Goal: Task Accomplishment & Management: Use online tool/utility

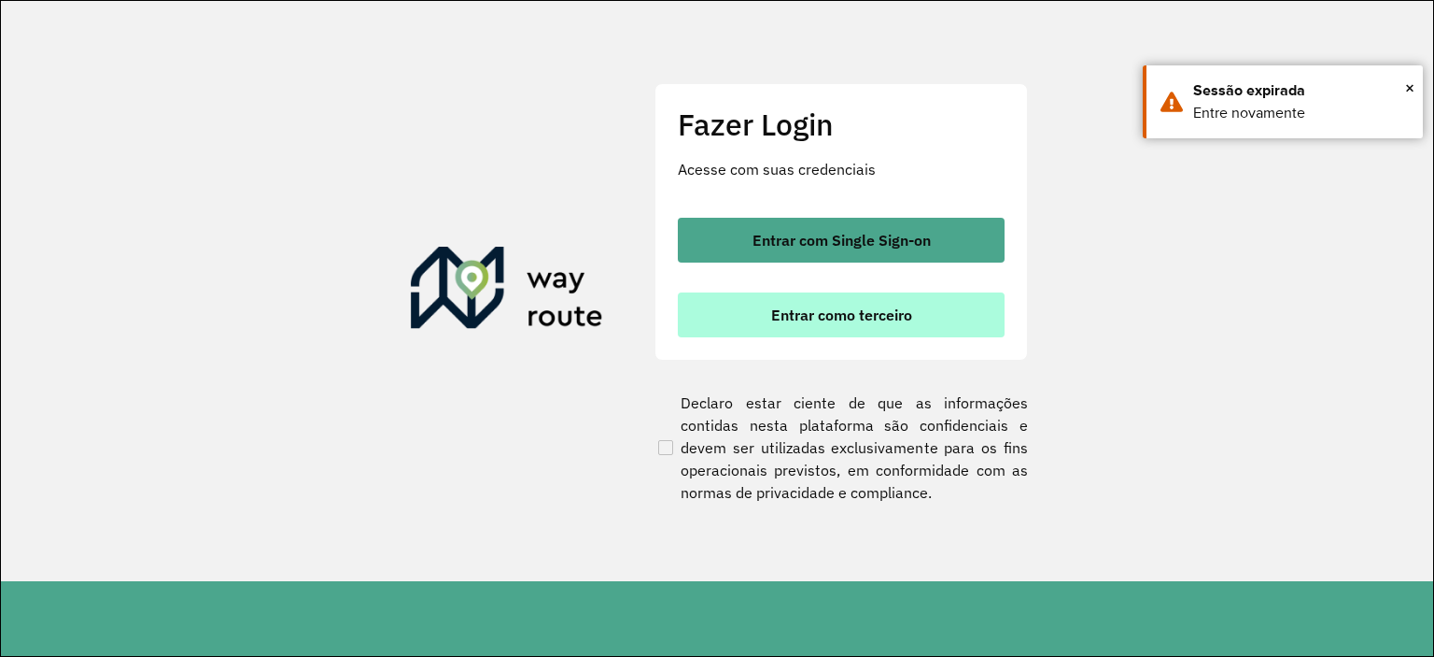
click at [818, 313] on span "Entrar como terceiro" at bounding box center [841, 314] width 141 height 15
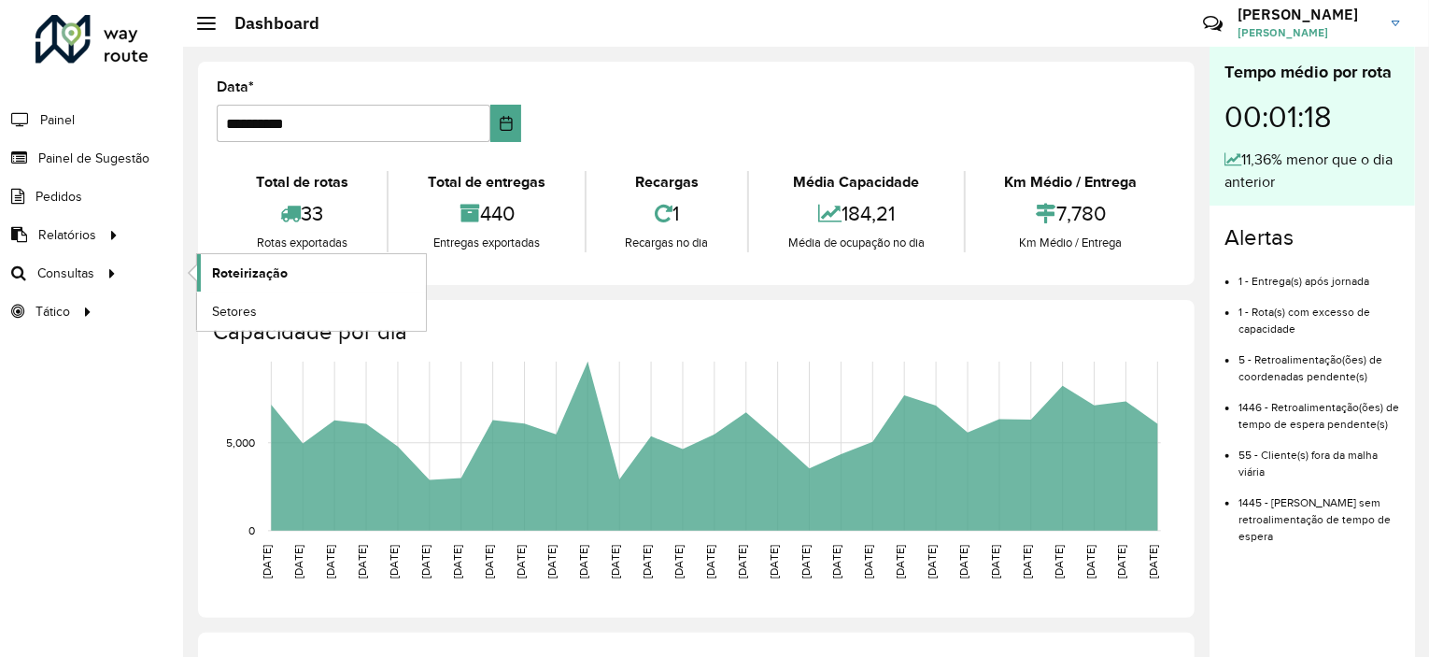
click at [260, 273] on span "Roteirização" at bounding box center [250, 273] width 76 height 20
drag, startPoint x: 497, startPoint y: 126, endPoint x: 506, endPoint y: 130, distance: 10.1
click at [502, 129] on button "Choose Date" at bounding box center [506, 123] width 32 height 37
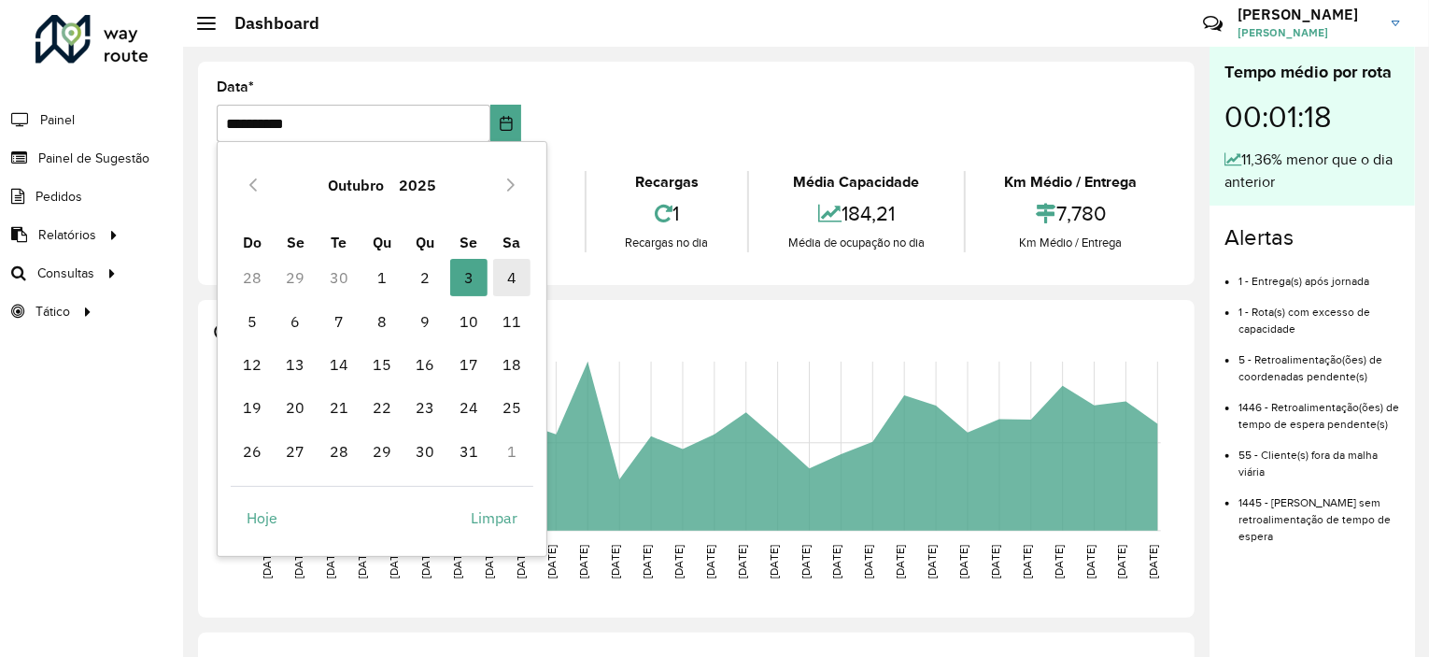
click at [508, 276] on span "4" at bounding box center [511, 277] width 37 height 37
type input "**********"
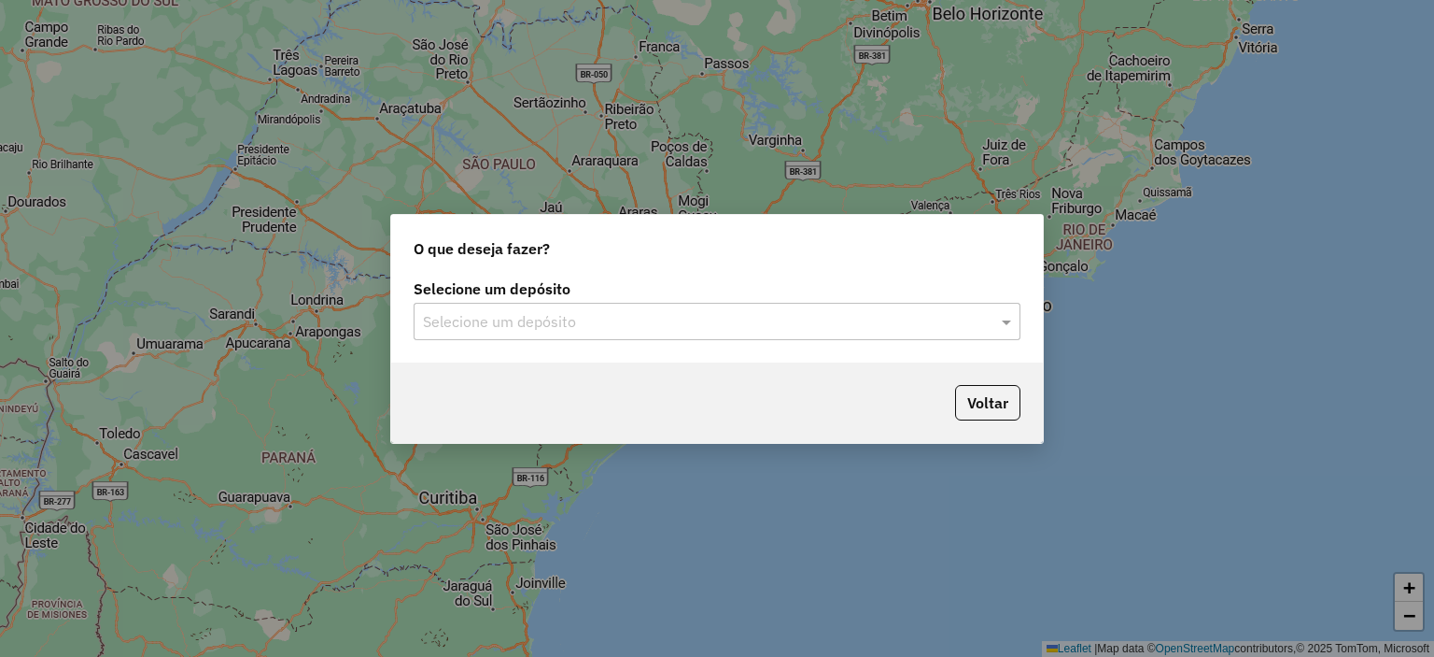
click at [607, 327] on input "text" at bounding box center [698, 322] width 551 height 22
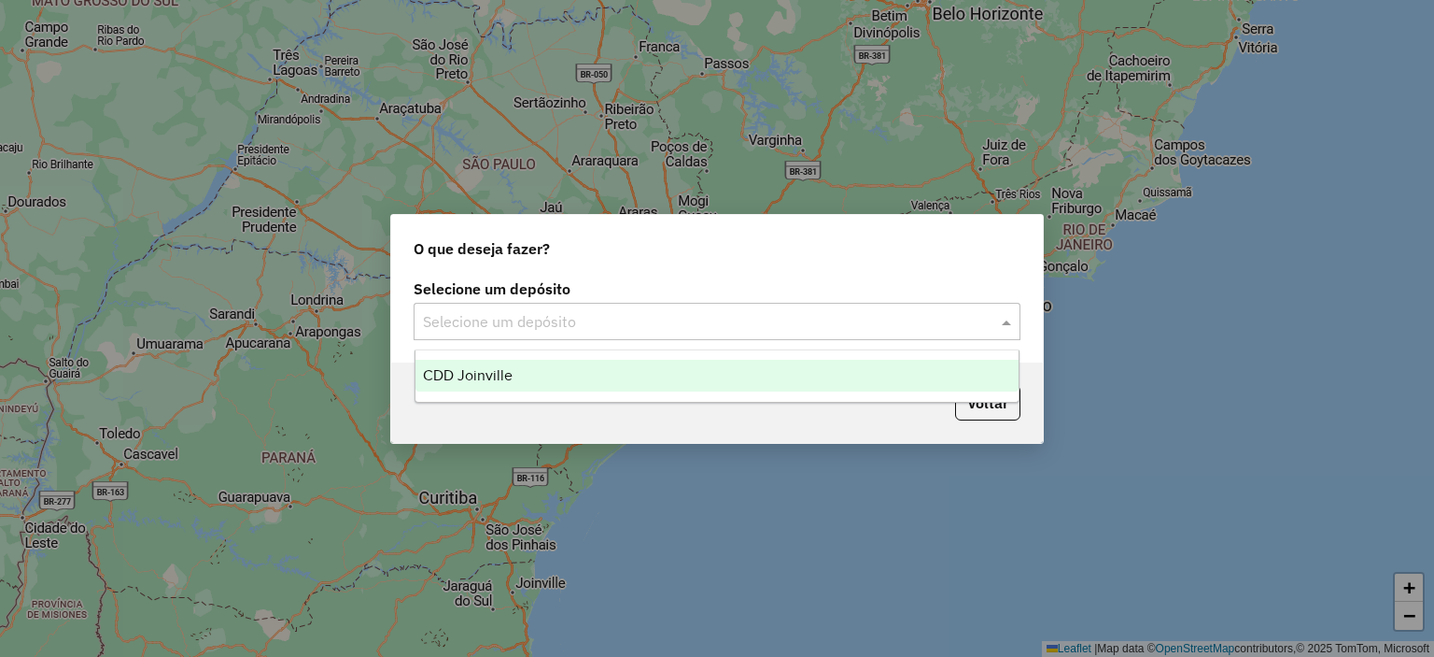
click at [583, 384] on div "CDD Joinville" at bounding box center [718, 376] width 604 height 32
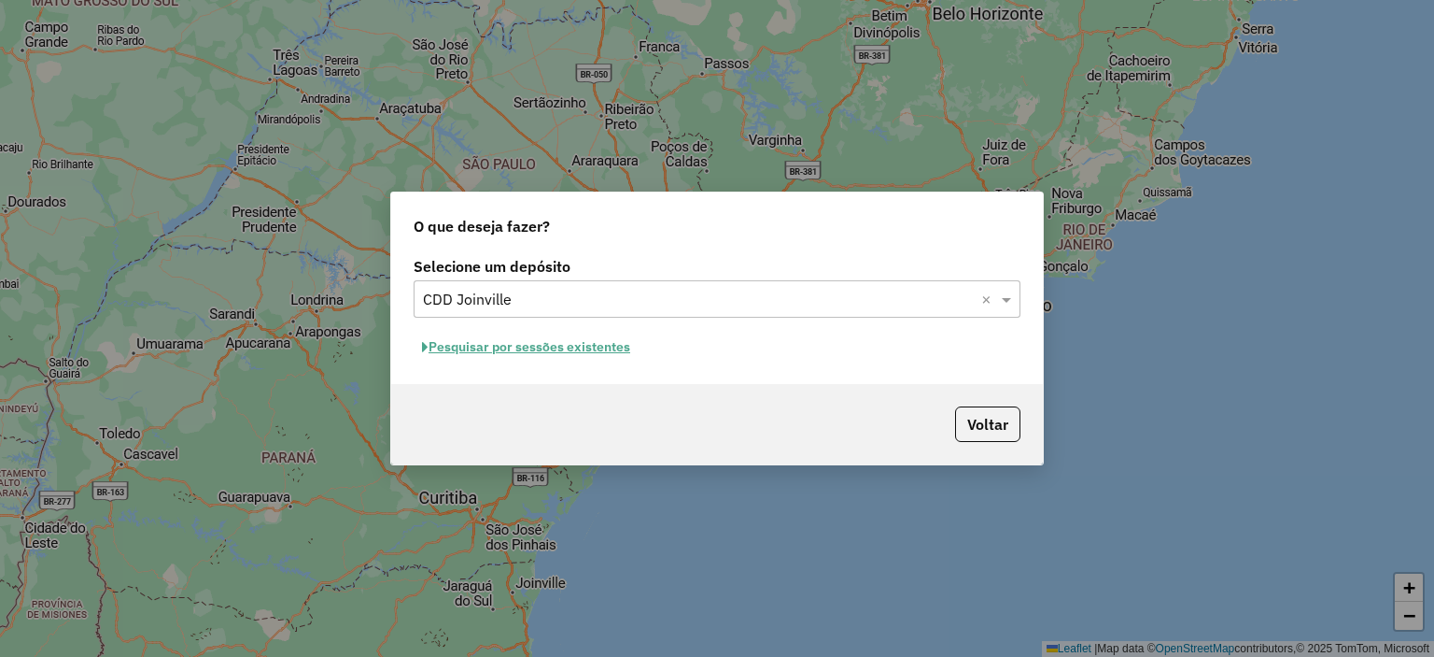
click at [590, 350] on button "Pesquisar por sessões existentes" at bounding box center [526, 346] width 225 height 29
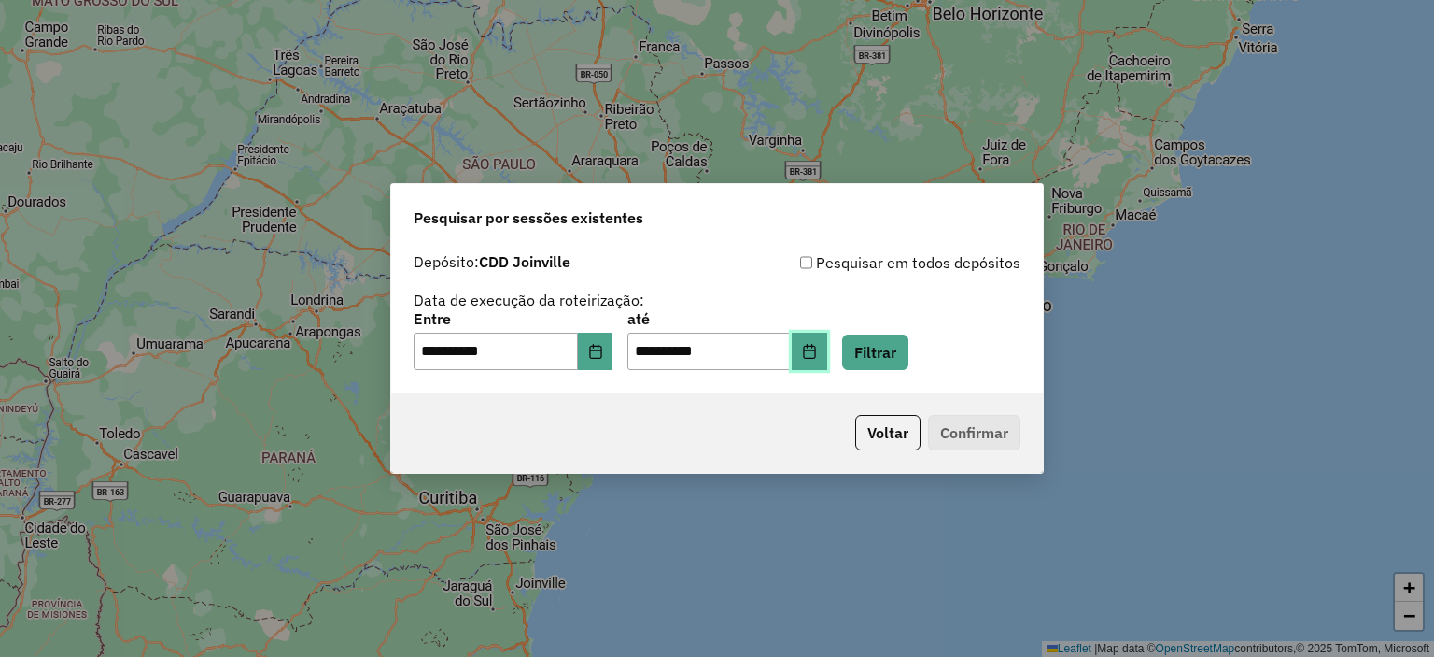
click at [827, 360] on button "Choose Date" at bounding box center [809, 350] width 35 height 37
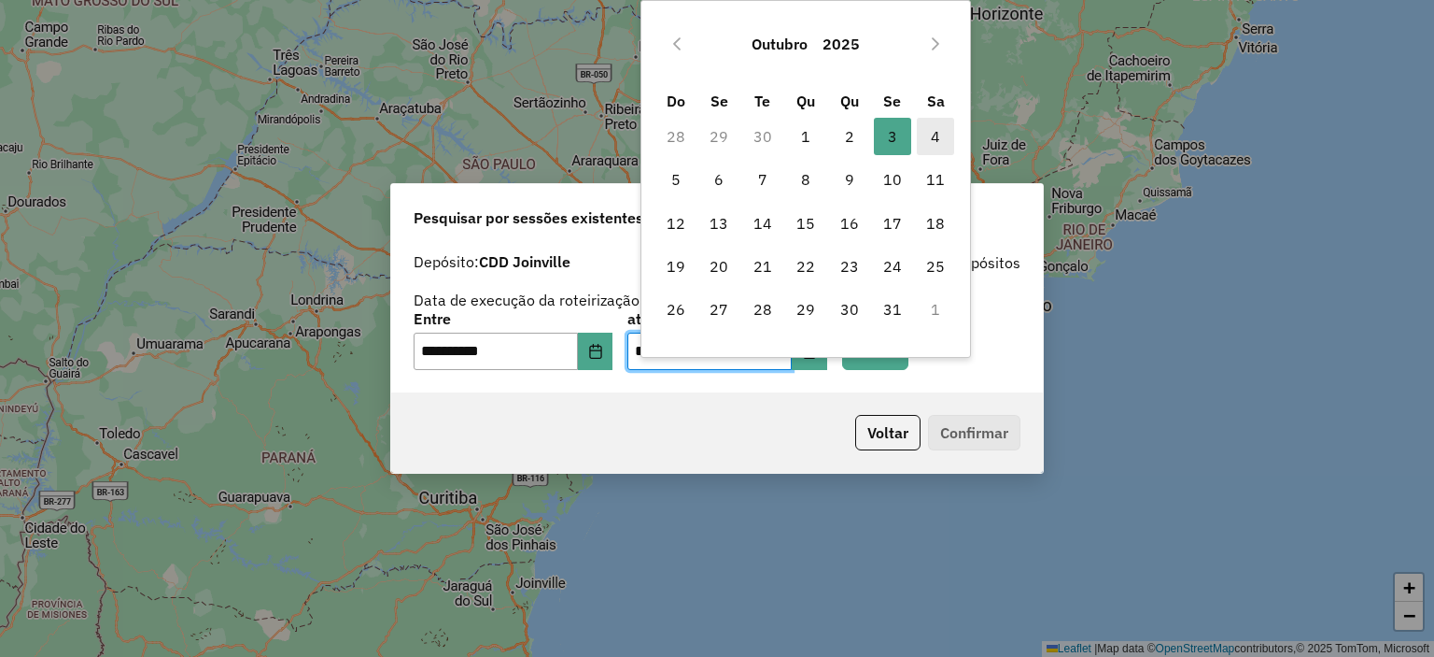
click at [930, 134] on span "4" at bounding box center [935, 136] width 37 height 37
type input "**********"
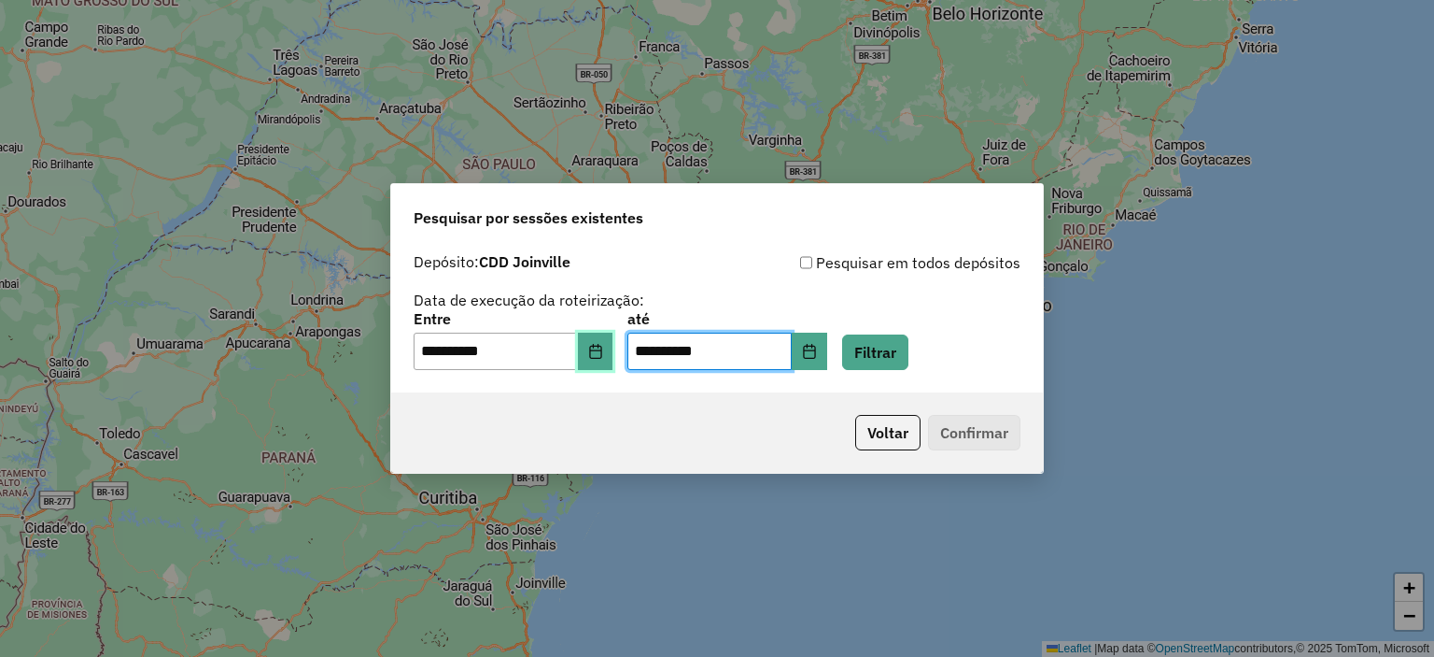
click at [598, 369] on button "Choose Date" at bounding box center [595, 350] width 35 height 37
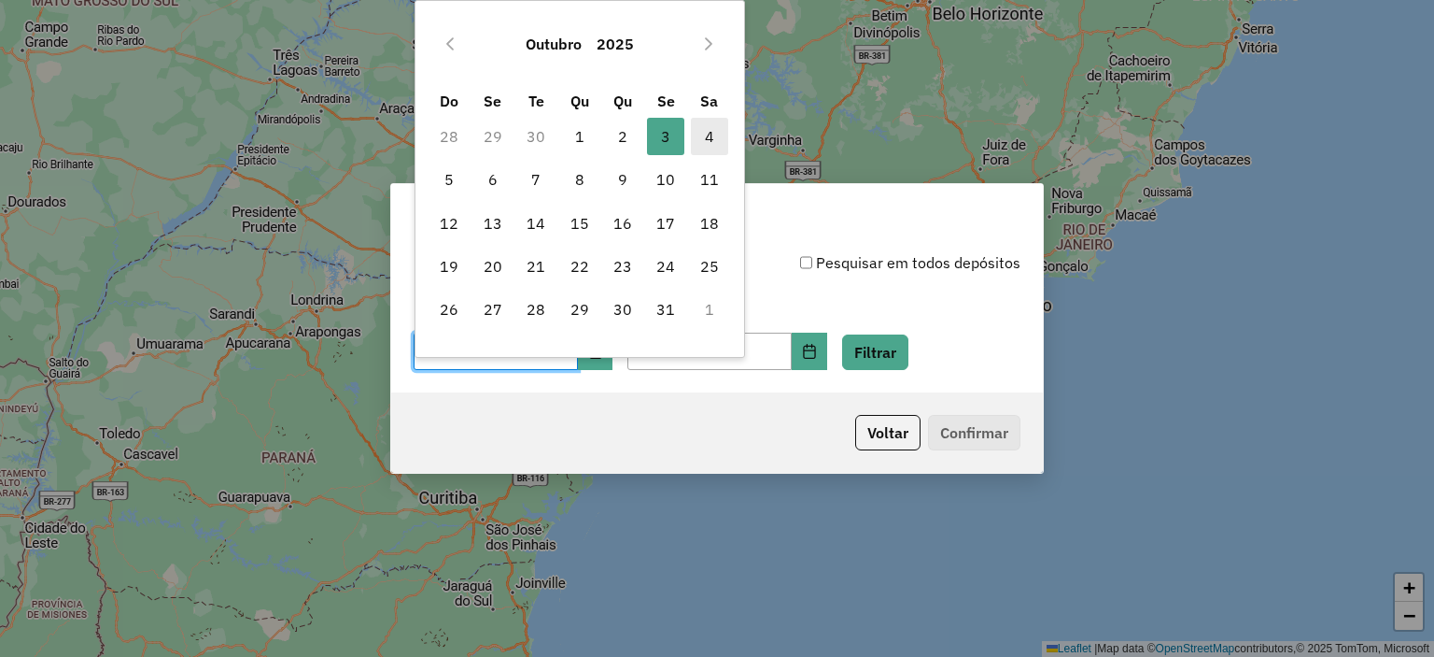
click at [717, 136] on span "4" at bounding box center [709, 136] width 37 height 37
type input "**********"
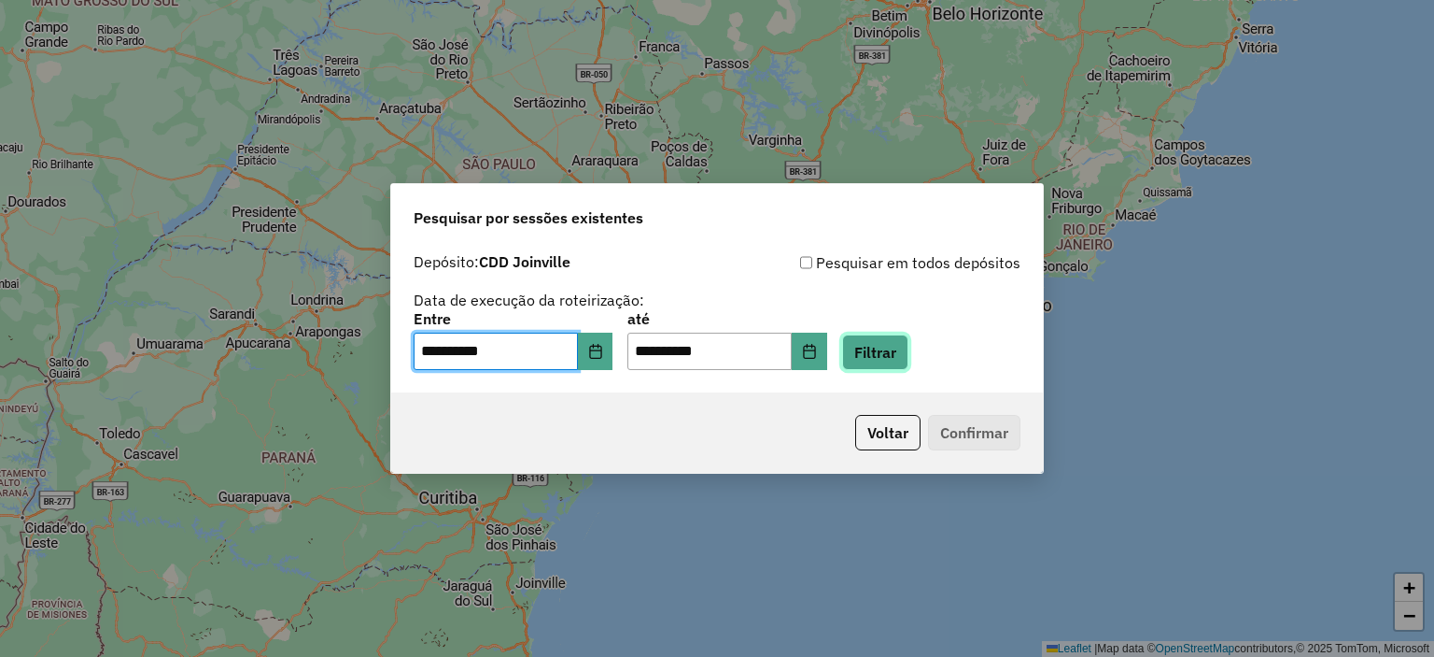
click at [909, 359] on button "Filtrar" at bounding box center [875, 351] width 66 height 35
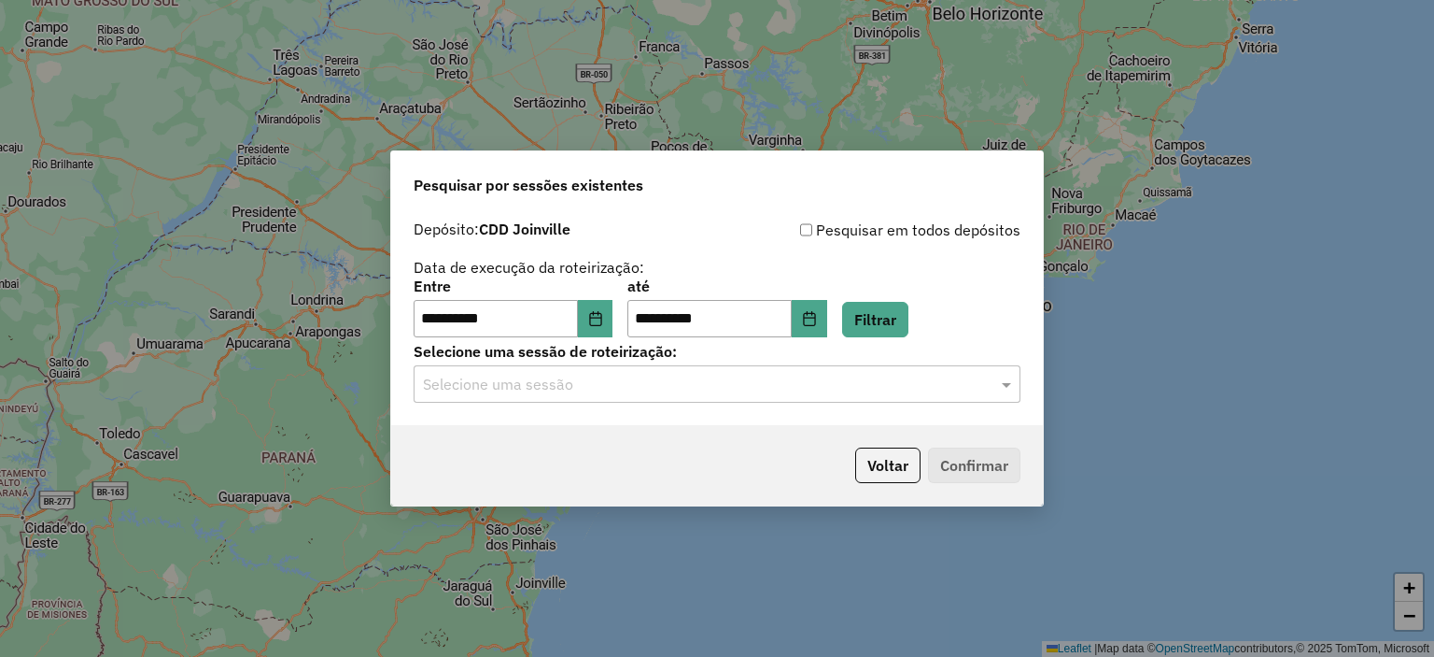
click at [917, 363] on div "Selecione uma sessão de roteirização: Selecione uma sessão" at bounding box center [717, 374] width 607 height 58
click at [574, 394] on input "text" at bounding box center [698, 385] width 551 height 22
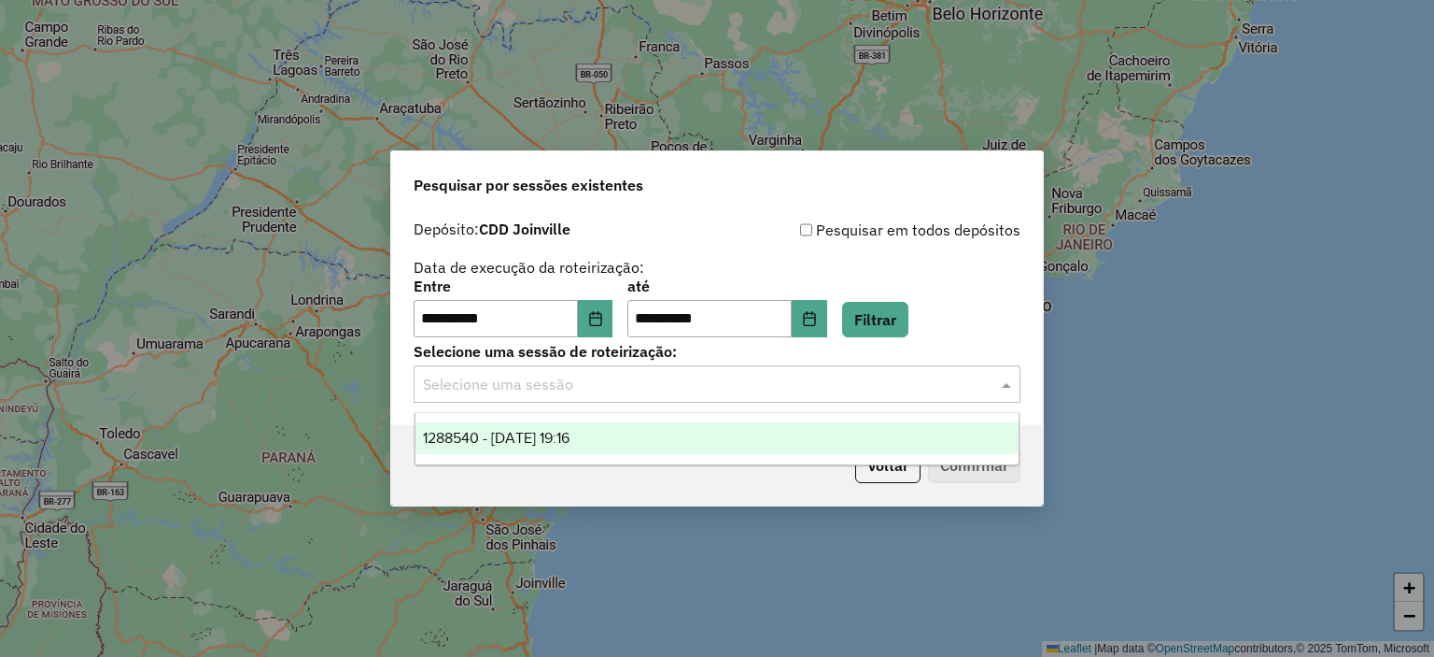
click at [553, 444] on span "1288540 - 04/10/2025 19:16" at bounding box center [496, 438] width 147 height 16
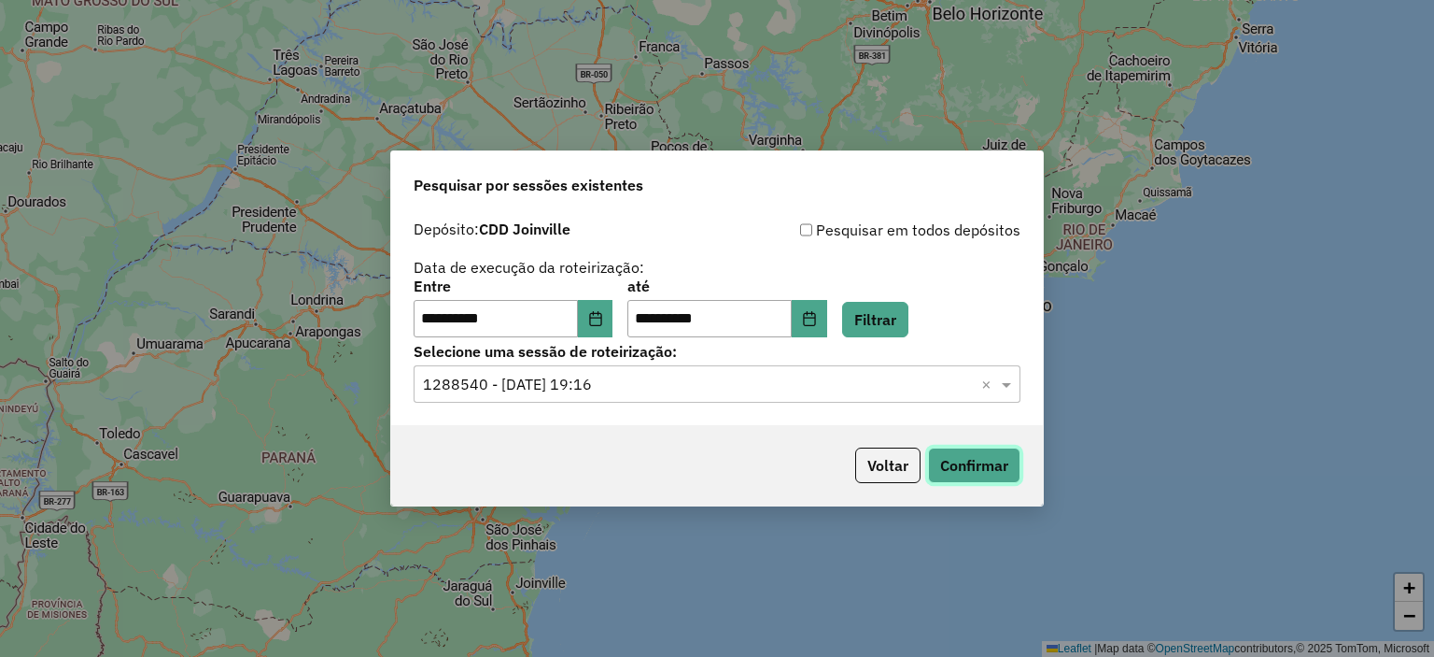
click at [998, 470] on button "Confirmar" at bounding box center [974, 464] width 92 height 35
click at [904, 329] on button "Filtrar" at bounding box center [875, 319] width 66 height 35
click at [857, 389] on hb-app "**********" at bounding box center [717, 328] width 1434 height 657
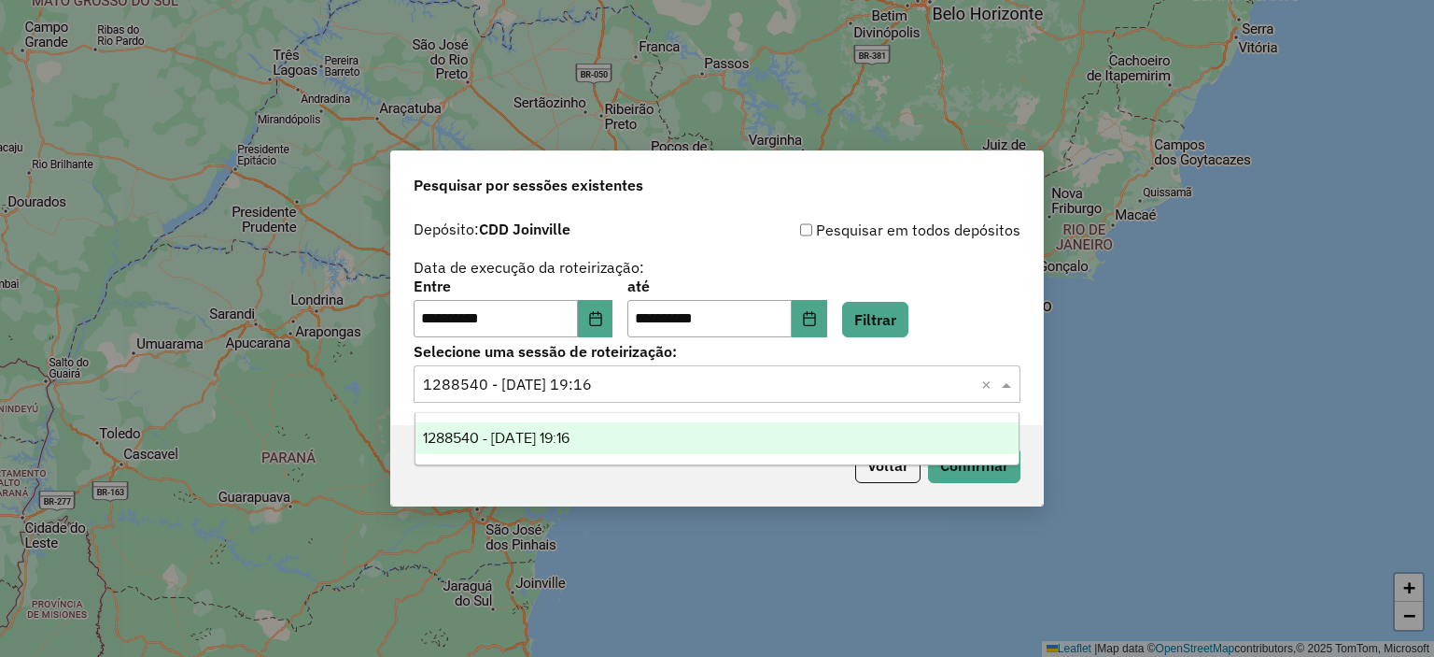
click at [867, 391] on input "text" at bounding box center [698, 385] width 551 height 22
click at [751, 445] on div "1288540 - 04/10/2025 19:16" at bounding box center [718, 438] width 604 height 32
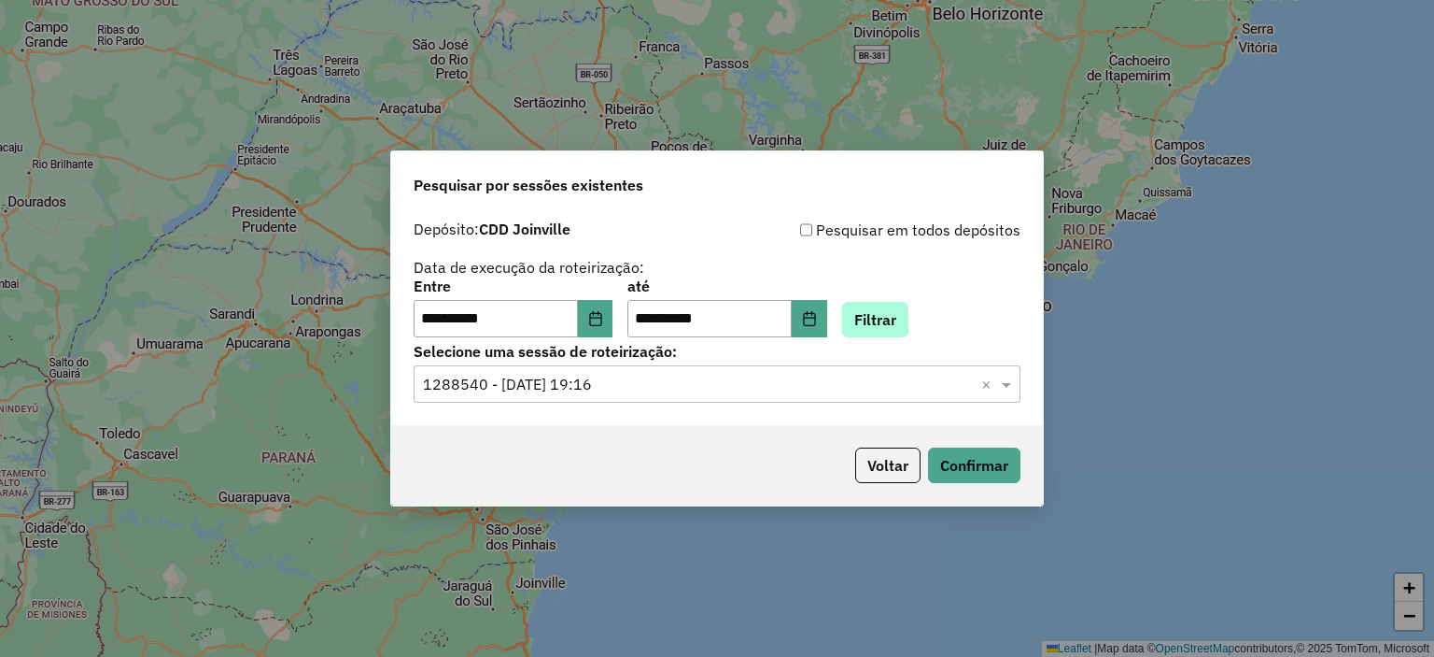
drag, startPoint x: 979, startPoint y: 485, endPoint x: 913, endPoint y: 326, distance: 171.7
click at [970, 466] on div "Voltar Confirmar" at bounding box center [717, 465] width 652 height 80
click at [968, 465] on button "Confirmar" at bounding box center [974, 464] width 92 height 35
click at [909, 322] on button "Filtrar" at bounding box center [875, 319] width 66 height 35
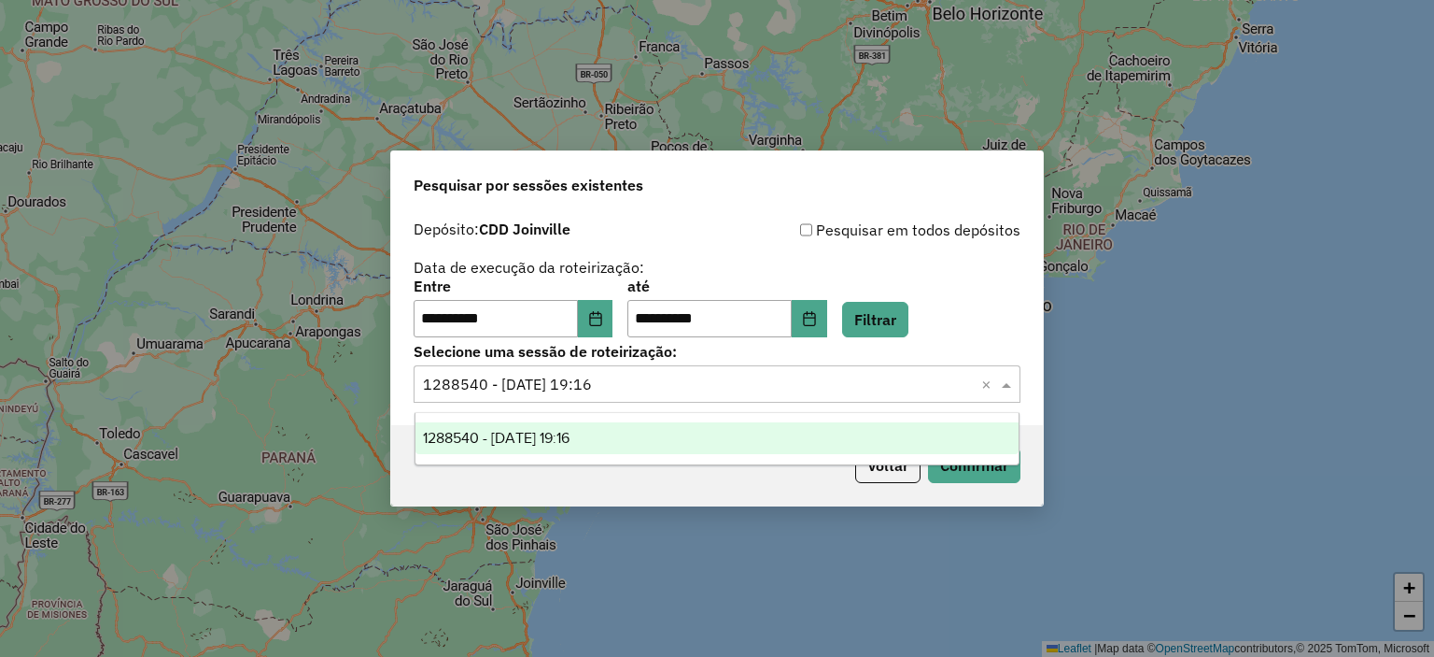
click at [933, 396] on div "Selecione uma sessão × 1288540 - 04/10/2025 19:16 ×" at bounding box center [717, 383] width 607 height 37
click at [909, 440] on div "1288540 - 04/10/2025 19:16" at bounding box center [718, 438] width 604 height 32
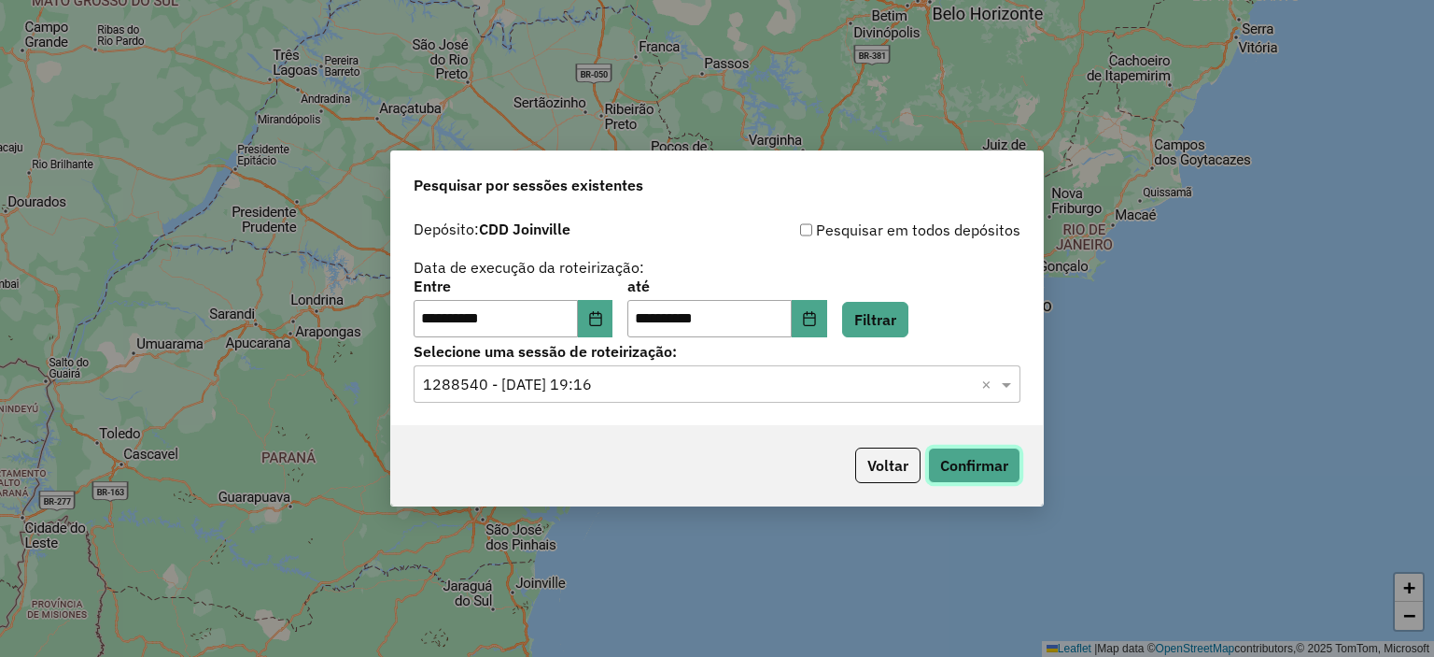
click at [949, 467] on button "Confirmar" at bounding box center [974, 464] width 92 height 35
click at [888, 328] on button "Filtrar" at bounding box center [875, 319] width 66 height 35
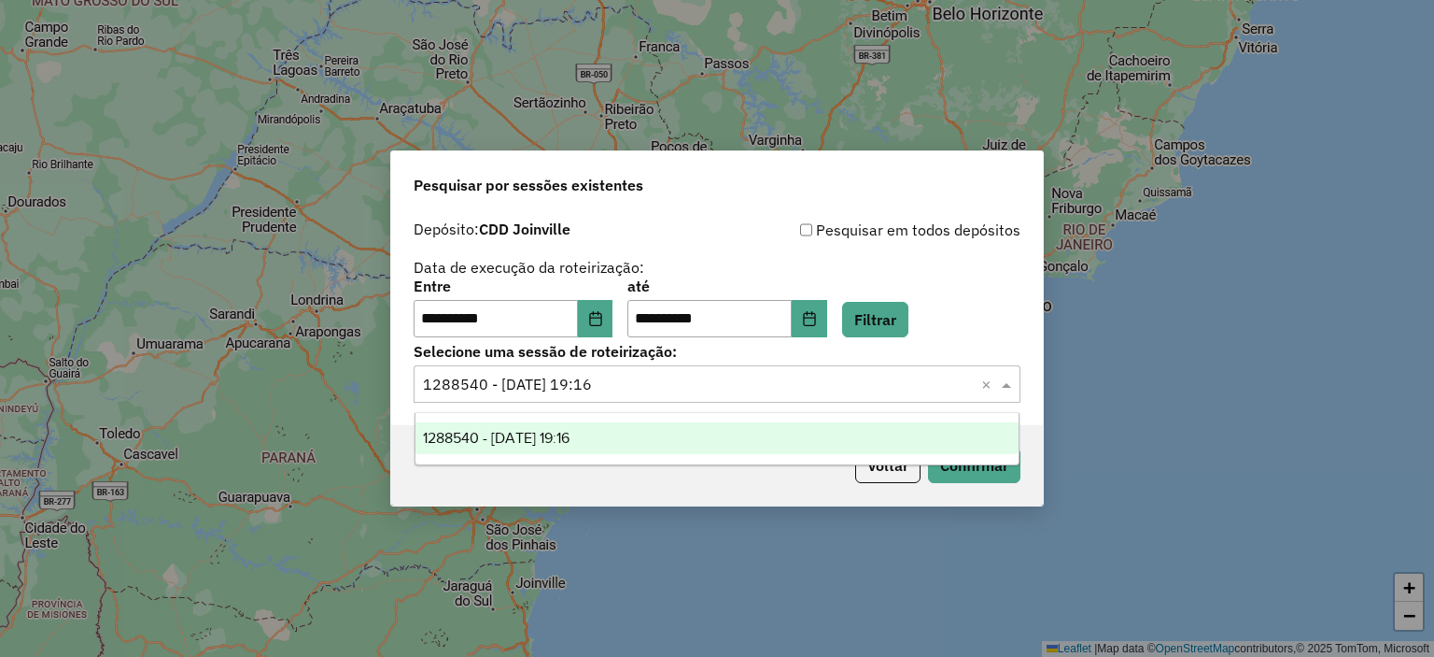
click at [842, 391] on input "text" at bounding box center [698, 385] width 551 height 22
click at [827, 429] on div "1288540 - 04/10/2025 19:16" at bounding box center [718, 438] width 604 height 32
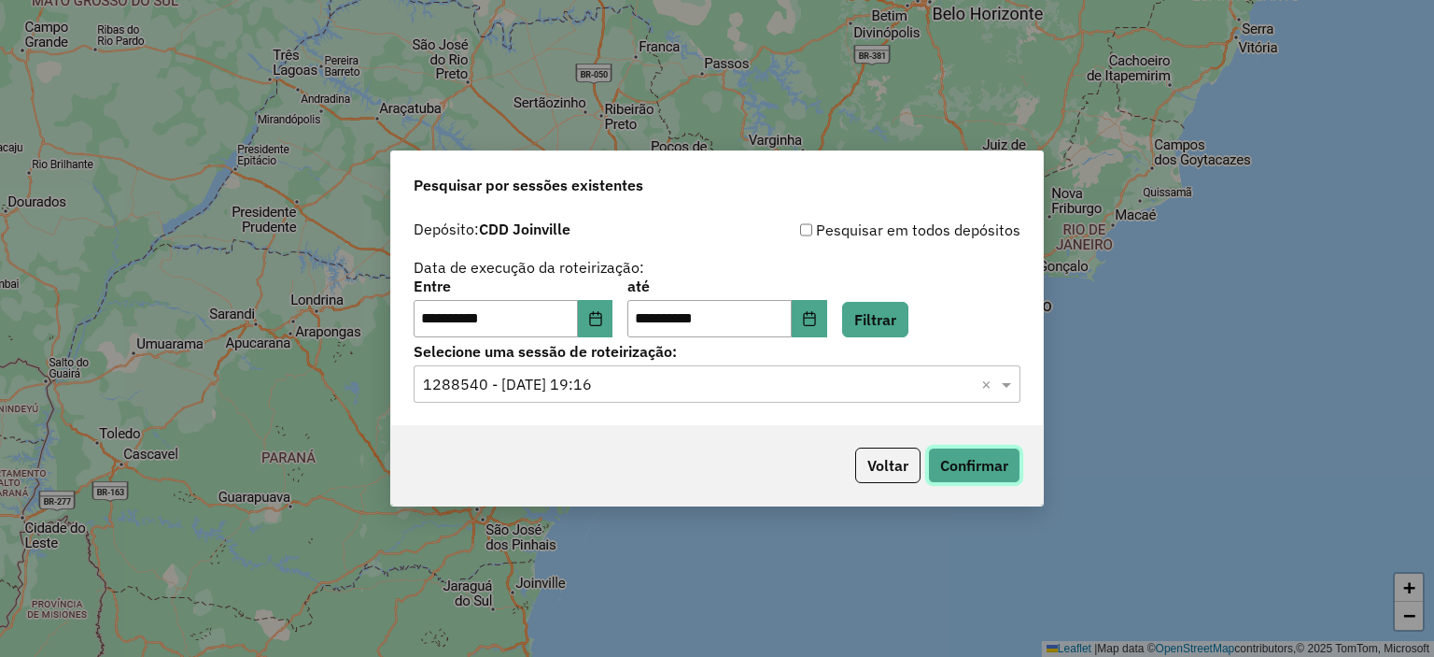
click at [972, 481] on button "Confirmar" at bounding box center [974, 464] width 92 height 35
click at [960, 466] on button "Confirmar" at bounding box center [974, 464] width 92 height 35
drag, startPoint x: 931, startPoint y: 303, endPoint x: 922, endPoint y: 309, distance: 11.4
click at [909, 304] on button "Filtrar" at bounding box center [875, 319] width 66 height 35
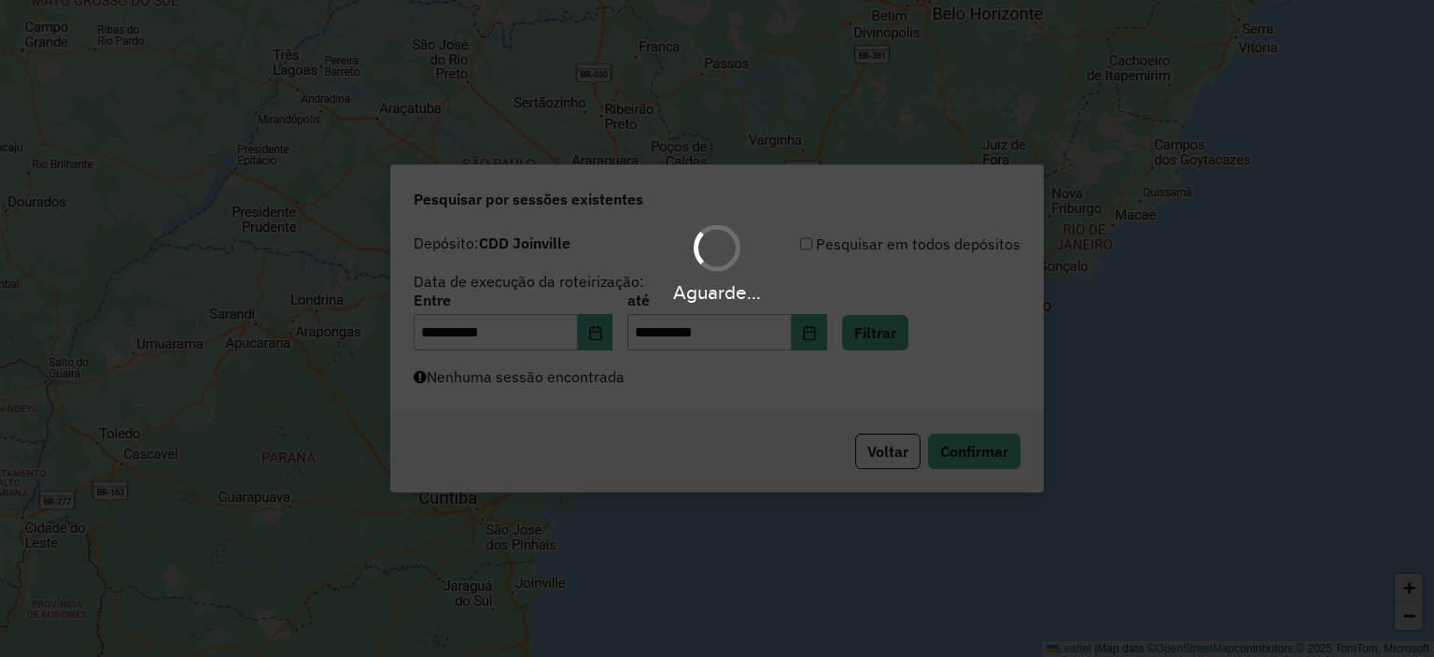
click at [922, 309] on div "Aguarde..." at bounding box center [717, 328] width 1434 height 657
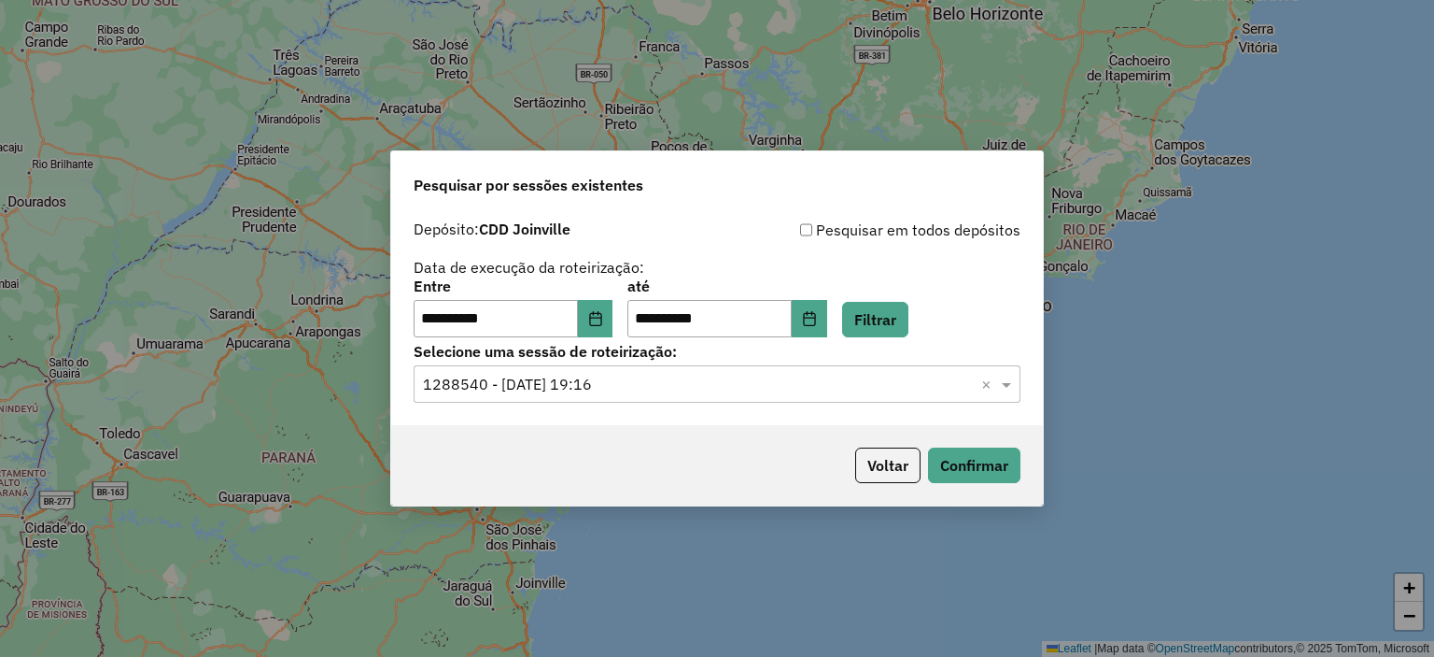
click at [954, 392] on input "text" at bounding box center [698, 385] width 551 height 22
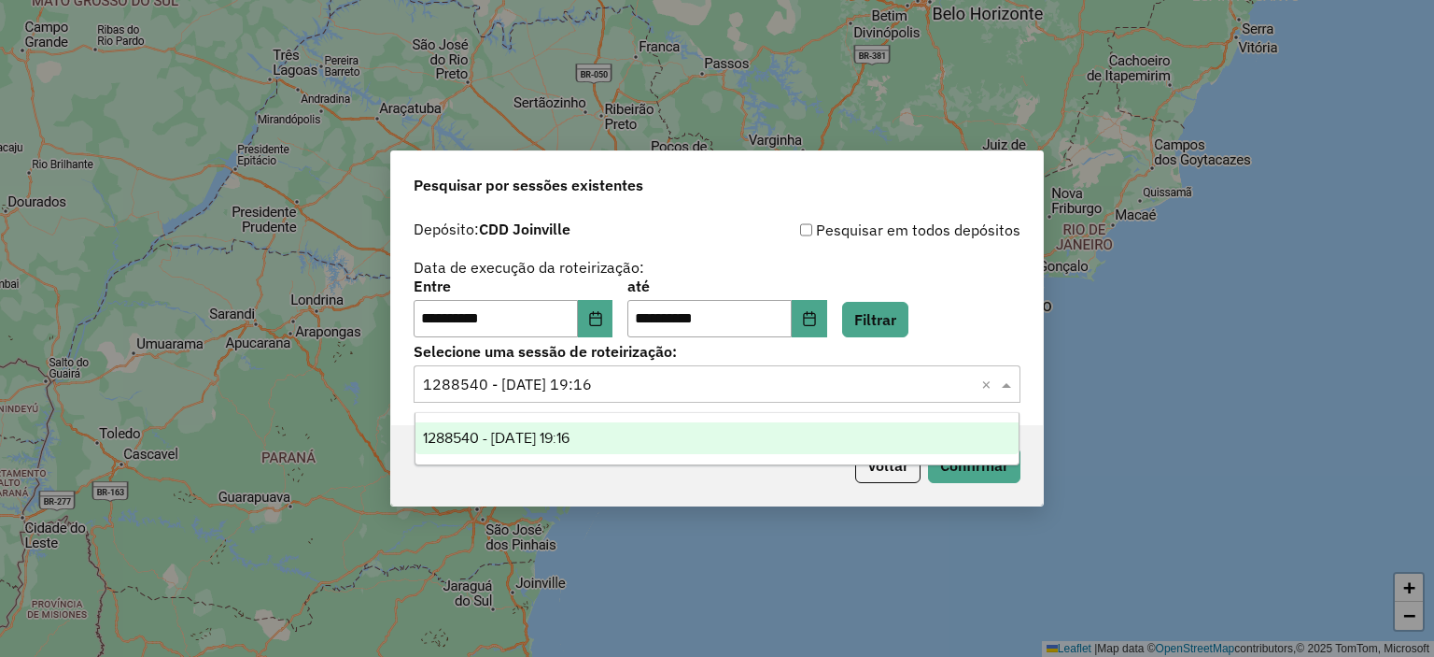
click at [882, 432] on div "1288540 - 04/10/2025 19:16" at bounding box center [718, 438] width 604 height 32
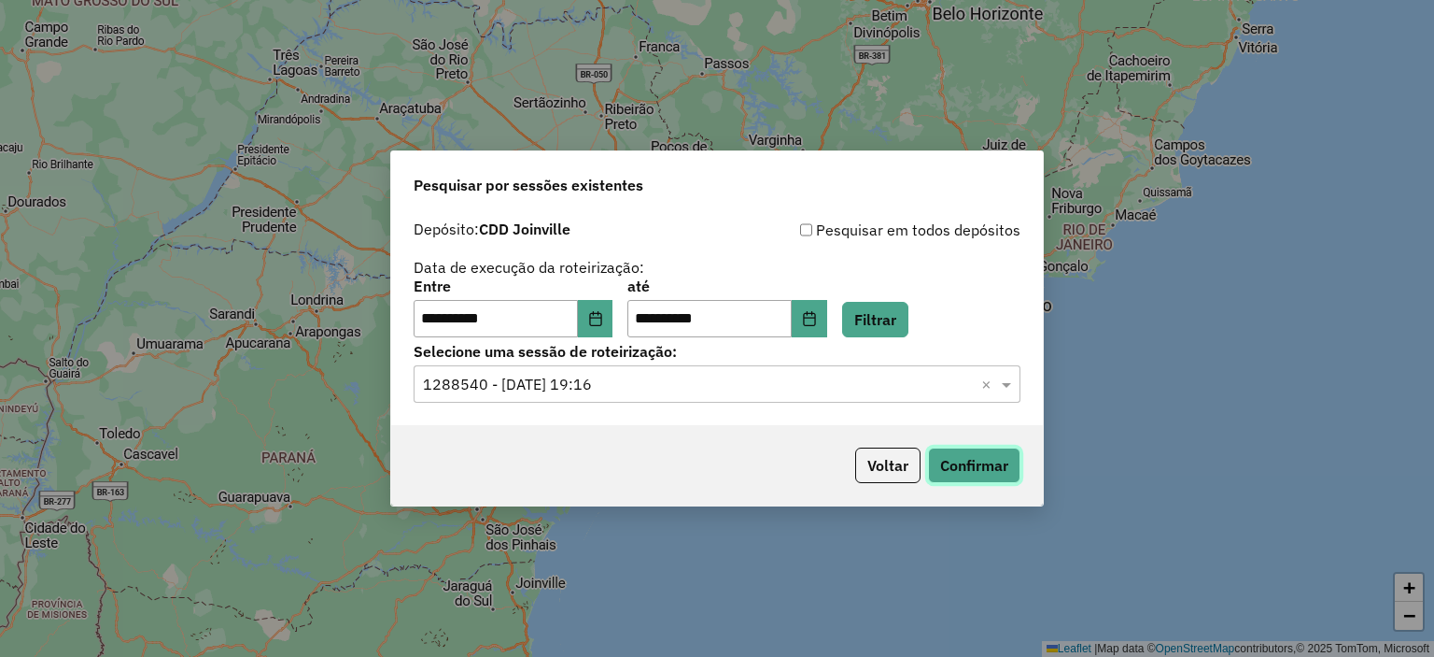
click at [969, 463] on button "Confirmar" at bounding box center [974, 464] width 92 height 35
click at [902, 309] on button "Filtrar" at bounding box center [875, 319] width 66 height 35
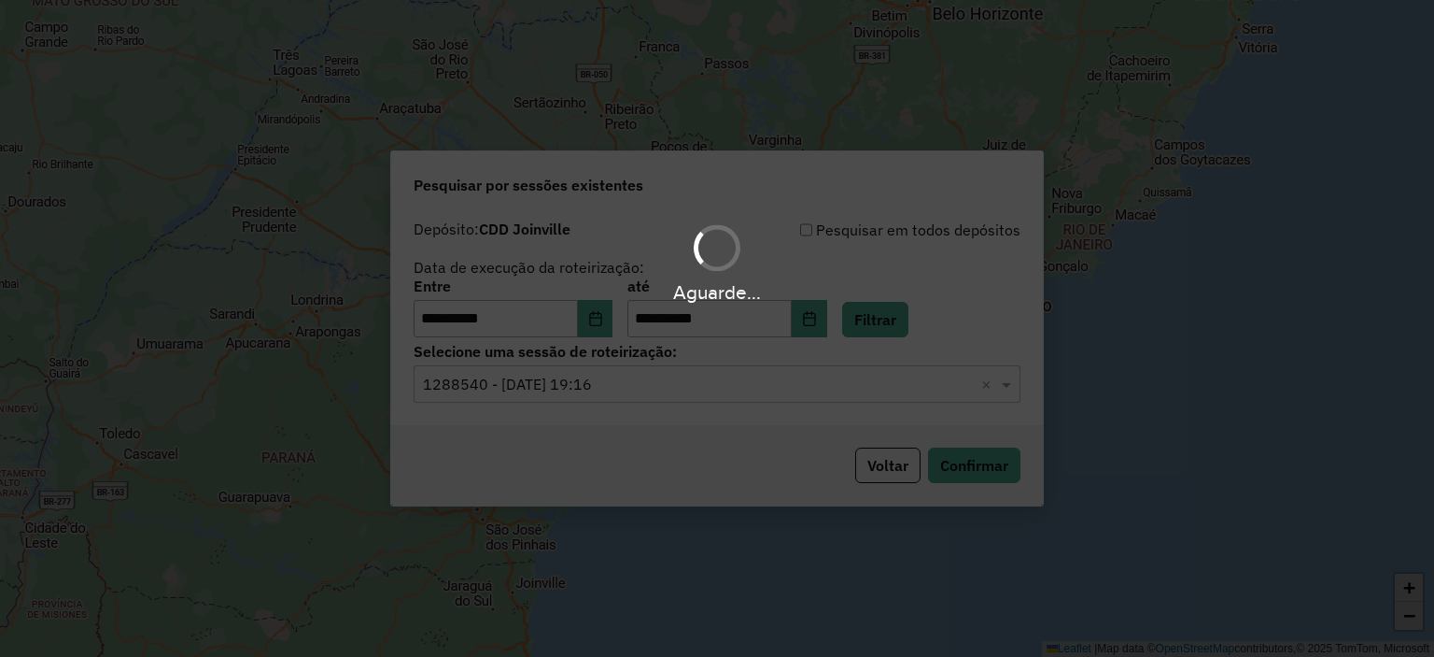
click at [854, 397] on hb-app "**********" at bounding box center [717, 328] width 1434 height 657
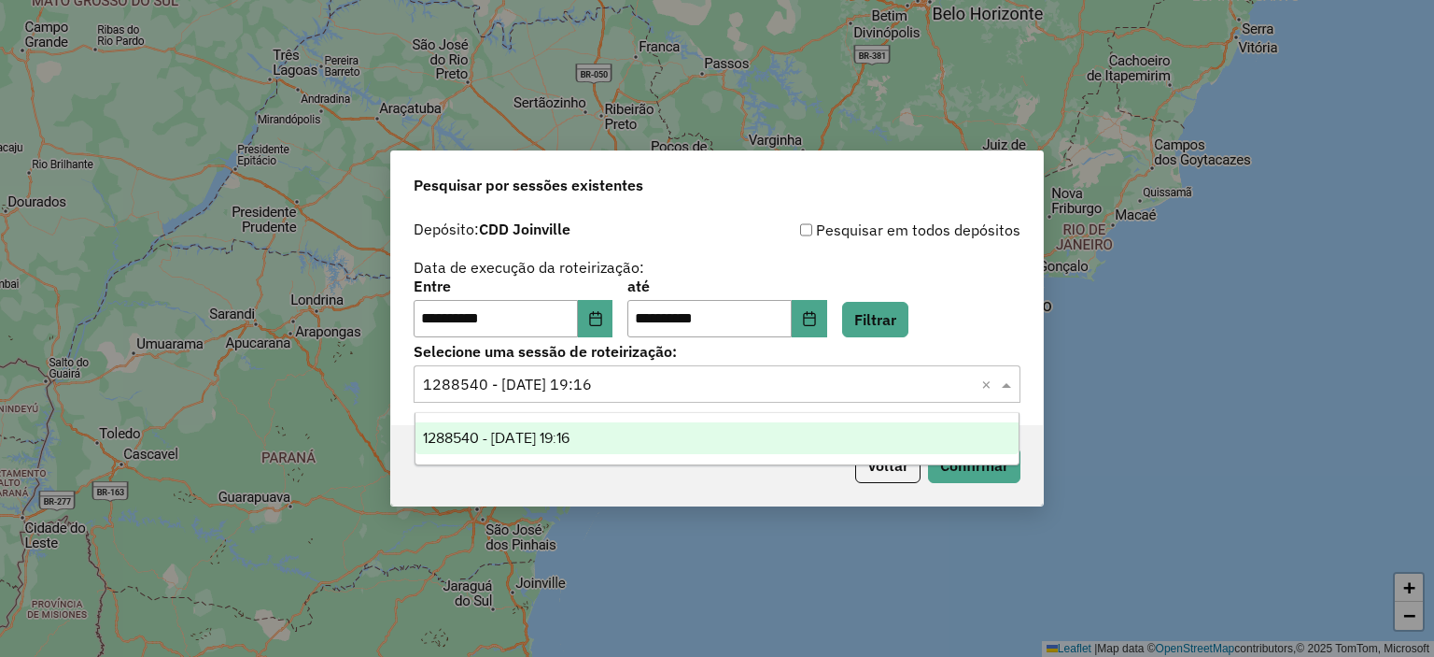
click at [886, 391] on input "text" at bounding box center [698, 385] width 551 height 22
click at [859, 440] on div "1288540 - 04/10/2025 19:16" at bounding box center [718, 438] width 604 height 32
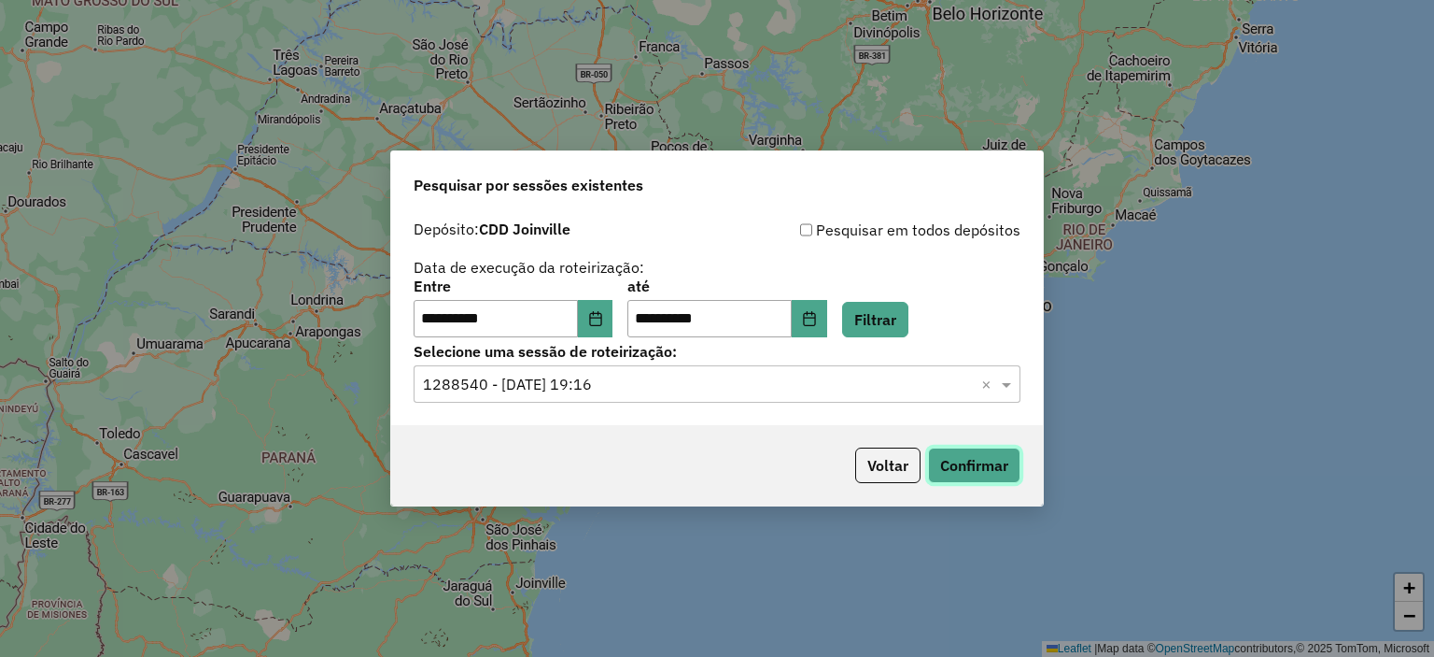
click at [964, 472] on button "Confirmar" at bounding box center [974, 464] width 92 height 35
click at [902, 323] on button "Filtrar" at bounding box center [875, 319] width 66 height 35
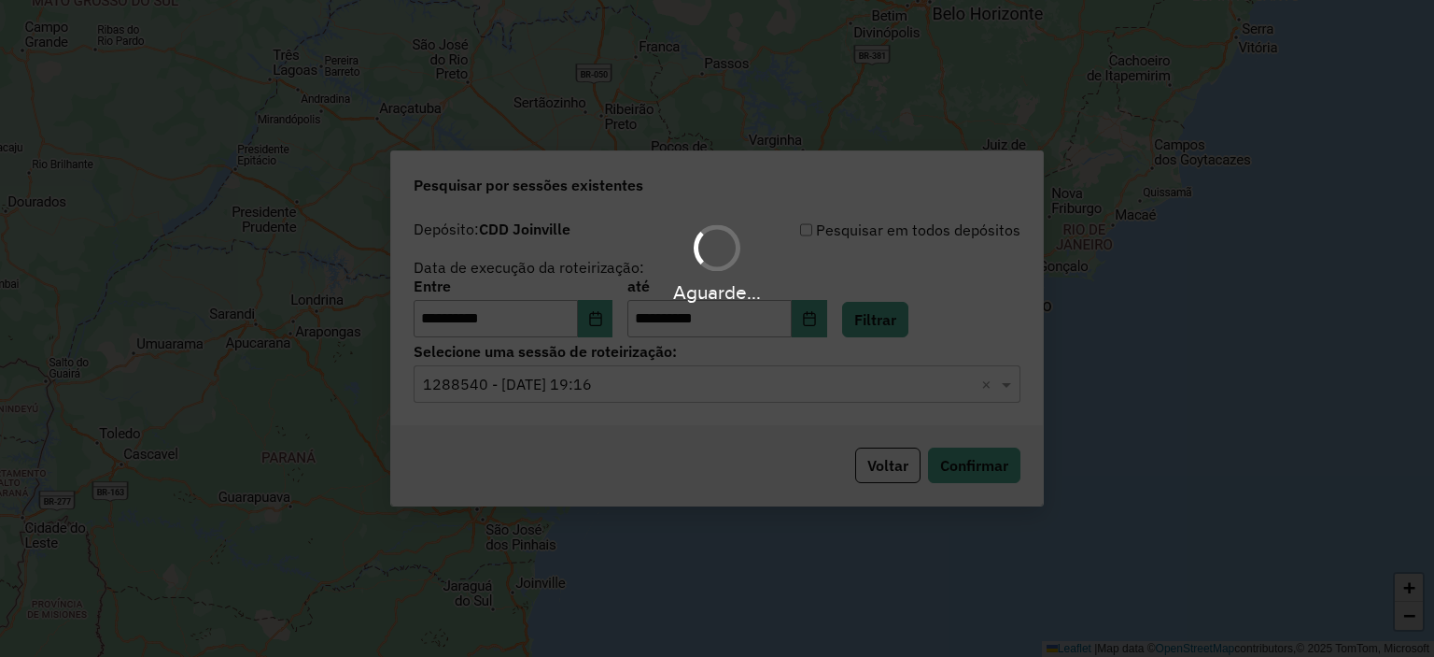
click at [904, 387] on hb-app "**********" at bounding box center [717, 328] width 1434 height 657
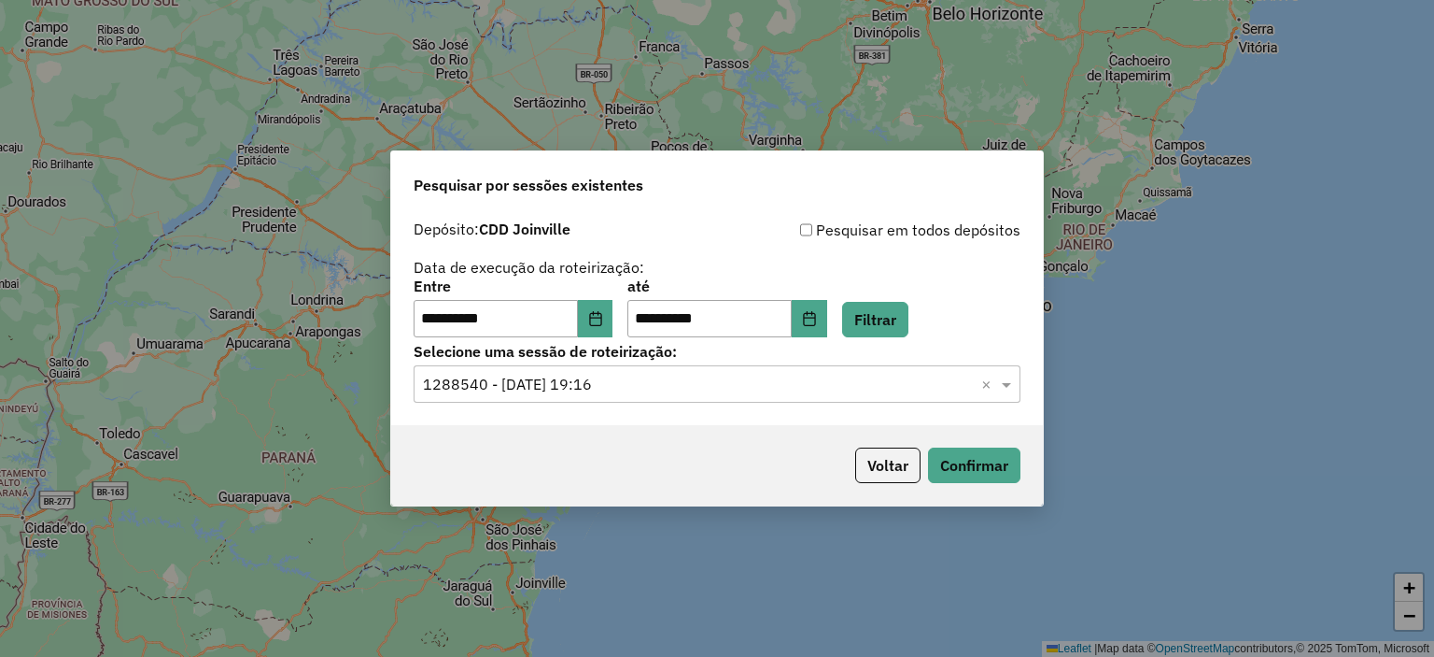
drag, startPoint x: 926, startPoint y: 380, endPoint x: 912, endPoint y: 404, distance: 28.0
click at [926, 382] on input "text" at bounding box center [698, 385] width 551 height 22
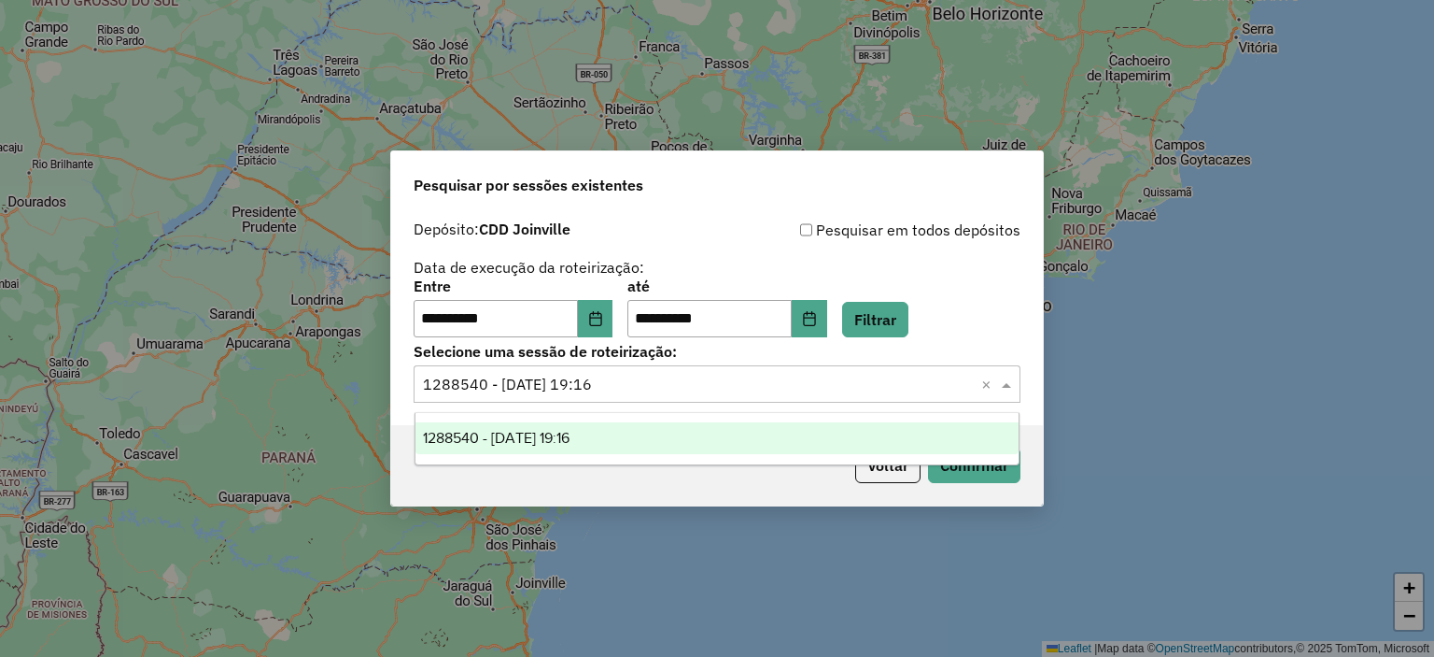
drag, startPoint x: 889, startPoint y: 432, endPoint x: 900, endPoint y: 442, distance: 14.6
click at [890, 433] on div "1288540 - 04/10/2025 19:16" at bounding box center [718, 438] width 604 height 32
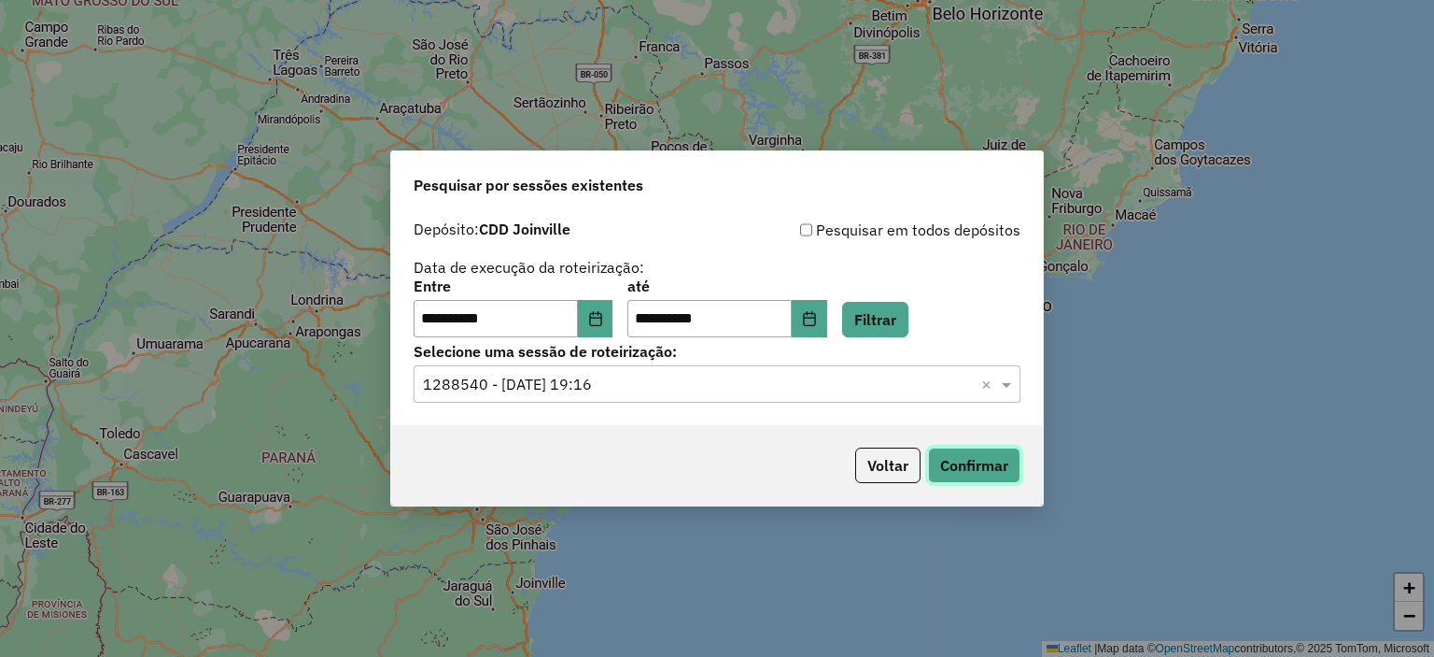
click at [979, 468] on button "Confirmar" at bounding box center [974, 464] width 92 height 35
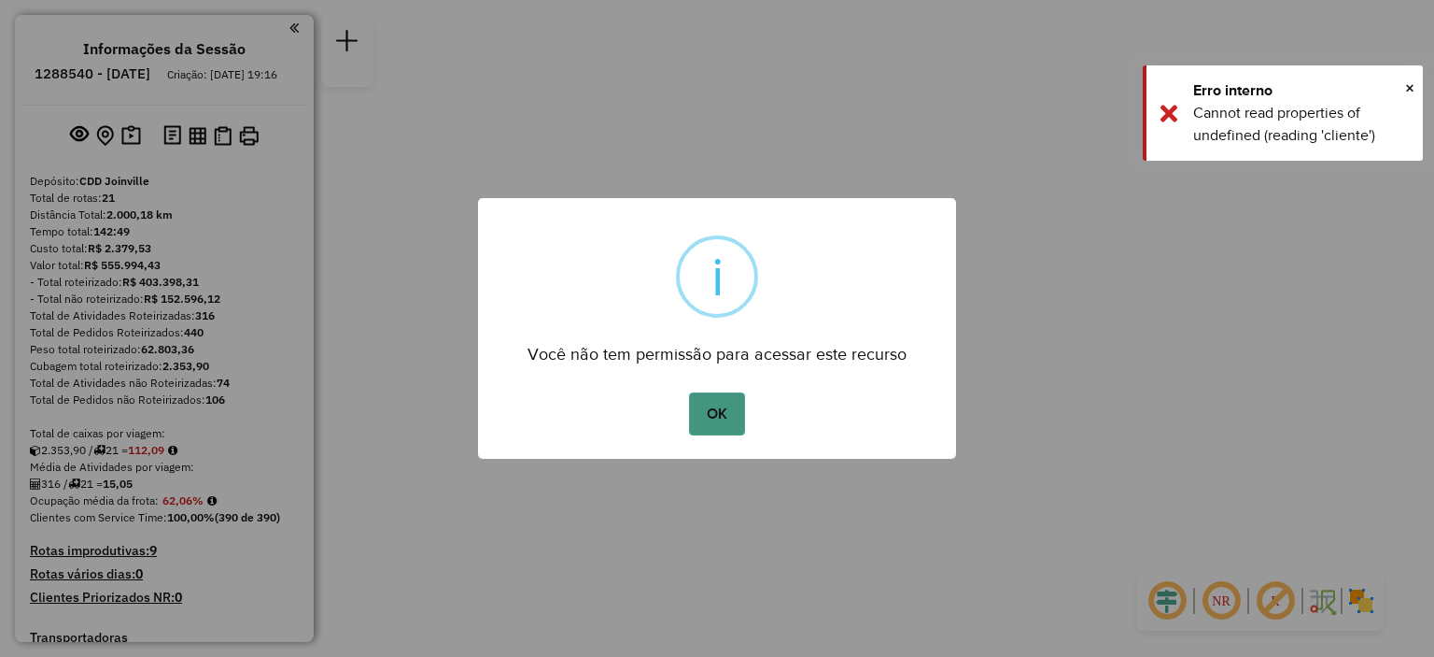
click at [722, 423] on button "OK" at bounding box center [716, 413] width 55 height 43
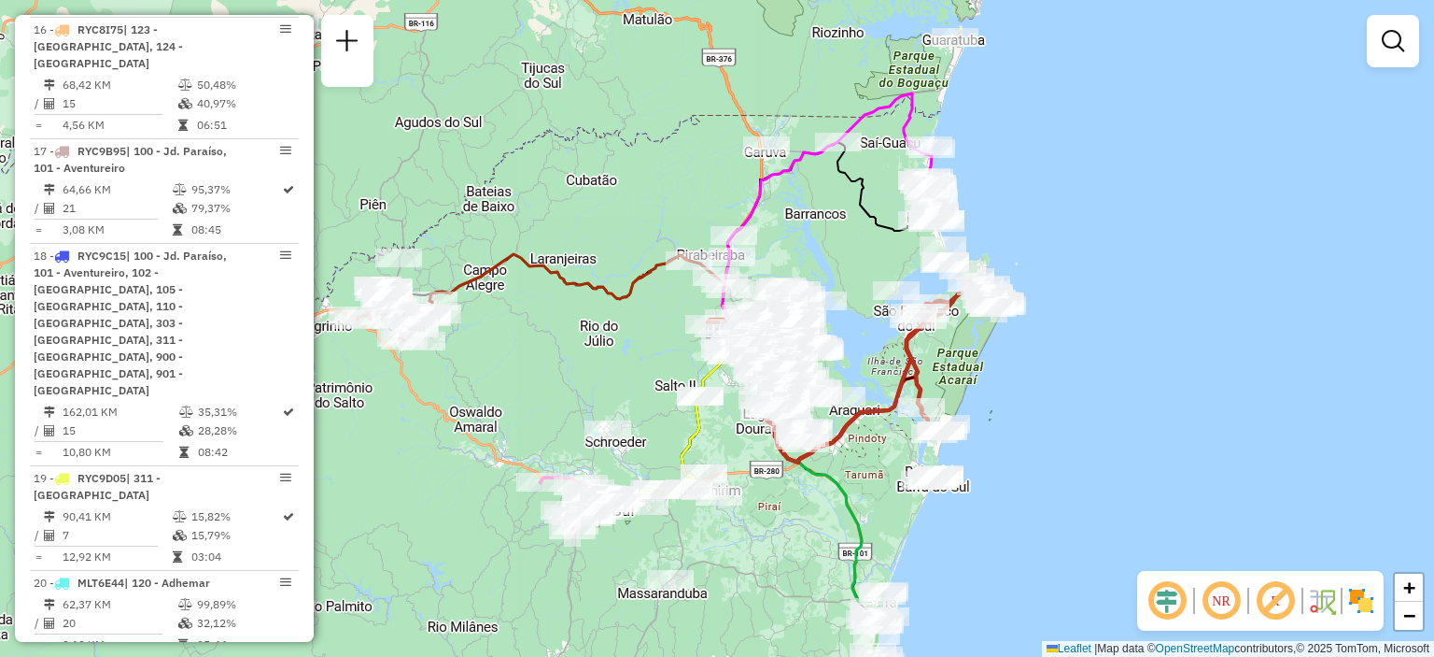
scroll to position [2522, 0]
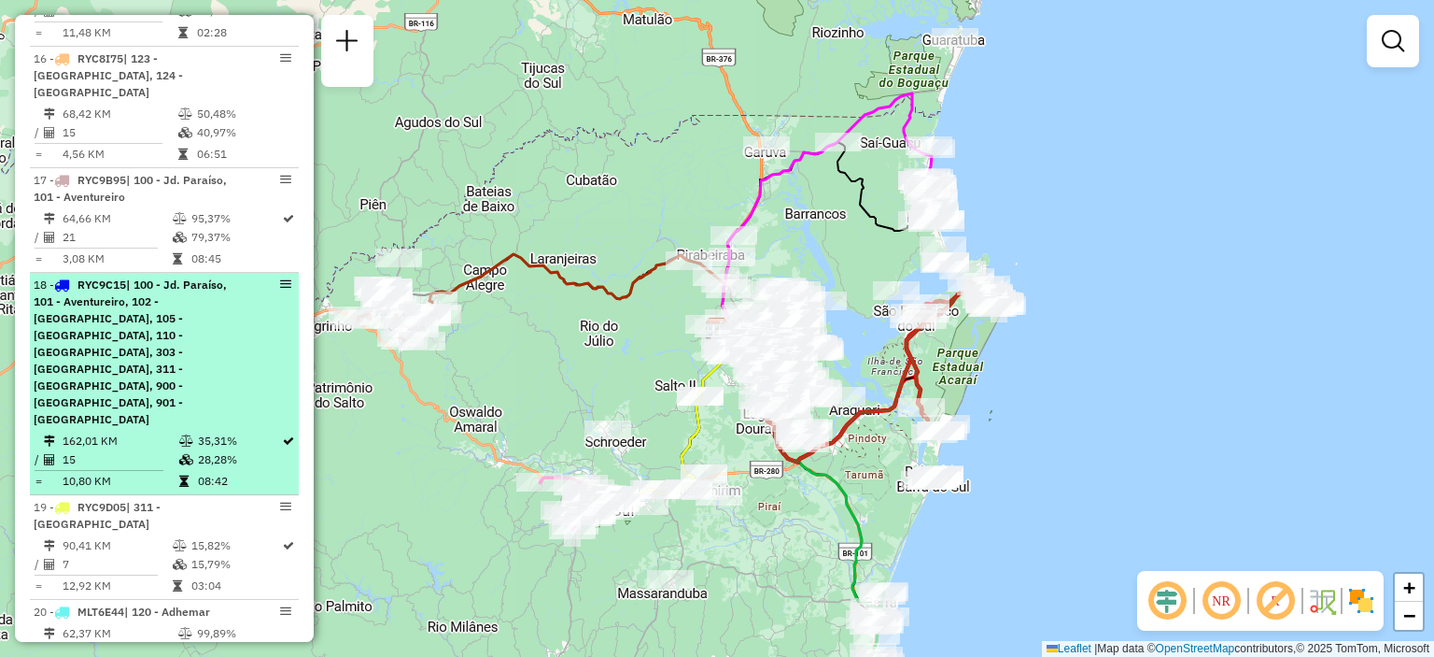
click at [228, 276] on div "18 - RYC9C15 | 100 - Jd. Paraíso, 101 - Aventureiro, 102 - Iririu, 105 - Comasa…" at bounding box center [164, 351] width 261 height 151
select select "**********"
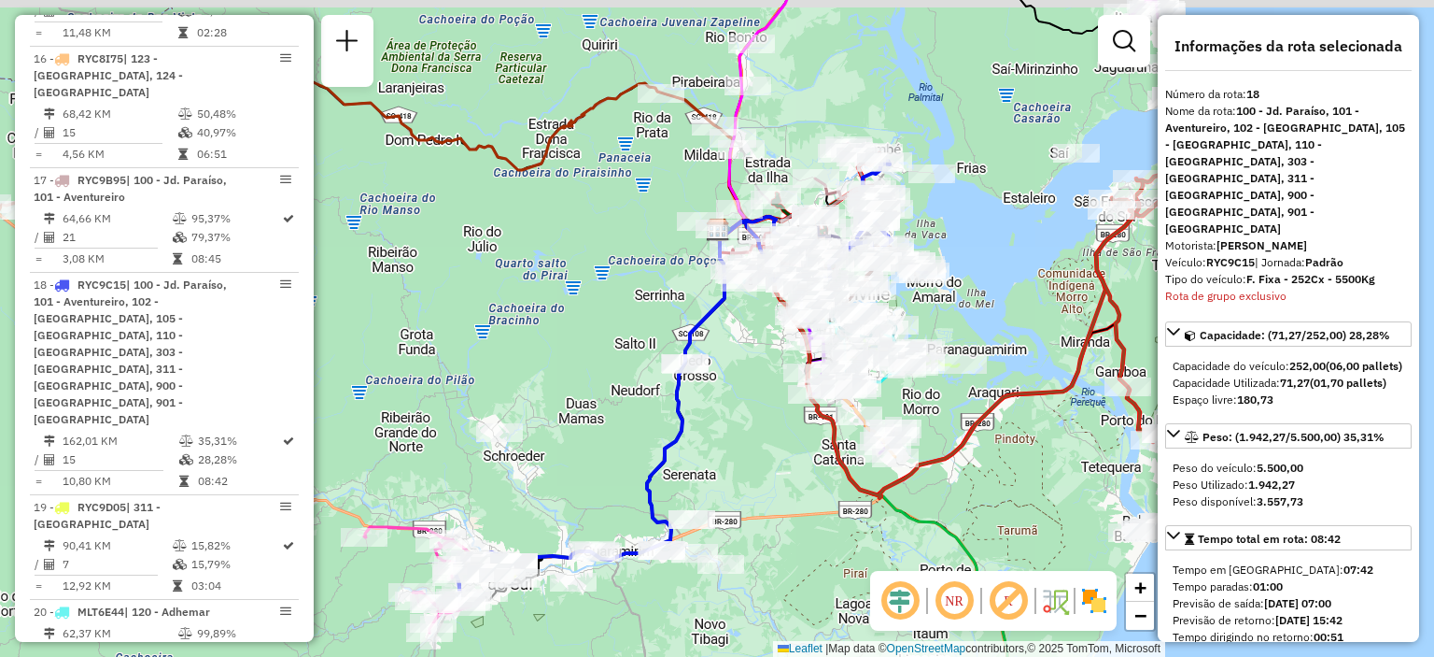
drag, startPoint x: 773, startPoint y: 328, endPoint x: 747, endPoint y: 380, distance: 58.5
click at [747, 380] on div "Janela de atendimento Grade de atendimento Capacidade Transportadoras Veículos …" at bounding box center [717, 328] width 1434 height 657
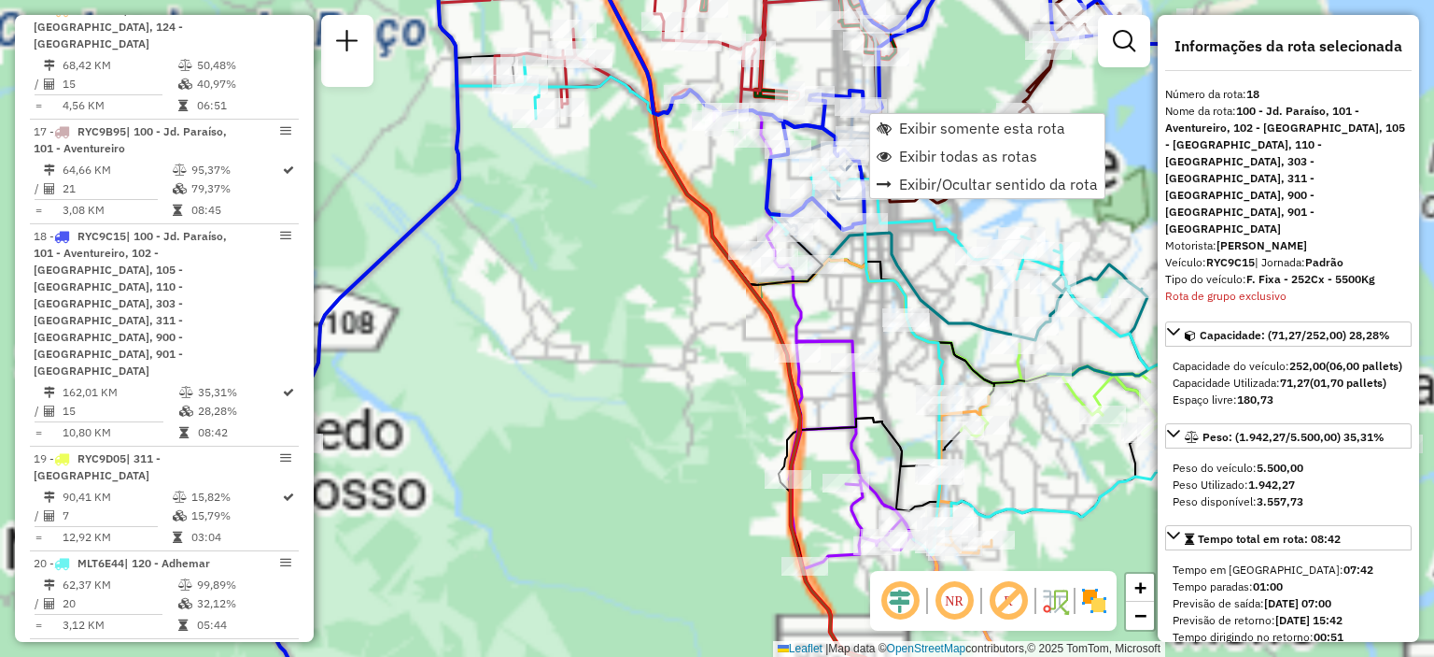
scroll to position [2607, 0]
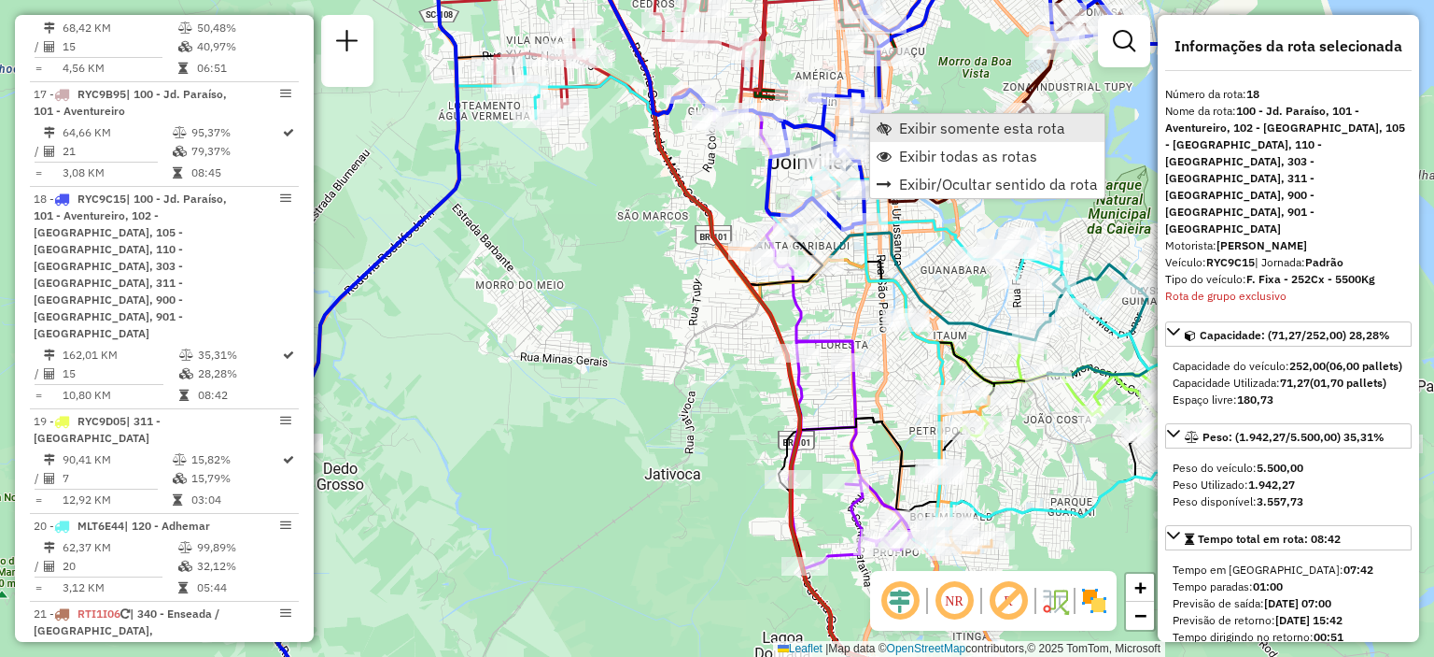
click at [919, 139] on link "Exibir somente esta rota" at bounding box center [987, 128] width 234 height 28
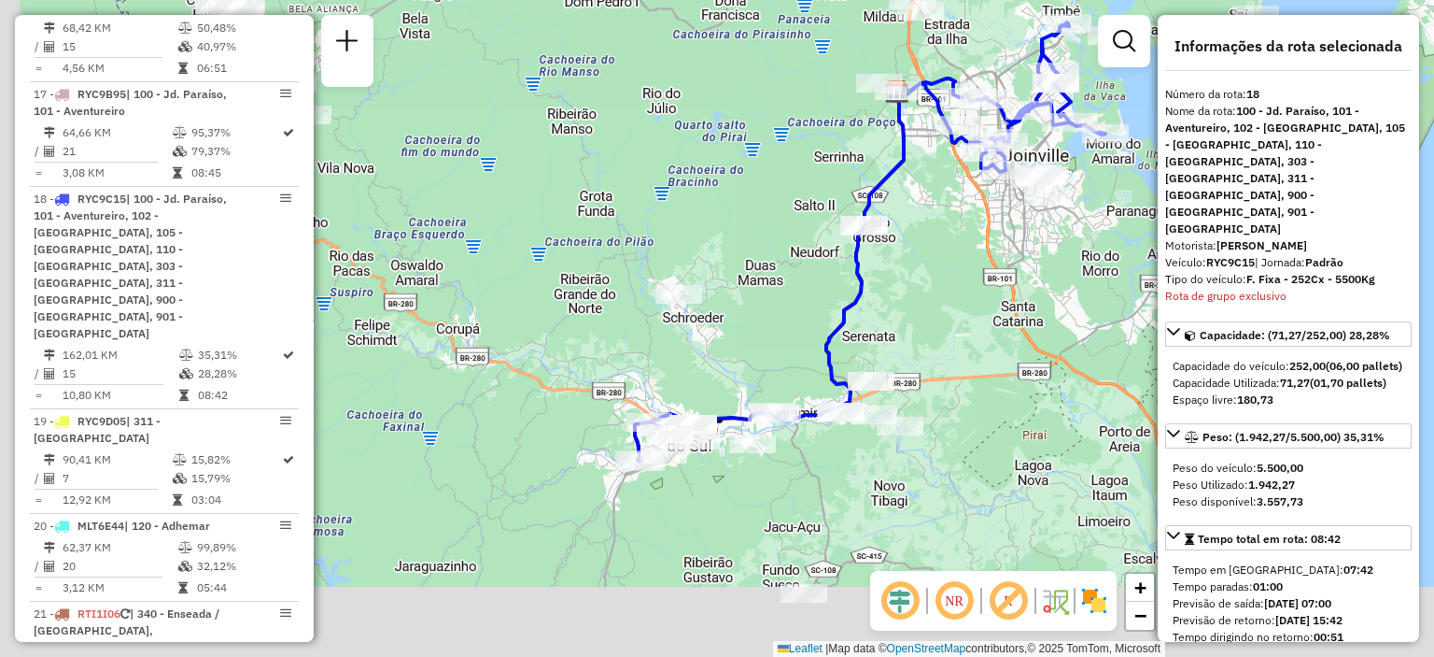
drag, startPoint x: 609, startPoint y: 578, endPoint x: 832, endPoint y: 432, distance: 266.5
click at [836, 432] on div "Janela de atendimento Grade de atendimento Capacidade Transportadoras Veículos …" at bounding box center [717, 328] width 1434 height 657
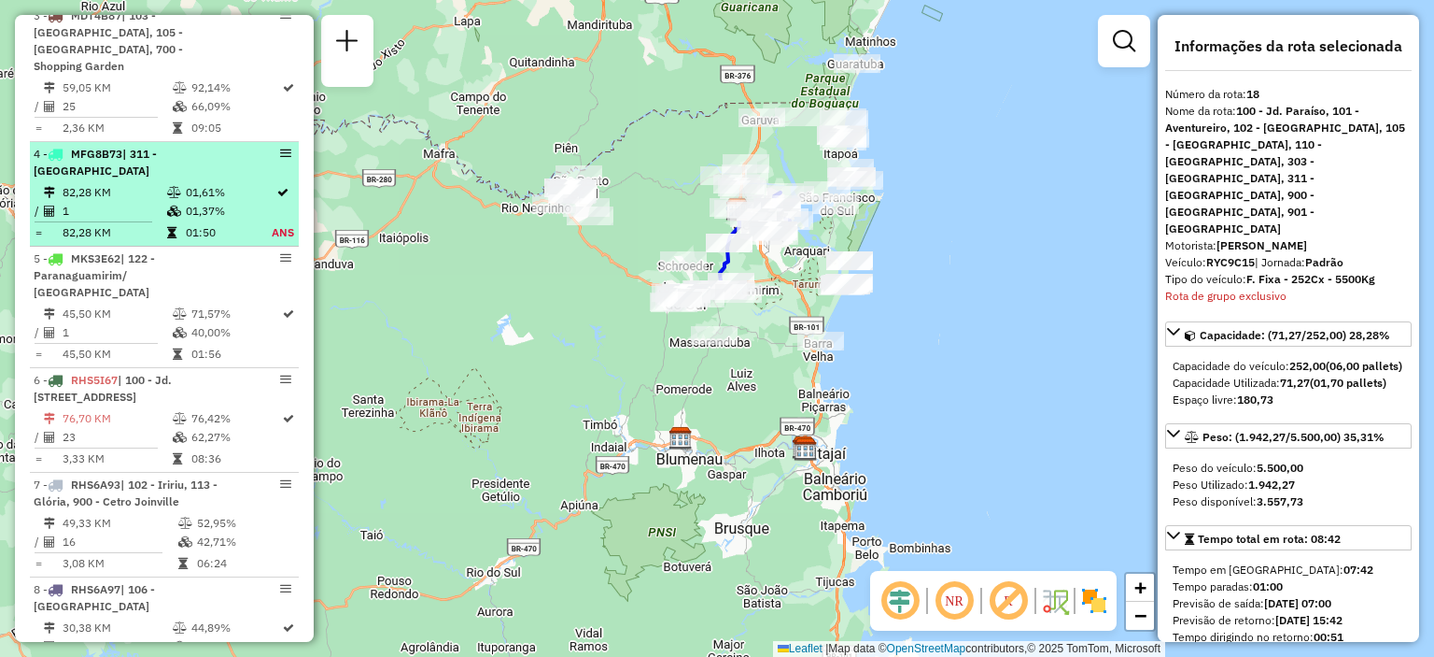
scroll to position [366, 0]
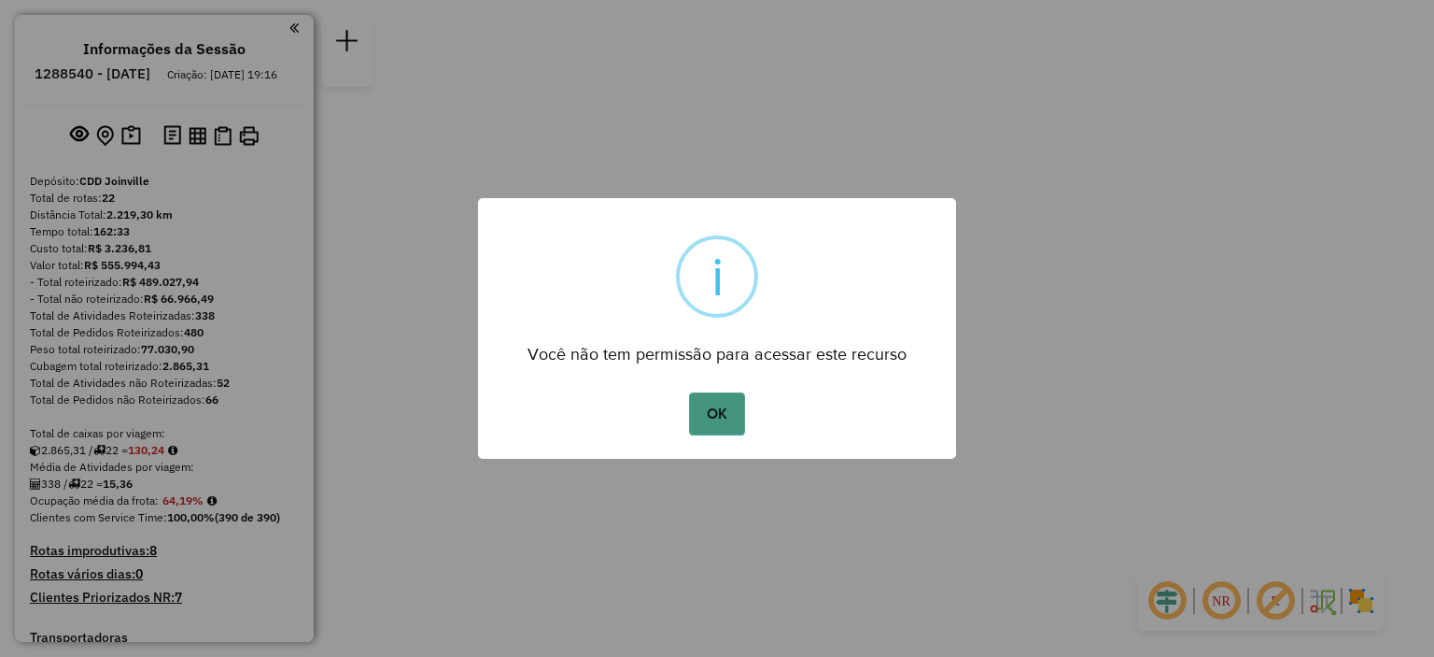
click at [710, 422] on button "OK" at bounding box center [716, 413] width 55 height 43
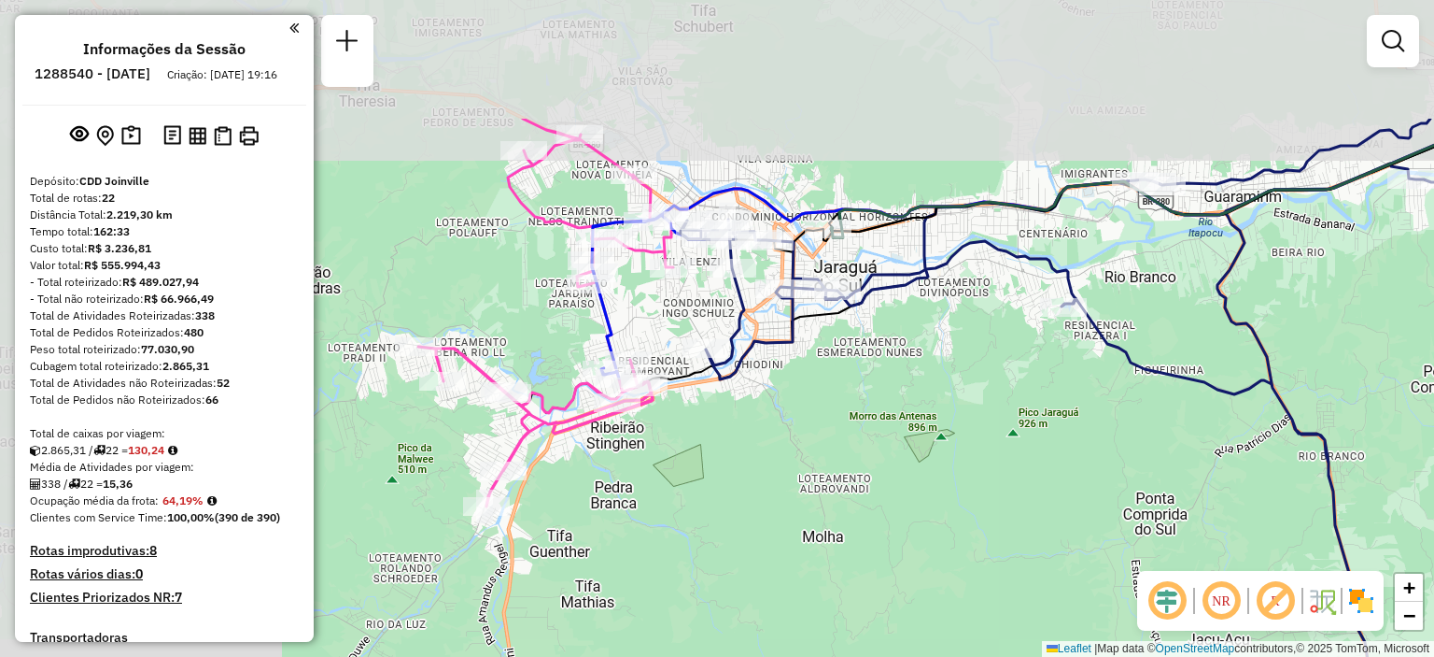
drag, startPoint x: 560, startPoint y: 220, endPoint x: 757, endPoint y: 305, distance: 214.6
click at [890, 404] on div "Janela de atendimento Grade de atendimento Capacidade Transportadoras Veículos …" at bounding box center [717, 328] width 1434 height 657
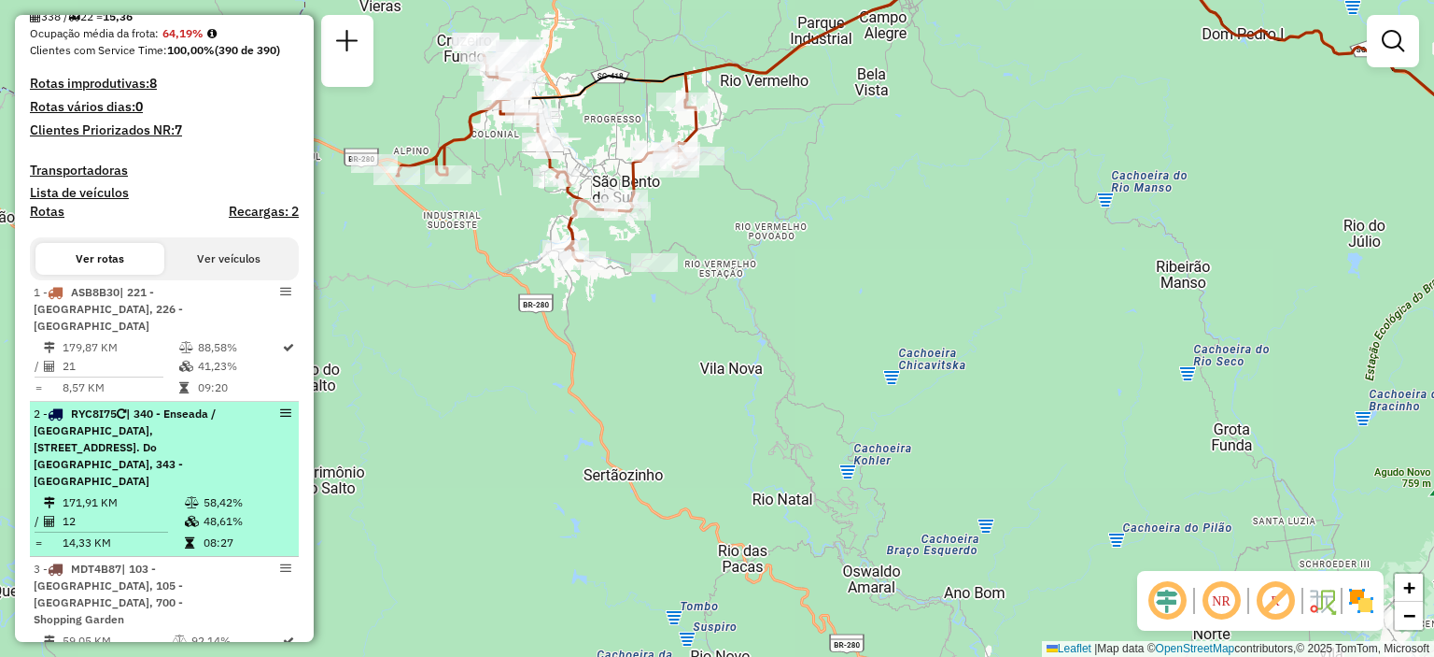
scroll to position [560, 0]
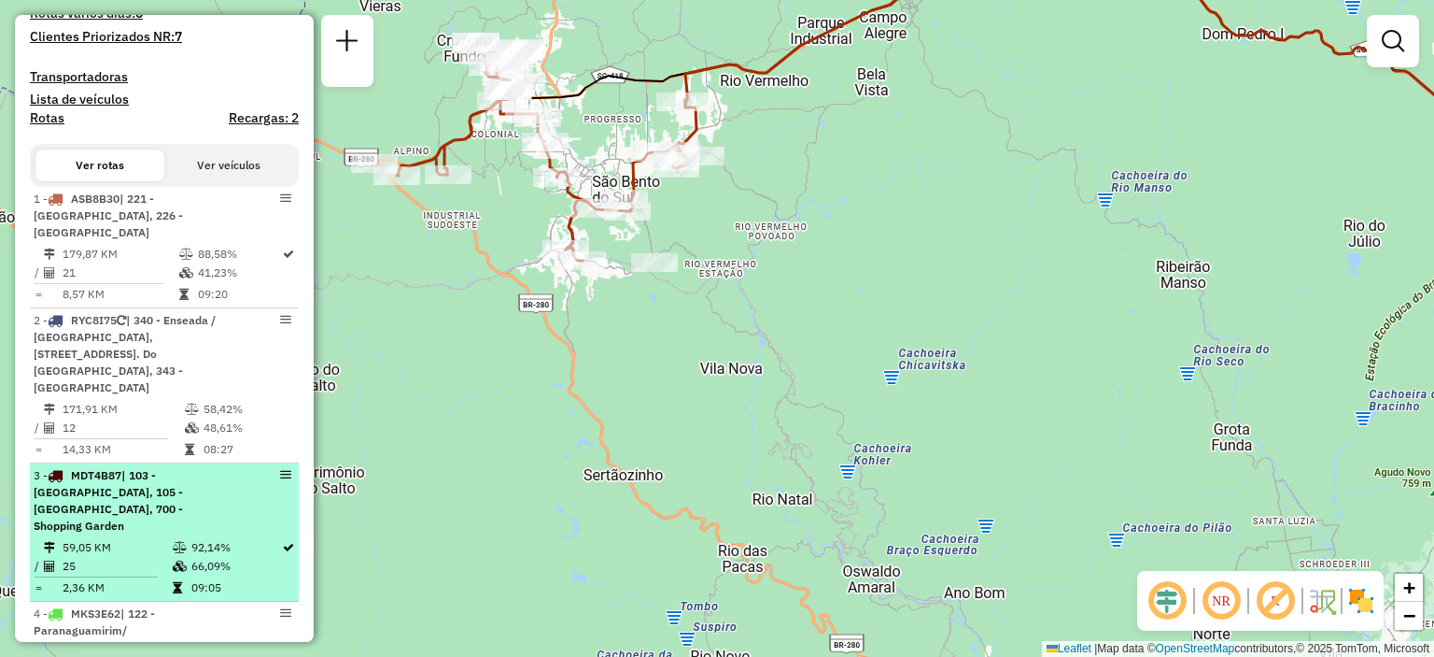
click at [208, 467] on div "3 - MDT4B87 | 103 - Boa Vista, 105 - Comasa, 700 - Shopping Garden" at bounding box center [133, 500] width 198 height 67
select select "**********"
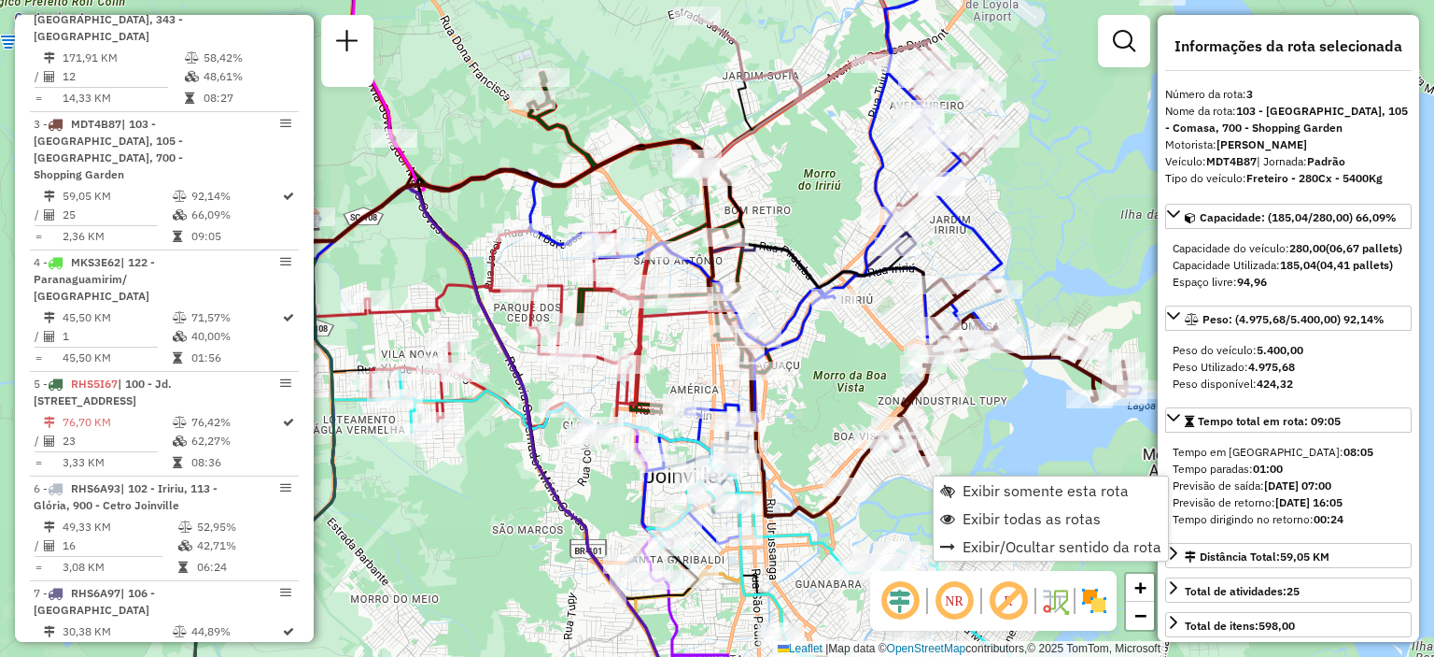
scroll to position [974, 0]
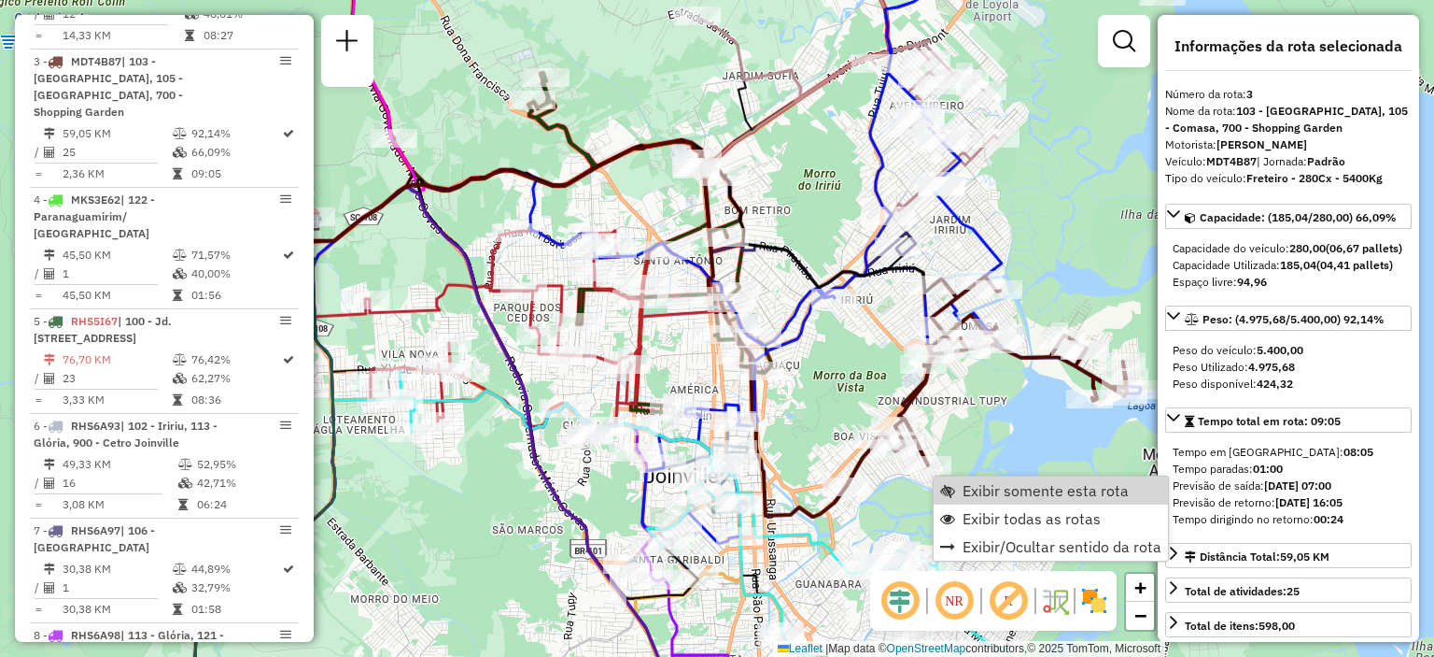
click at [1128, 49] on em at bounding box center [1124, 41] width 22 height 22
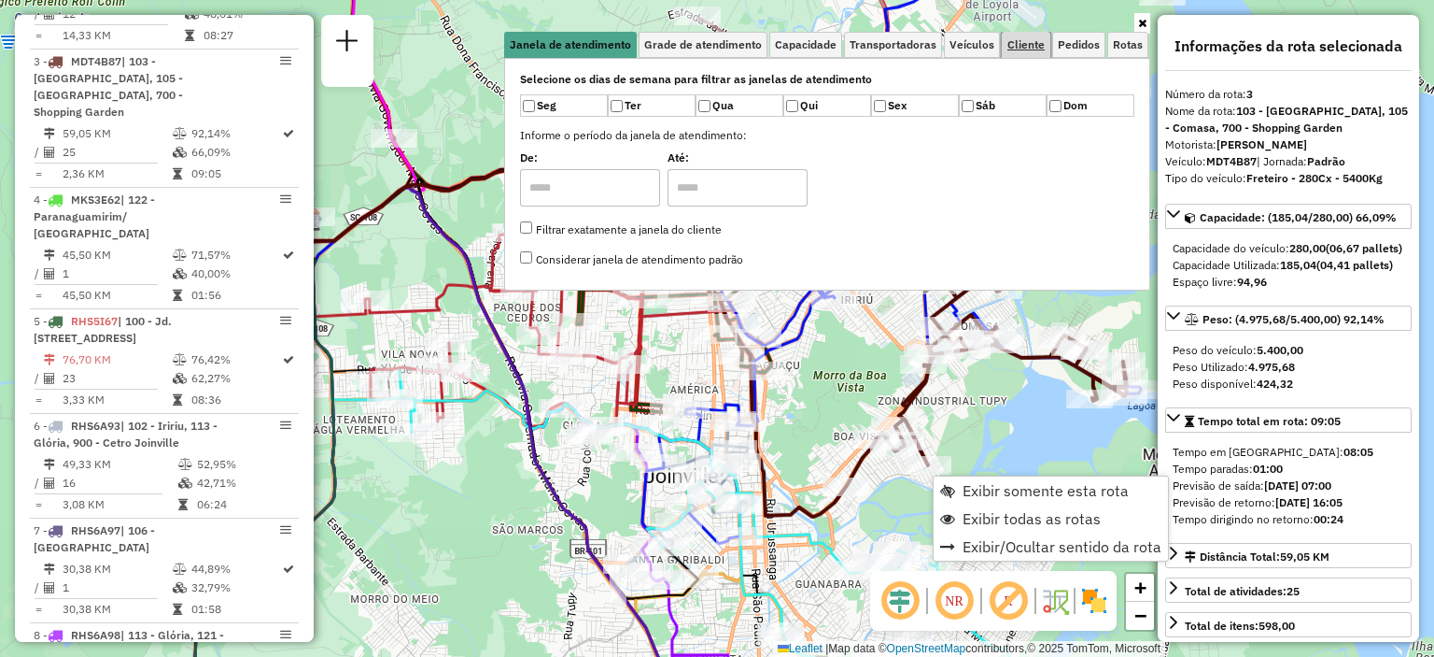
click at [1012, 44] on span "Cliente" at bounding box center [1026, 44] width 37 height 11
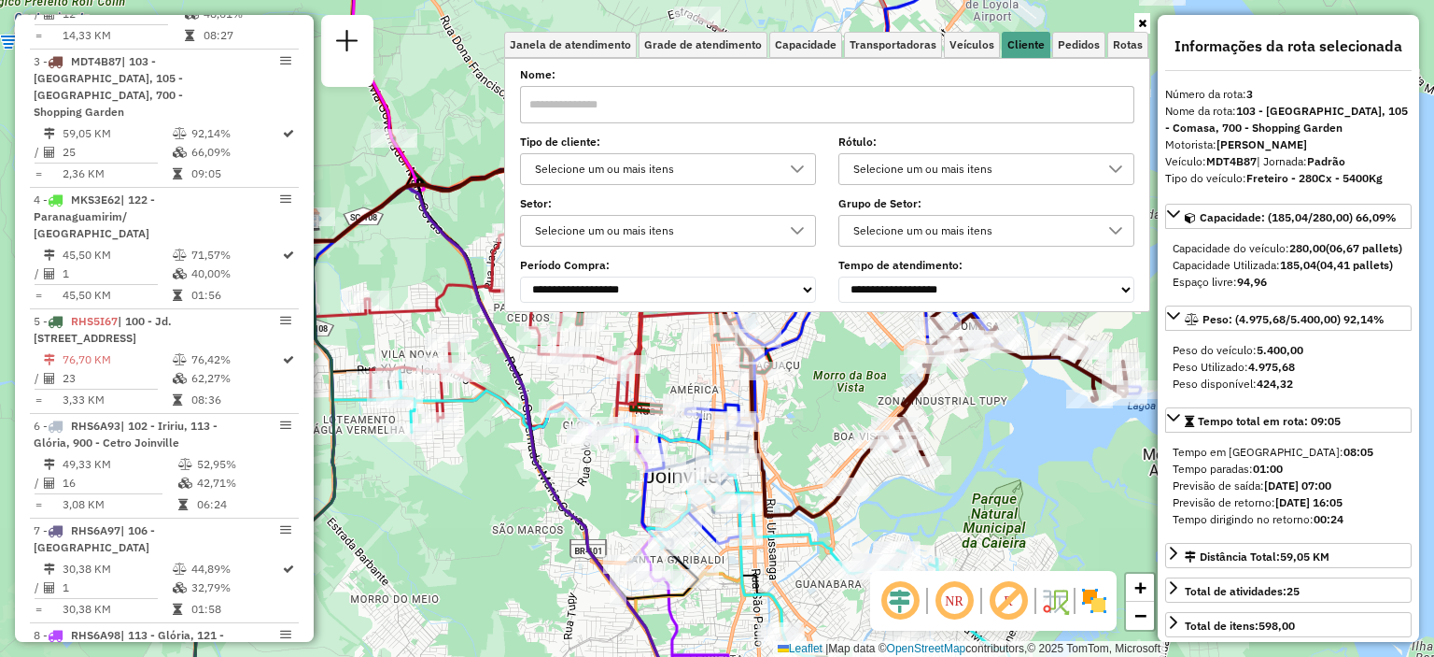
click at [711, 183] on div "Selecione um ou mais itens" at bounding box center [668, 169] width 296 height 32
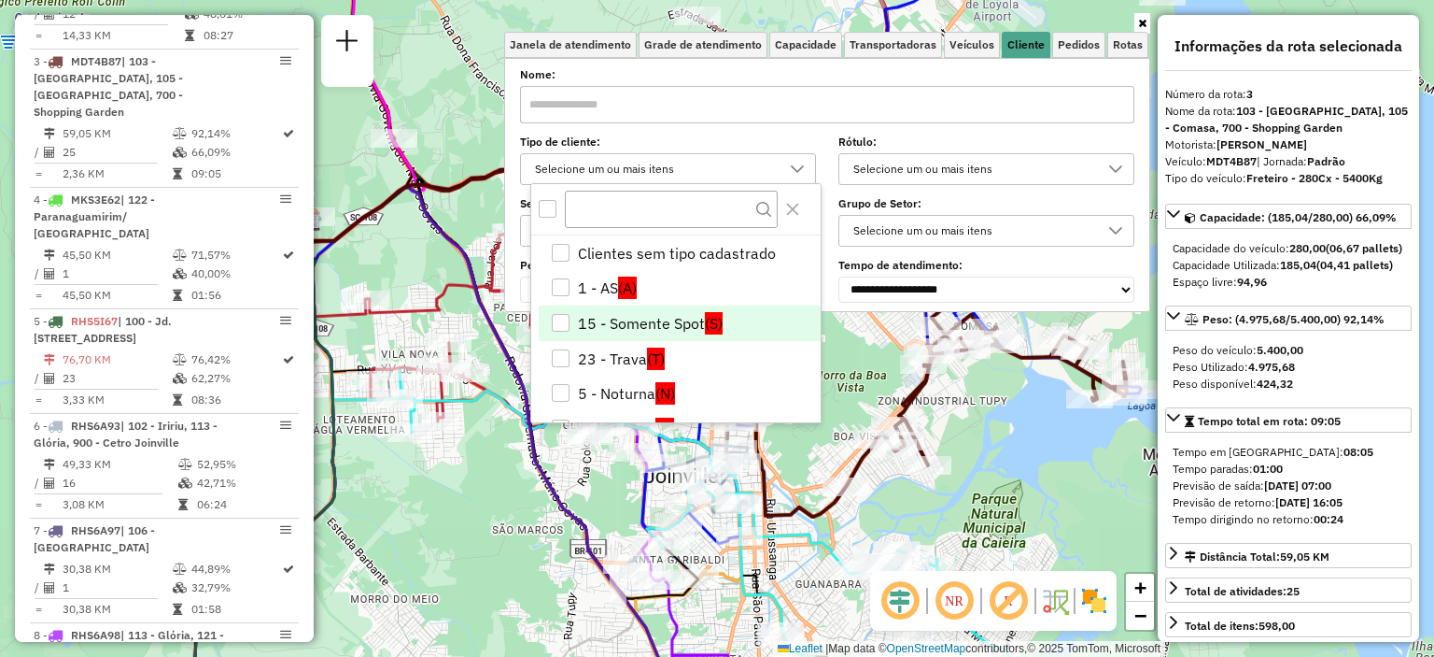
click at [558, 317] on div "15 - Somente Spot" at bounding box center [561, 323] width 18 height 18
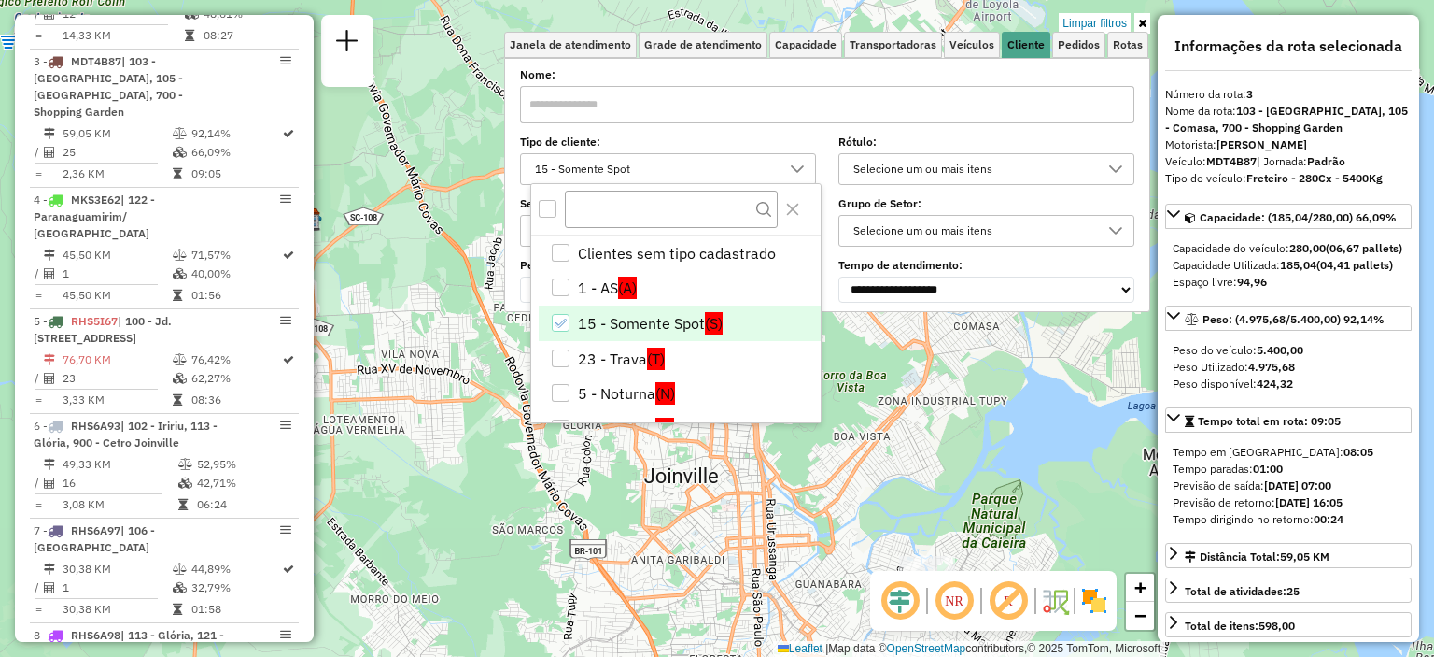
click at [964, 398] on div "Limpar filtros Janela de atendimento Grade de atendimento Capacidade Transporta…" at bounding box center [717, 328] width 1434 height 657
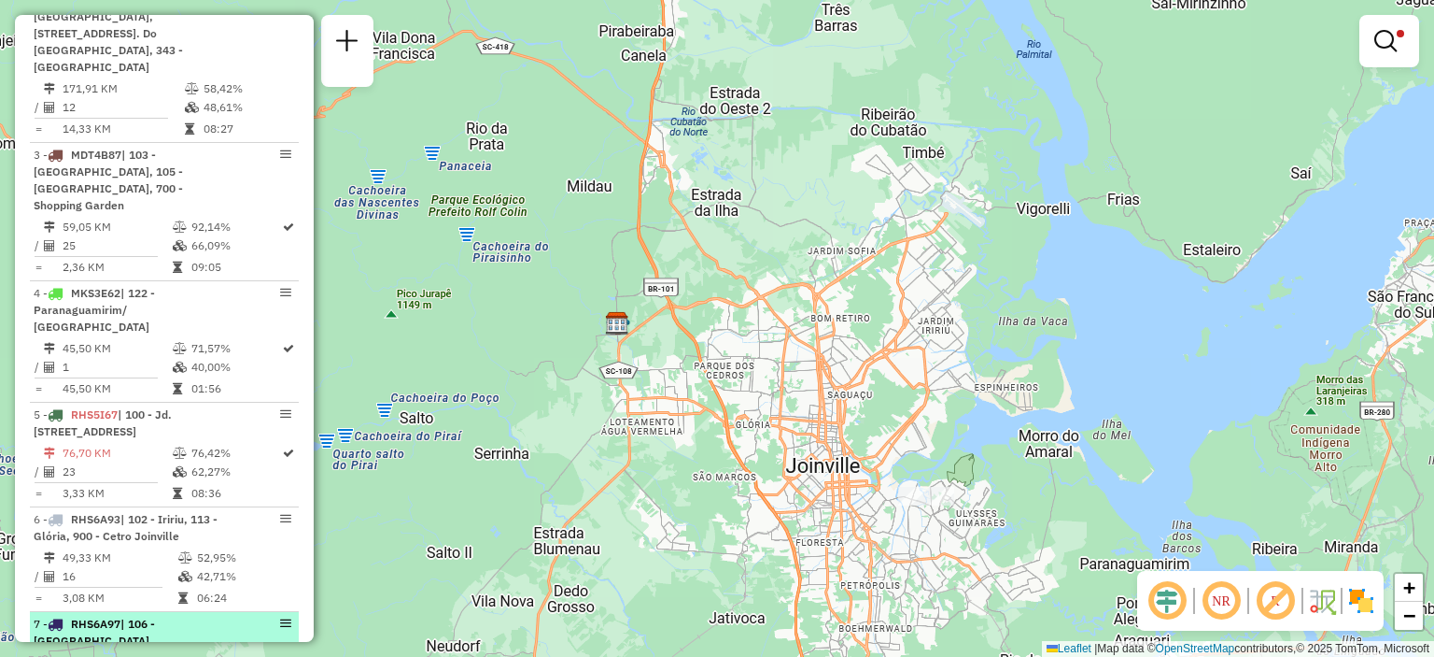
scroll to position [694, 0]
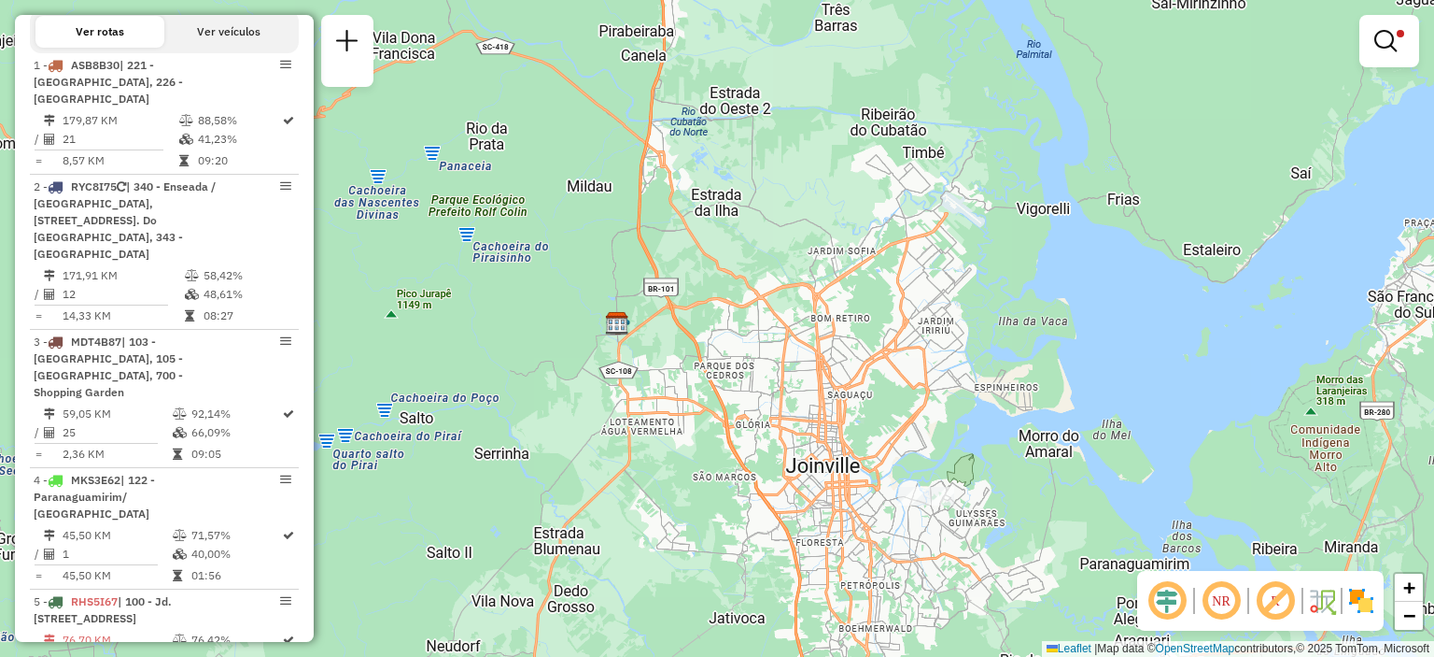
click at [1377, 33] on em at bounding box center [1386, 41] width 22 height 22
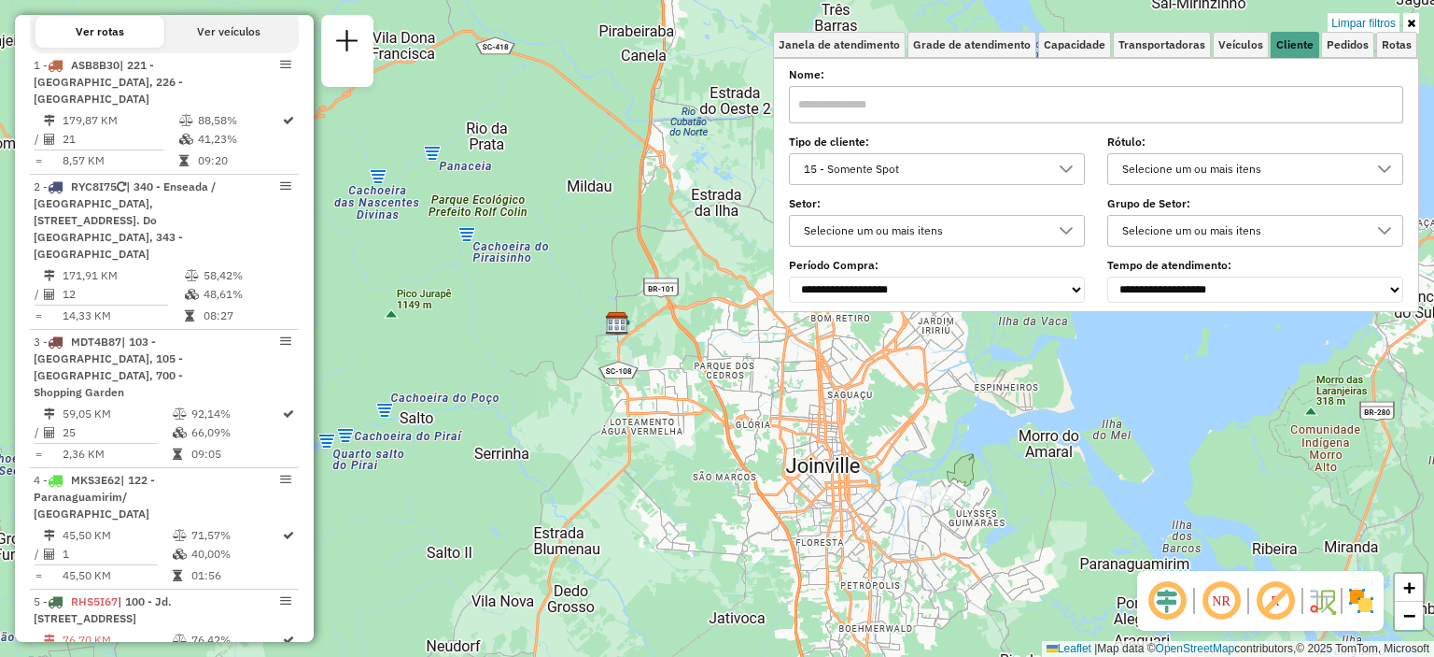
click at [981, 162] on div "15 - Somente Spot" at bounding box center [923, 169] width 251 height 30
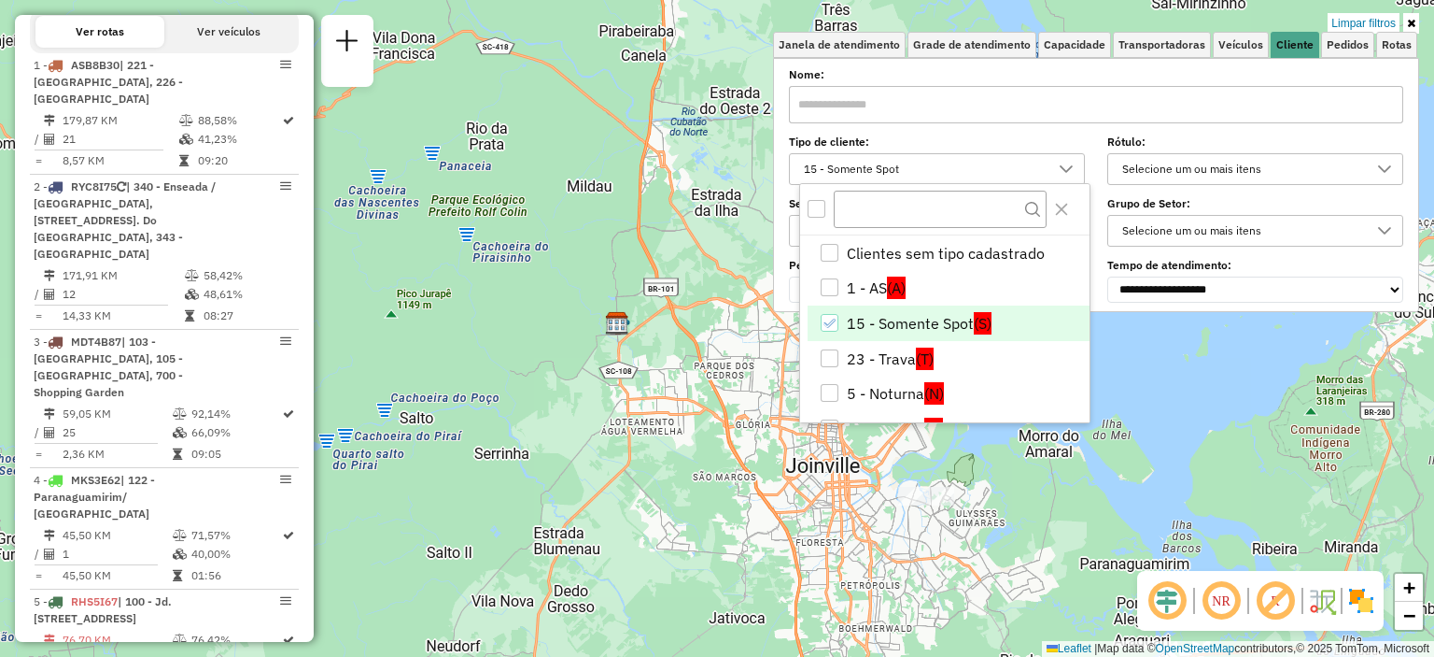
click at [829, 324] on icon "15 - Somente Spot" at bounding box center [829, 323] width 13 height 13
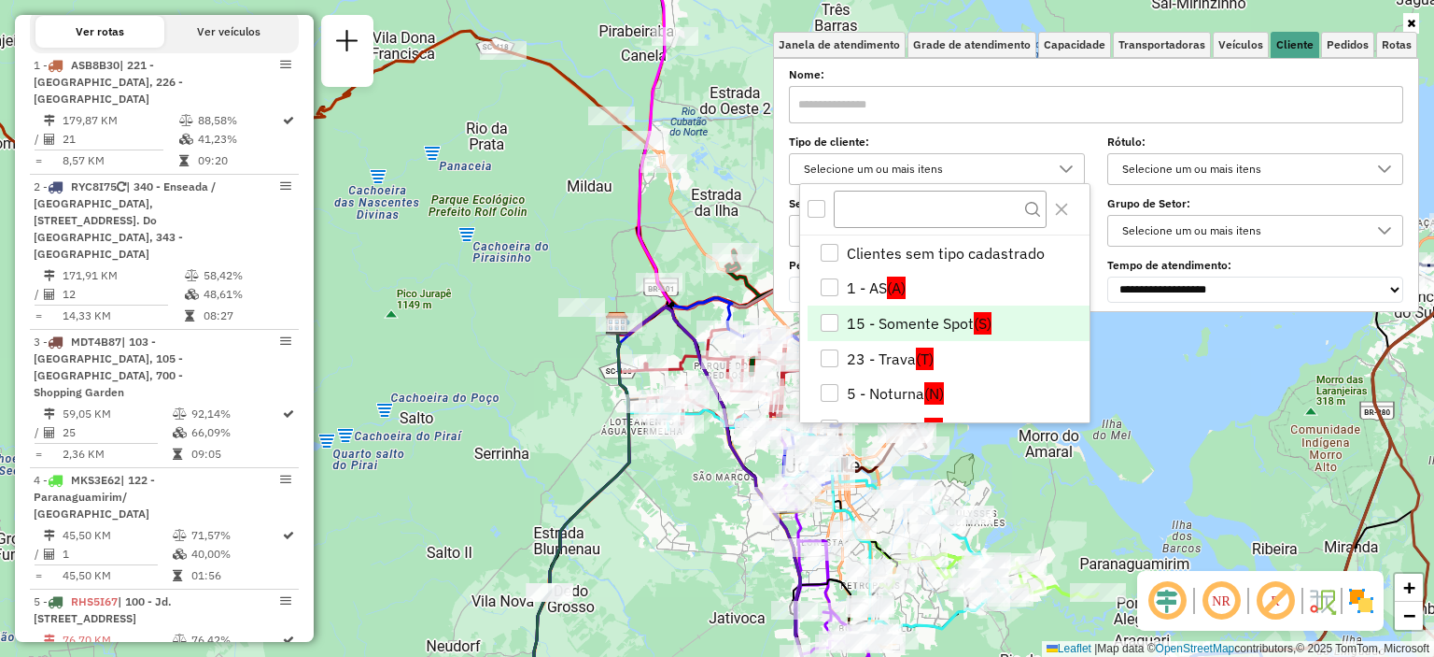
click at [1065, 169] on icon at bounding box center [1066, 169] width 15 height 15
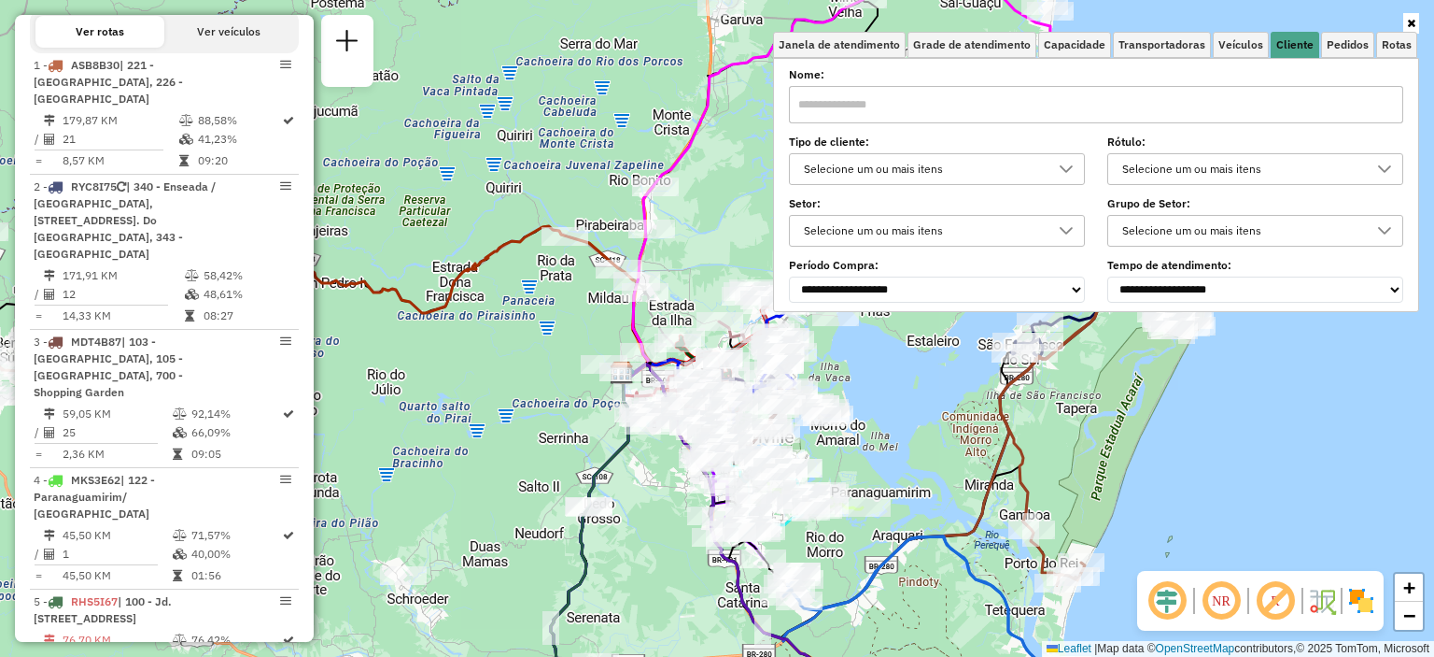
click at [1412, 22] on icon at bounding box center [1411, 23] width 8 height 11
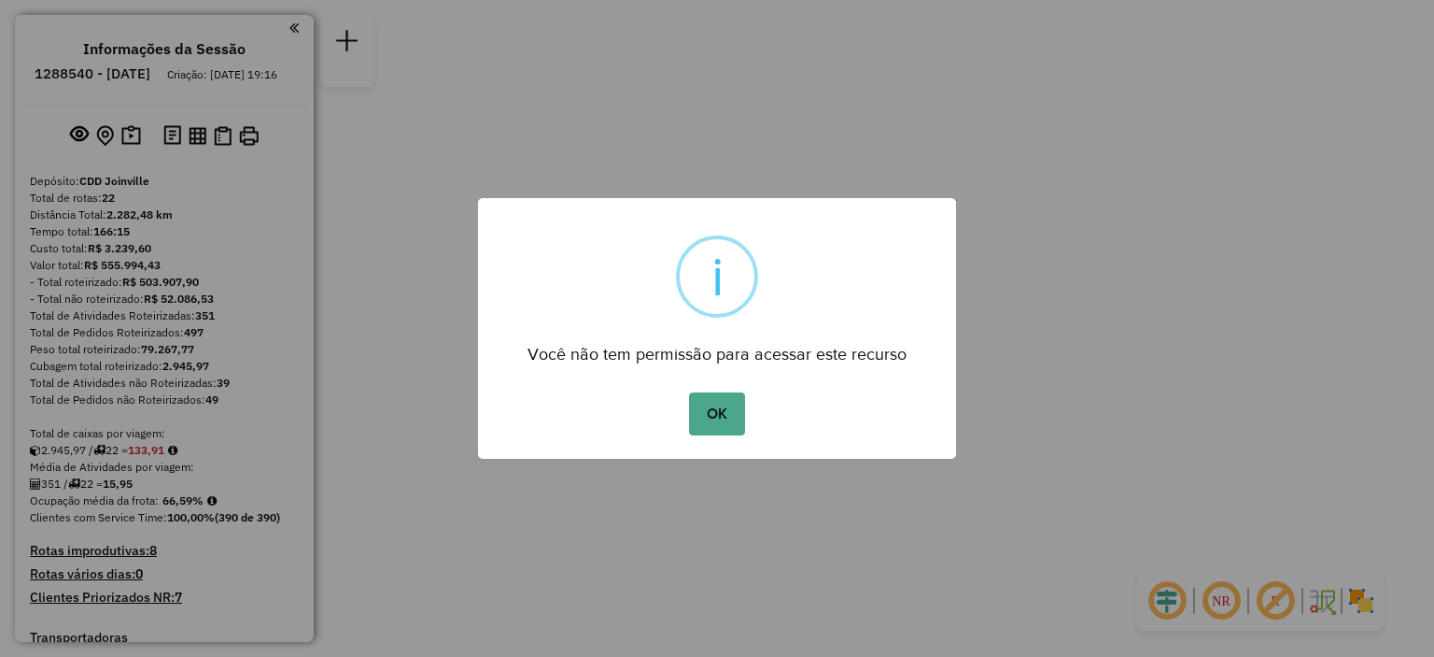
click at [858, 16] on div "× i Você não tem permissão para acessar este recurso OK No Cancel" at bounding box center [717, 328] width 1434 height 657
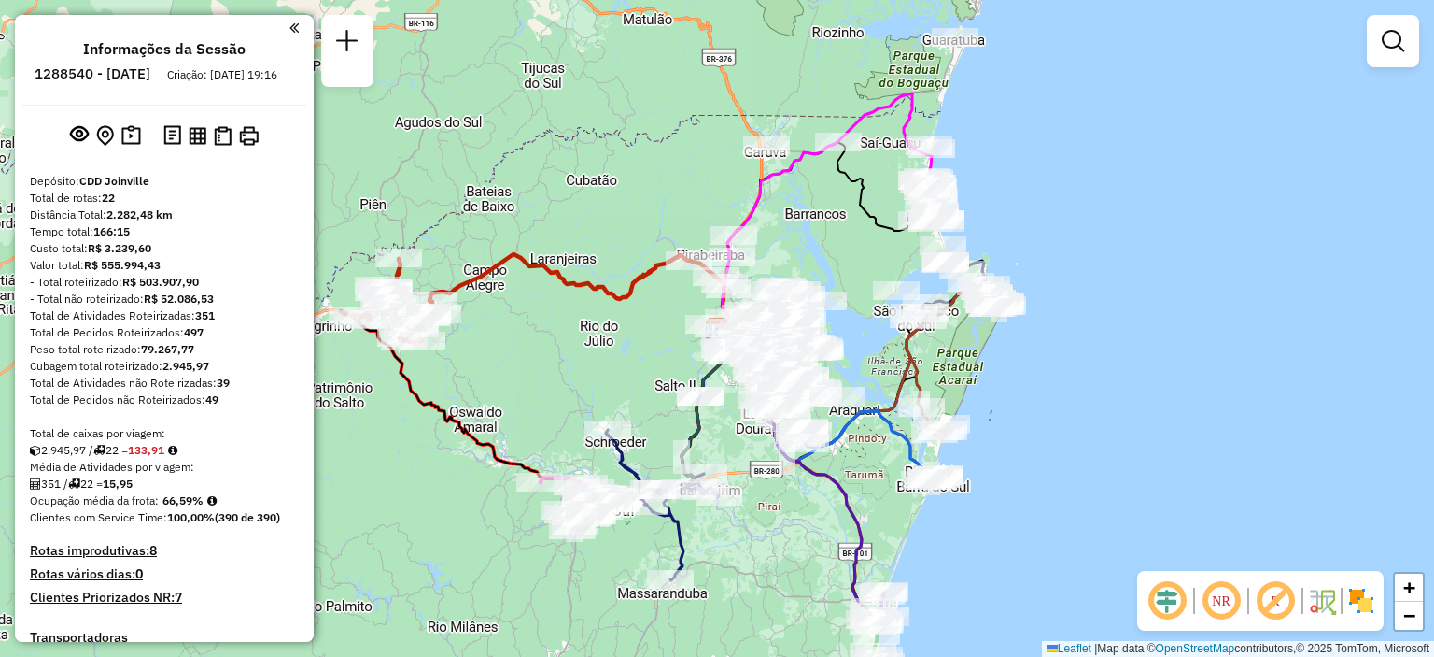
click at [858, 16] on div "Janela de atendimento Grade de atendimento Capacidade Transportadoras Veículos …" at bounding box center [717, 328] width 1434 height 657
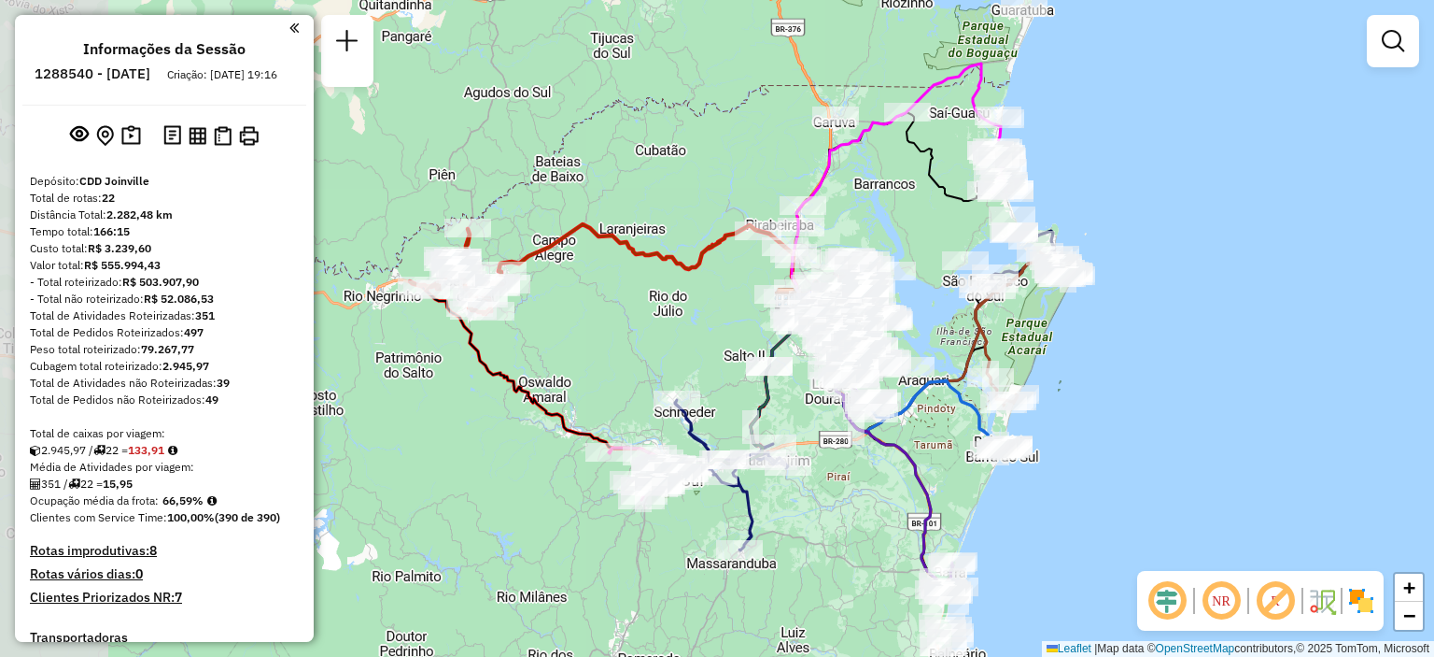
drag, startPoint x: 412, startPoint y: 538, endPoint x: 545, endPoint y: 473, distance: 148.3
click at [601, 521] on div "Janela de atendimento Grade de atendimento Capacidade Transportadoras Veículos …" at bounding box center [717, 328] width 1434 height 657
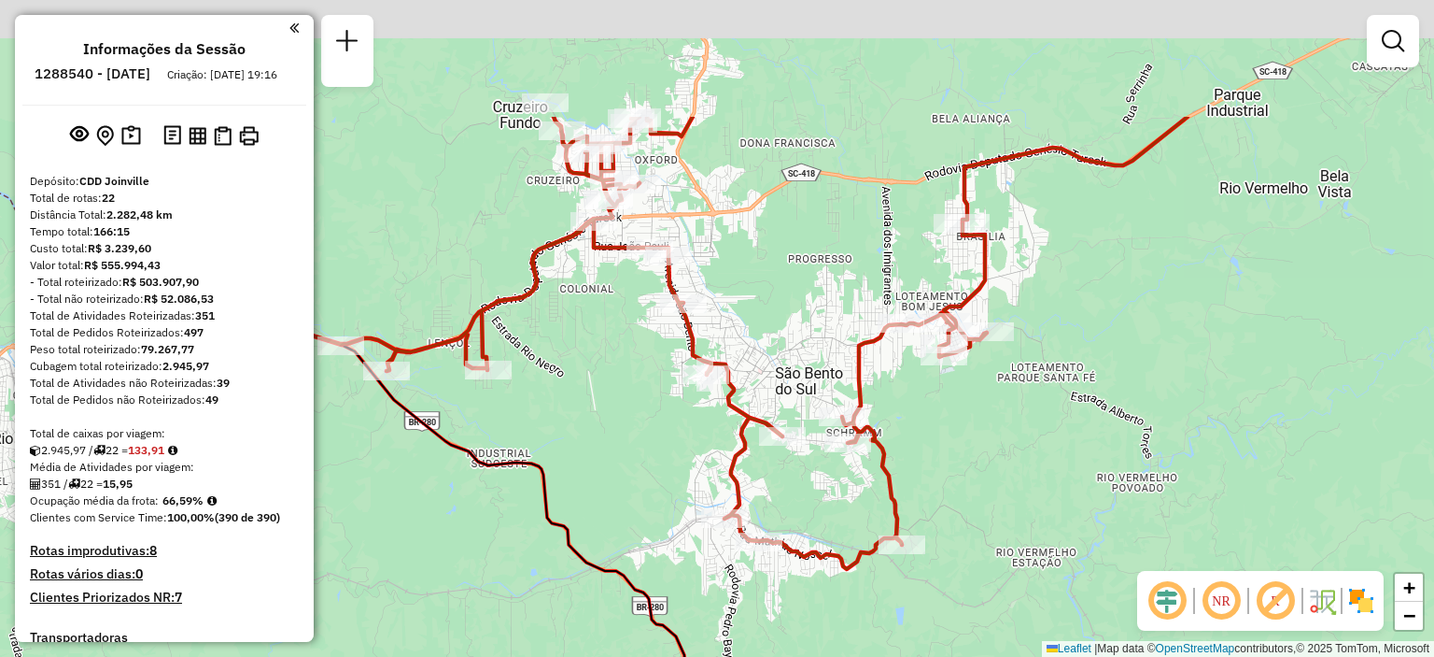
drag, startPoint x: 484, startPoint y: 241, endPoint x: 679, endPoint y: 441, distance: 279.4
click at [679, 441] on div "Janela de atendimento Grade de atendimento Capacidade Transportadoras Veículos …" at bounding box center [717, 328] width 1434 height 657
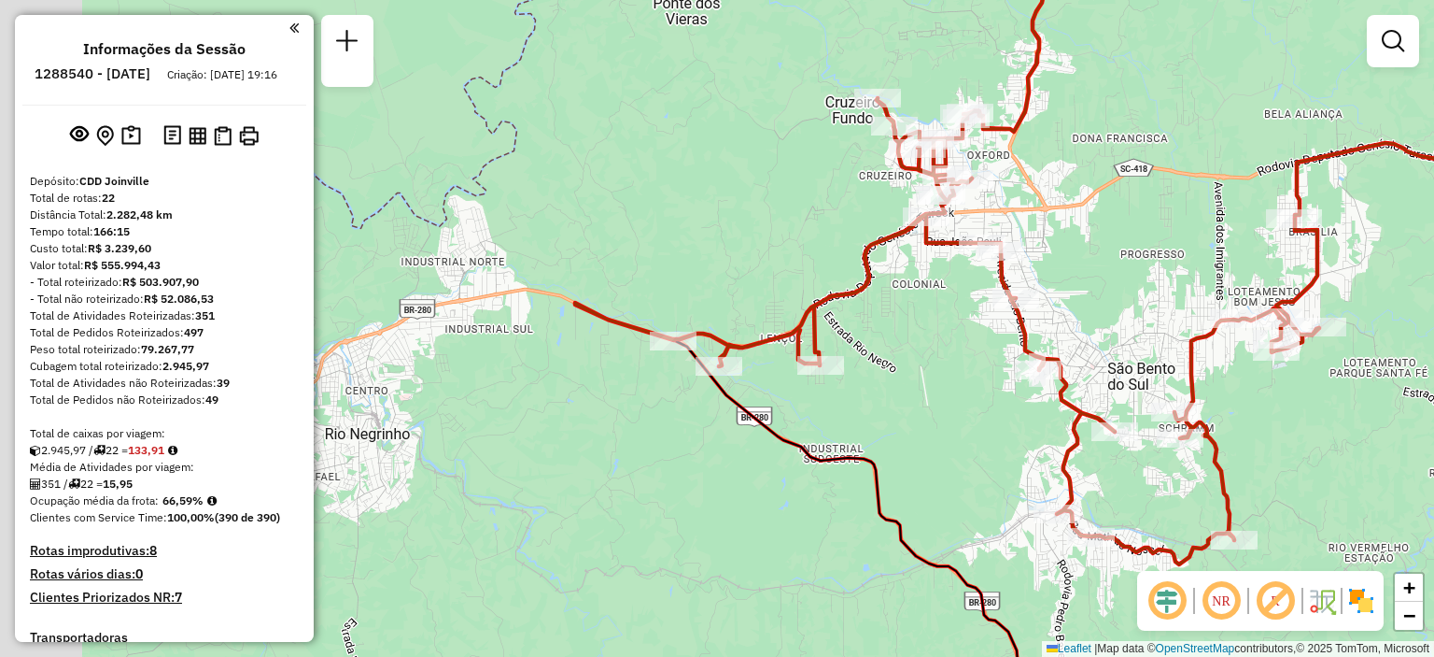
drag, startPoint x: 502, startPoint y: 455, endPoint x: 807, endPoint y: 432, distance: 306.2
click at [807, 432] on div "Janela de atendimento Grade de atendimento Capacidade Transportadoras Veículos …" at bounding box center [717, 328] width 1434 height 657
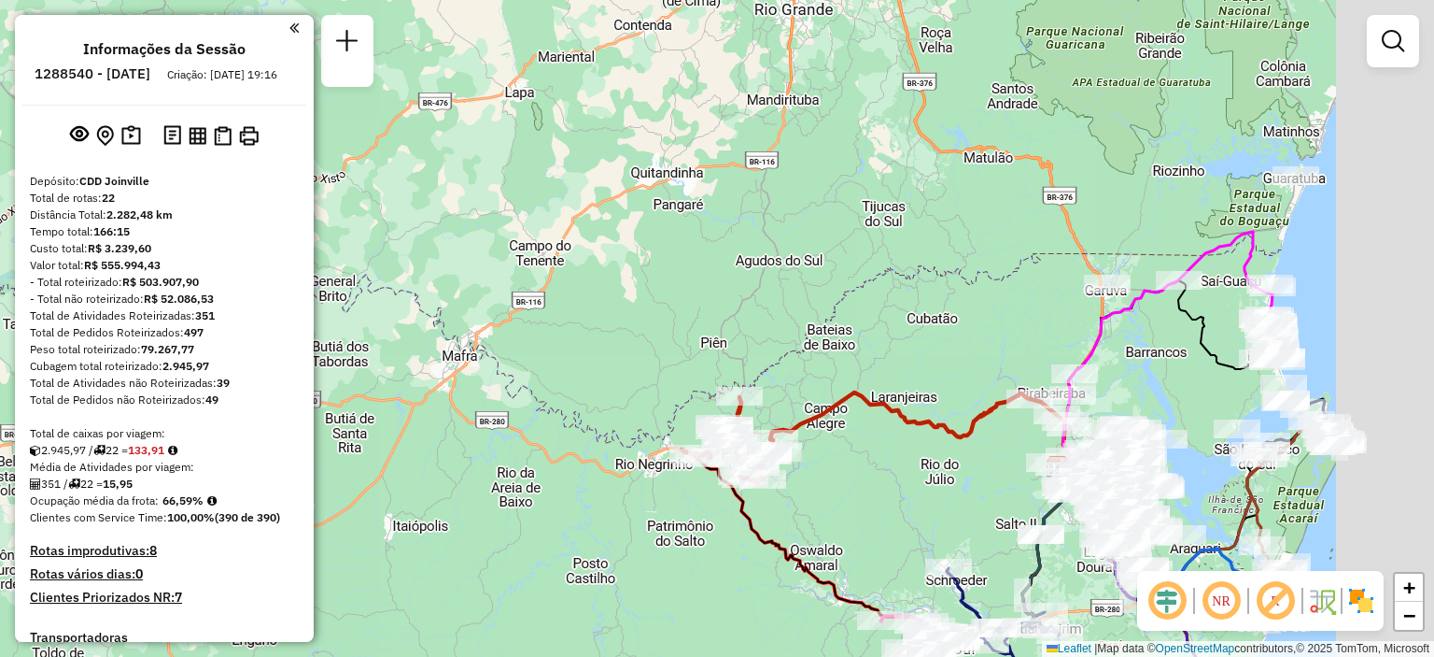
drag, startPoint x: 1010, startPoint y: 553, endPoint x: 762, endPoint y: 497, distance: 253.7
click at [762, 497] on div "Janela de atendimento Grade de atendimento Capacidade Transportadoras Veículos …" at bounding box center [717, 328] width 1434 height 657
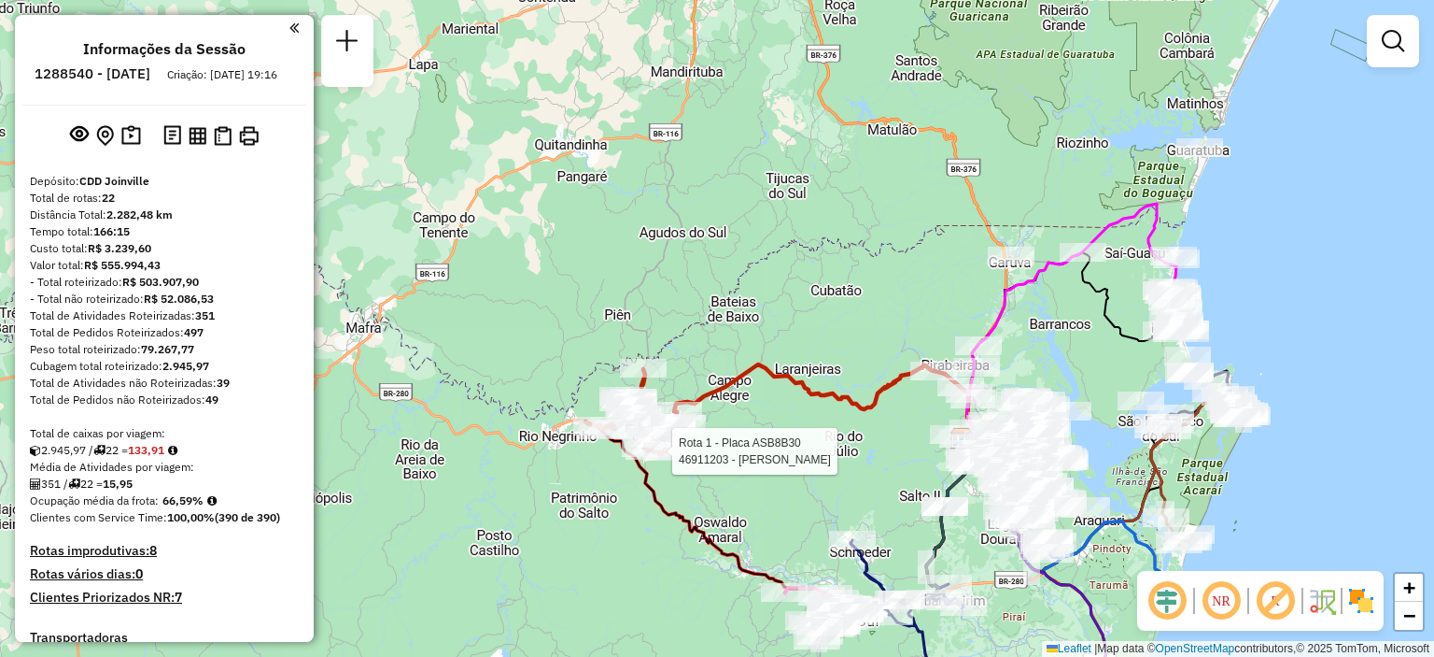
select select "**********"
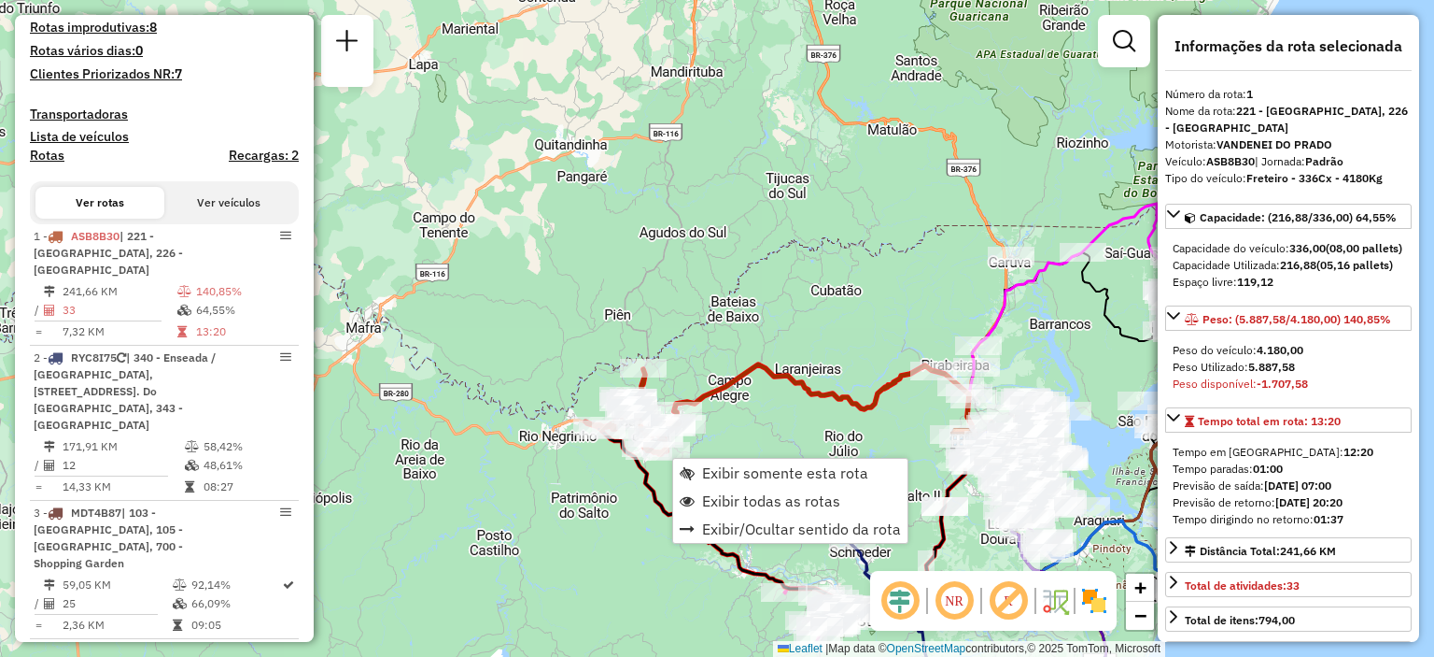
scroll to position [749, 0]
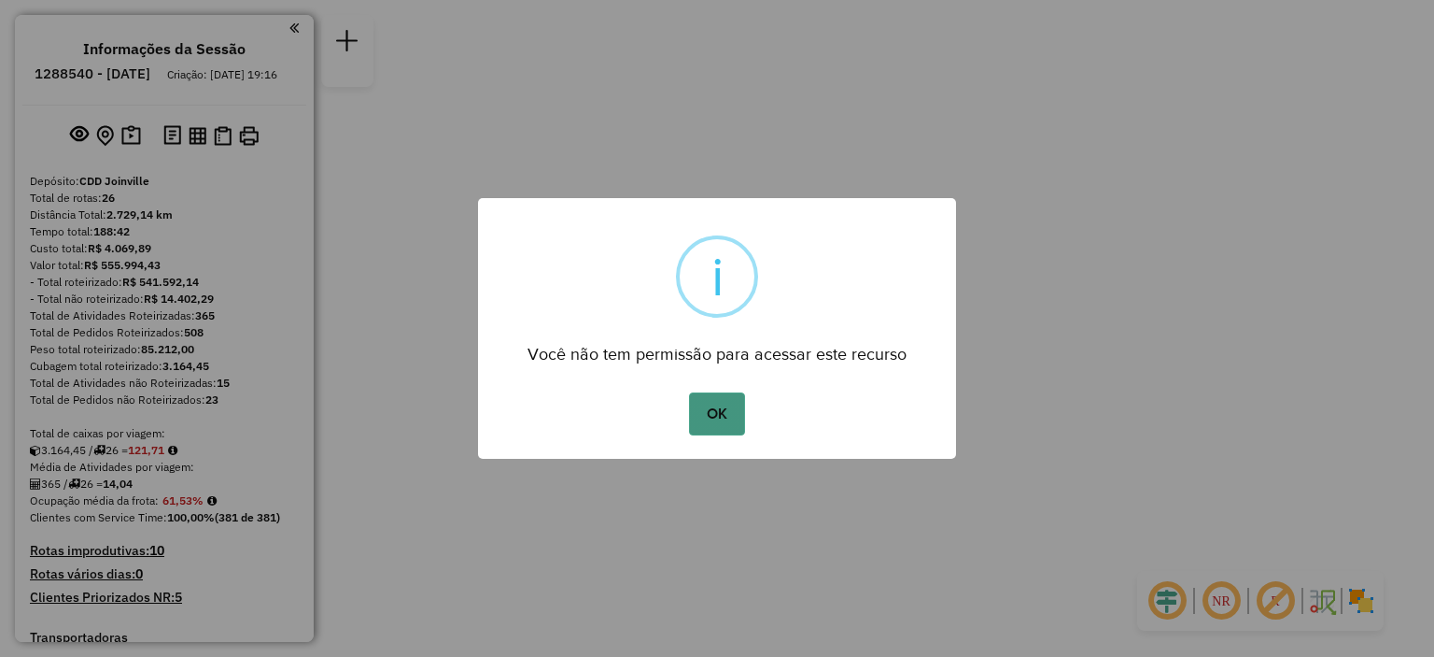
click at [713, 403] on button "OK" at bounding box center [716, 413] width 55 height 43
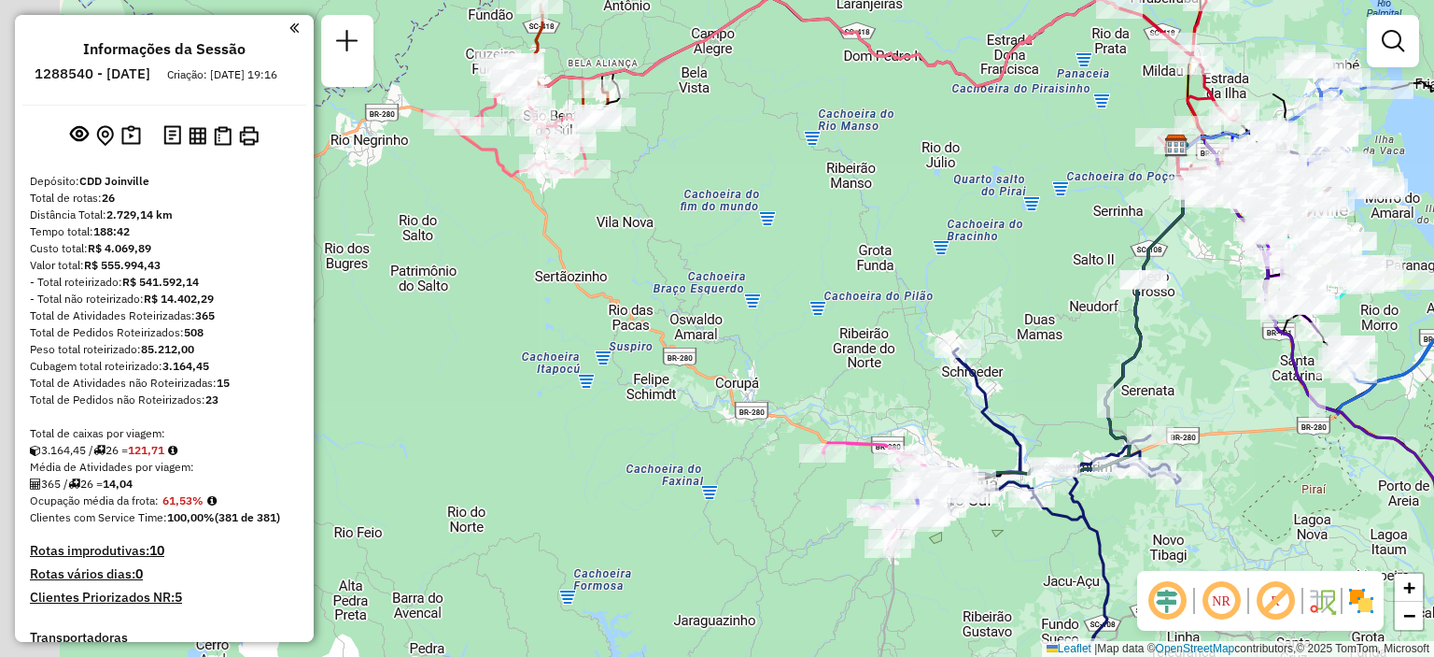
drag, startPoint x: 430, startPoint y: 232, endPoint x: 687, endPoint y: 268, distance: 260.3
click at [697, 276] on div "Janela de atendimento Grade de atendimento Capacidade Transportadoras Veículos …" at bounding box center [717, 328] width 1434 height 657
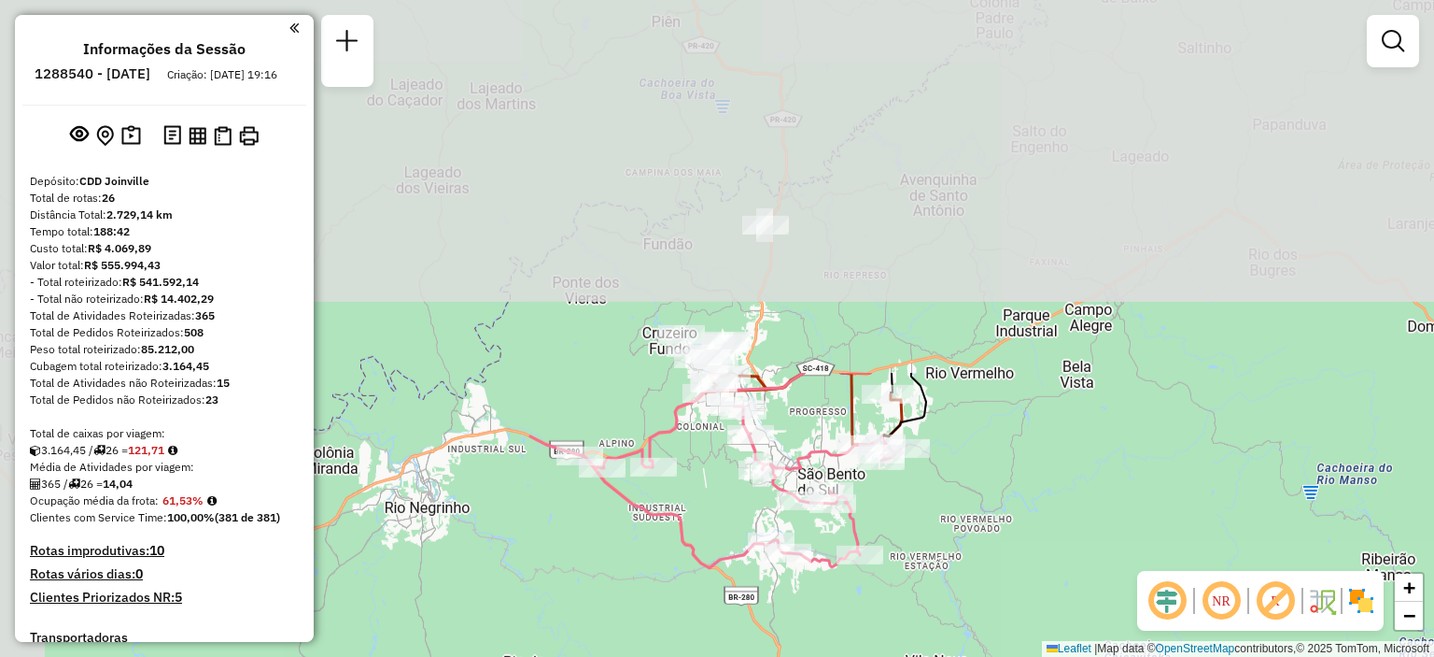
drag, startPoint x: 502, startPoint y: 203, endPoint x: 728, endPoint y: 613, distance: 467.7
click at [727, 615] on div "Janela de atendimento Grade de atendimento Capacidade Transportadoras Veículos …" at bounding box center [717, 328] width 1434 height 657
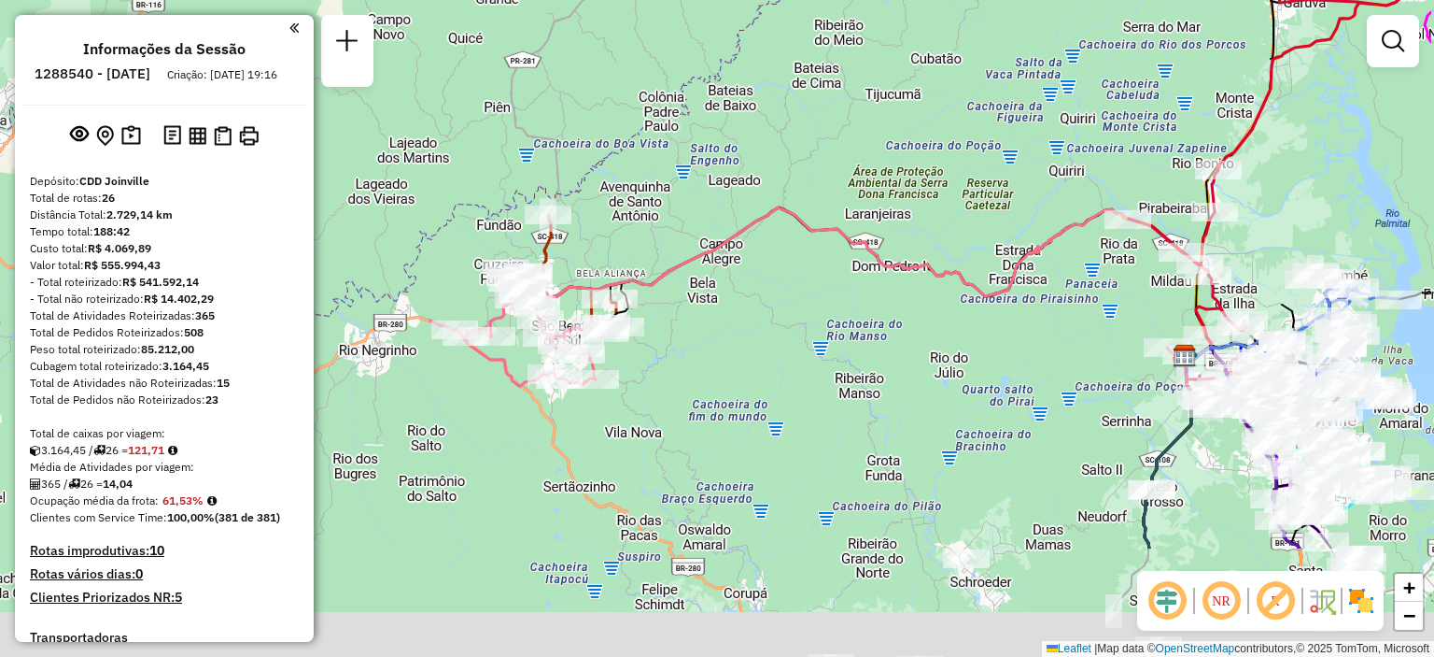
drag, startPoint x: 813, startPoint y: 533, endPoint x: 702, endPoint y: 339, distance: 223.8
click at [699, 339] on div "Janela de atendimento Grade de atendimento Capacidade Transportadoras Veículos …" at bounding box center [717, 328] width 1434 height 657
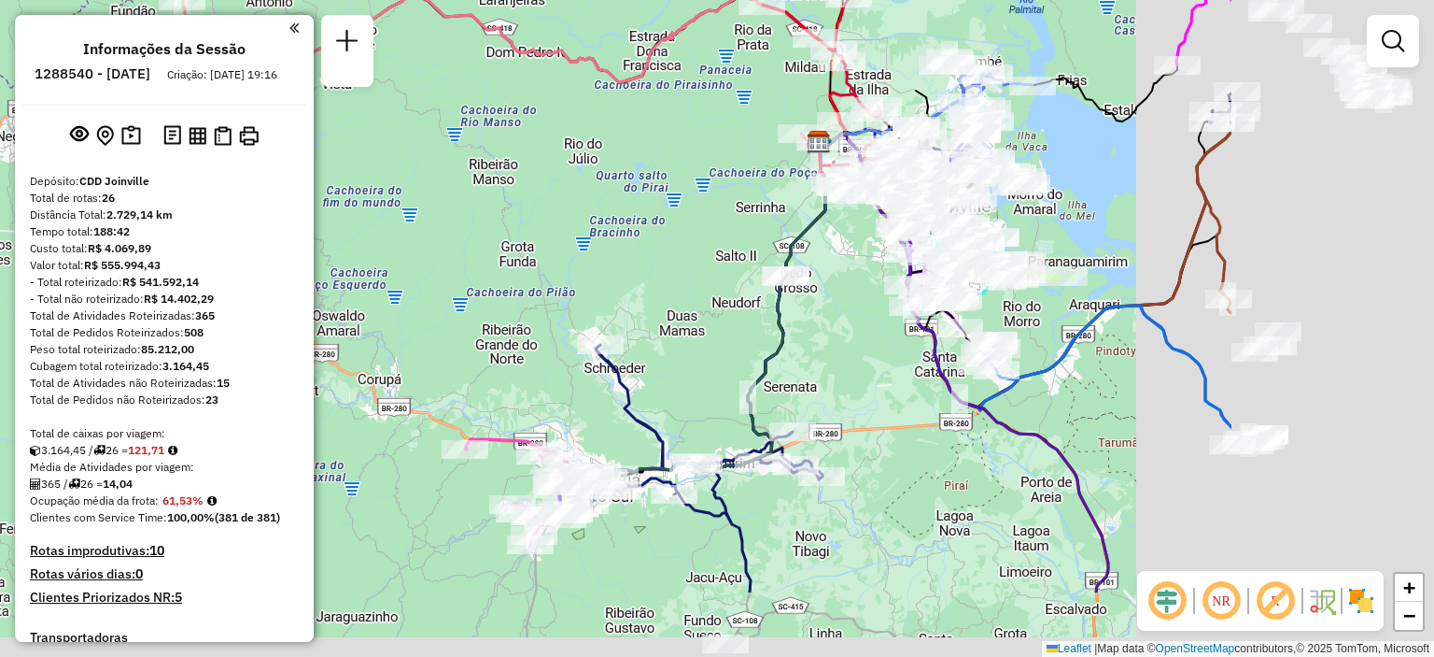
drag, startPoint x: 904, startPoint y: 414, endPoint x: 552, endPoint y: 288, distance: 374.0
click at [555, 286] on div "Janela de atendimento Grade de atendimento Capacidade Transportadoras Veículos …" at bounding box center [717, 328] width 1434 height 657
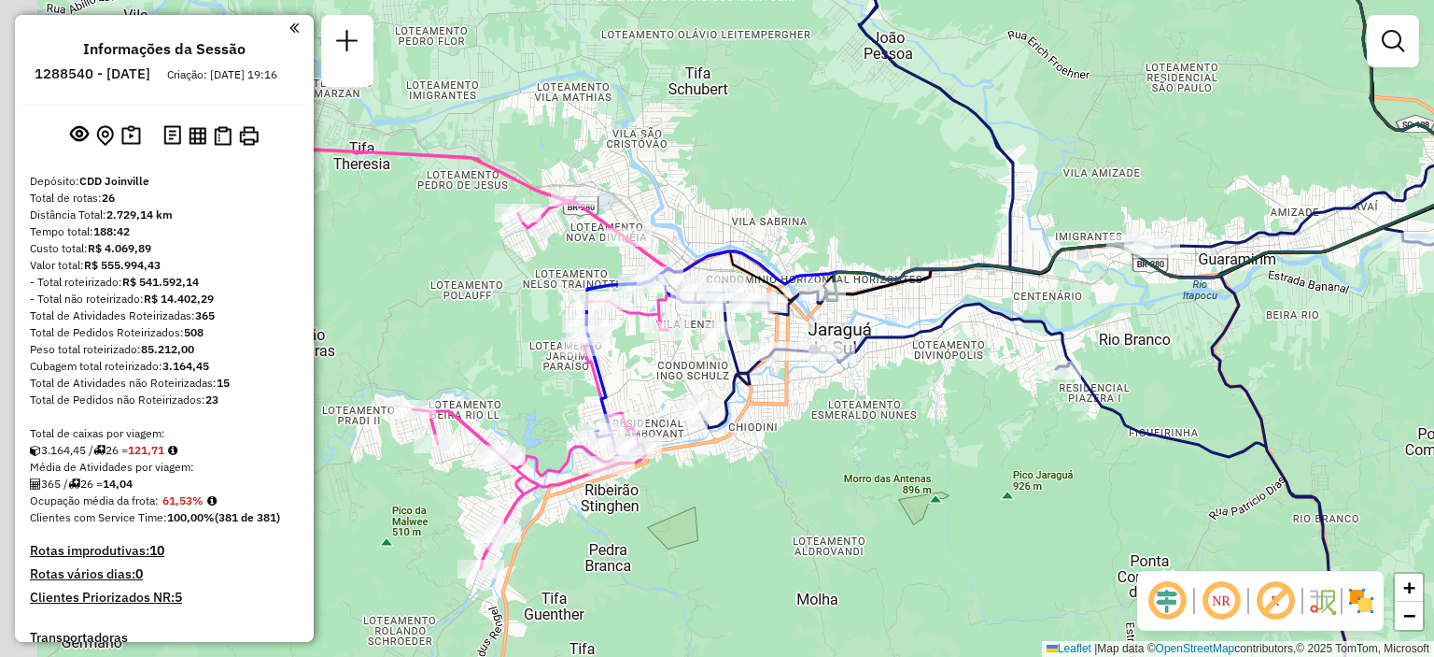
drag, startPoint x: 620, startPoint y: 463, endPoint x: 943, endPoint y: 553, distance: 335.3
click at [943, 553] on div "Janela de atendimento Grade de atendimento Capacidade Transportadoras Veículos …" at bounding box center [717, 328] width 1434 height 657
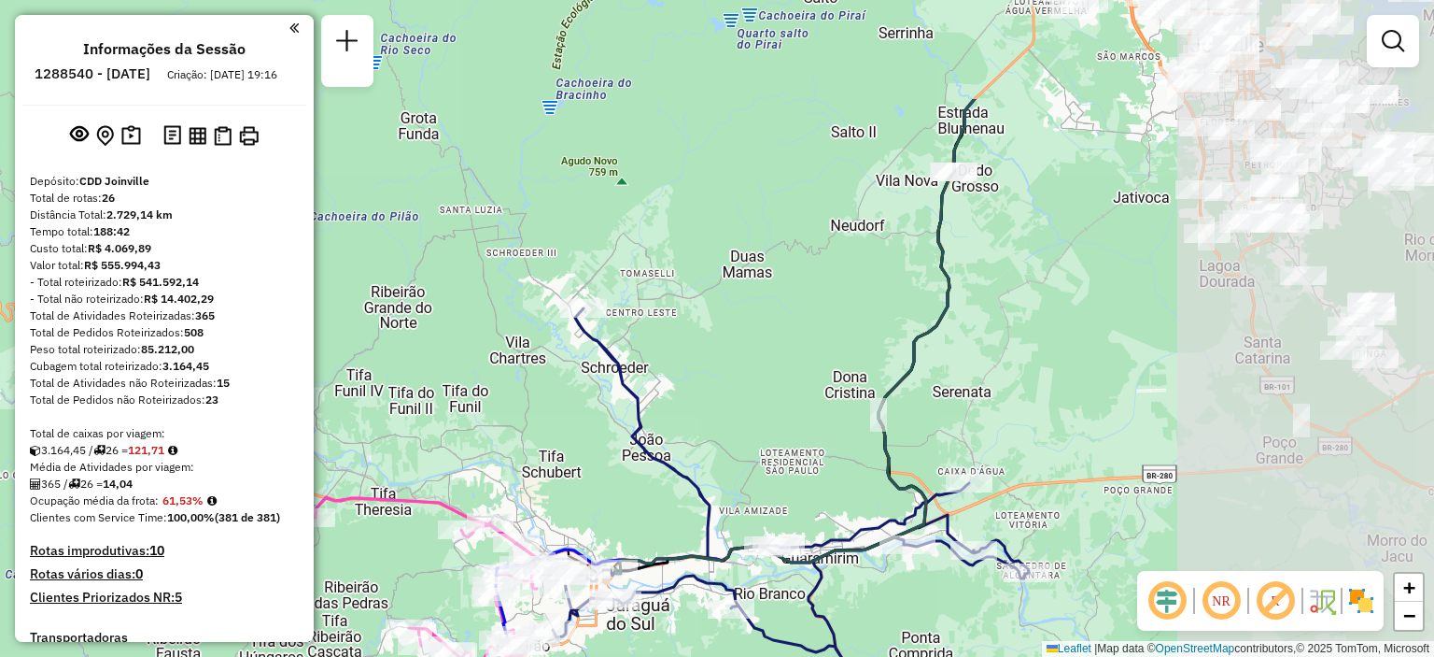
drag, startPoint x: 1140, startPoint y: 219, endPoint x: 731, endPoint y: 383, distance: 440.8
click at [731, 383] on div "Janela de atendimento Grade de atendimento Capacidade Transportadoras Veículos …" at bounding box center [717, 328] width 1434 height 657
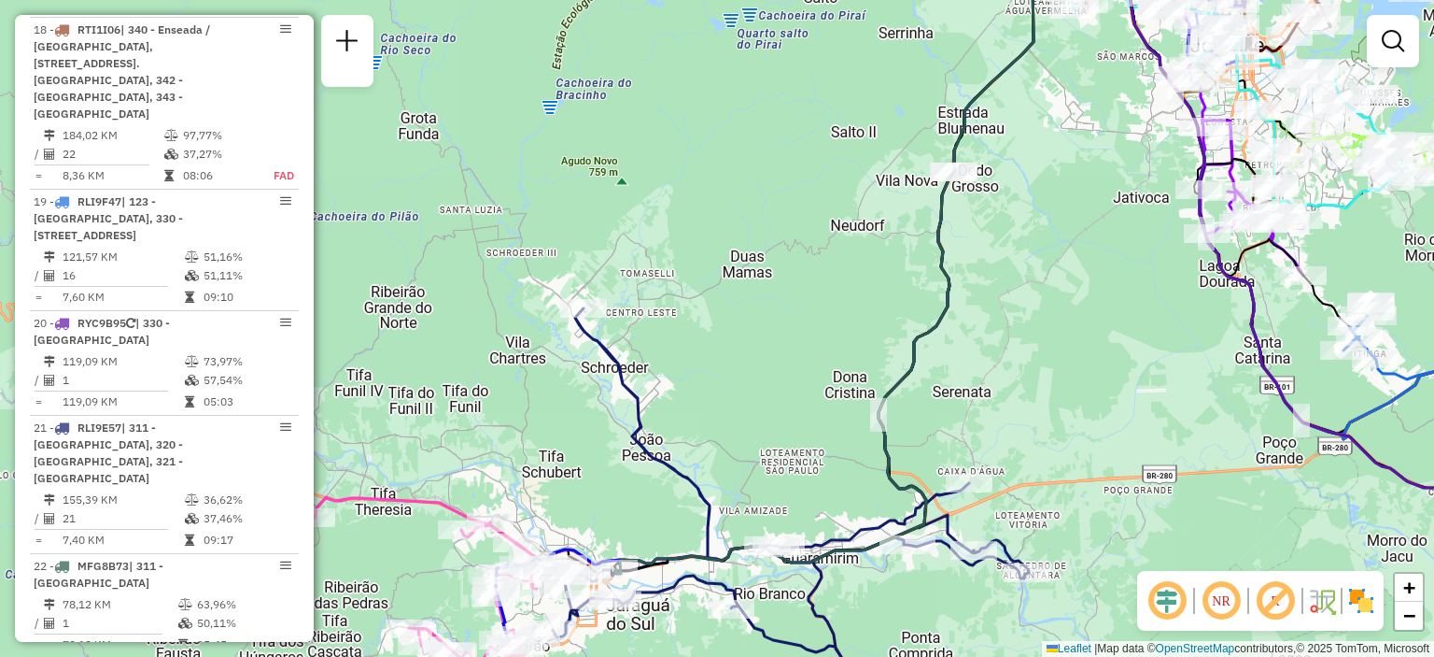
scroll to position [2835, 0]
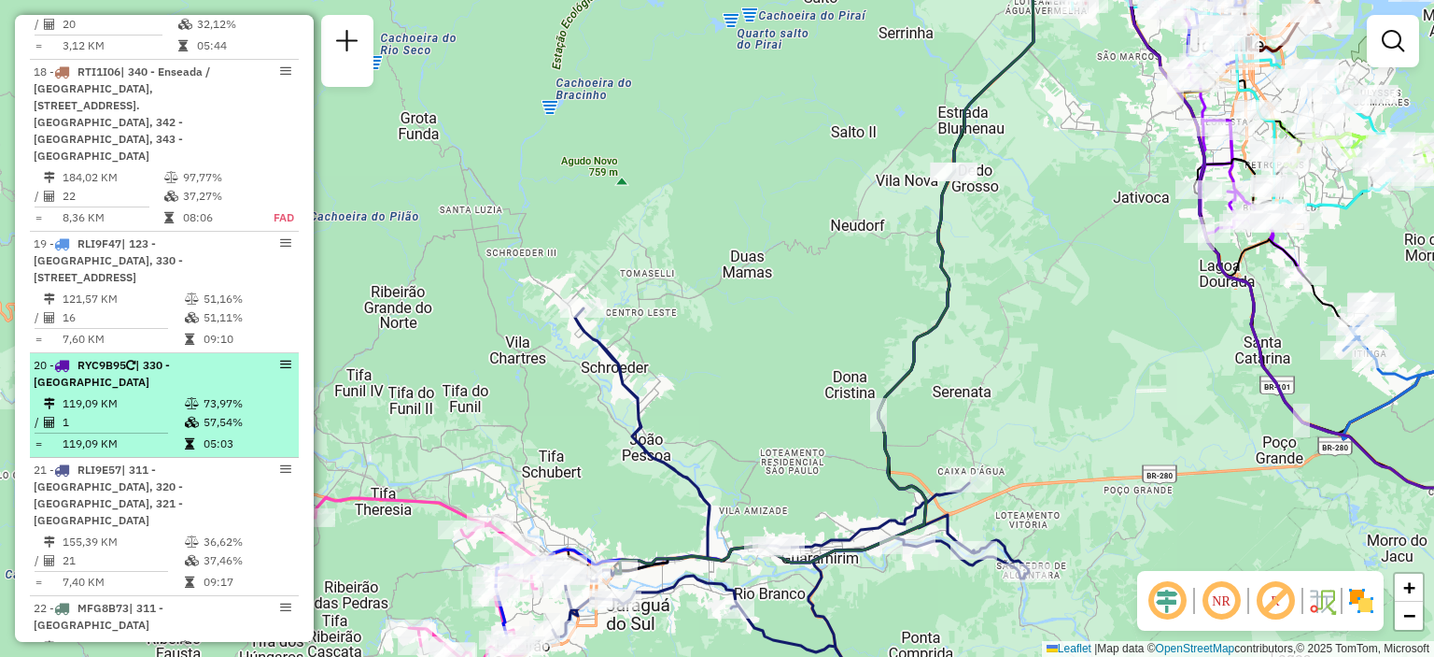
click at [126, 358] on span "RYC9B95" at bounding box center [102, 365] width 49 height 14
select select "**********"
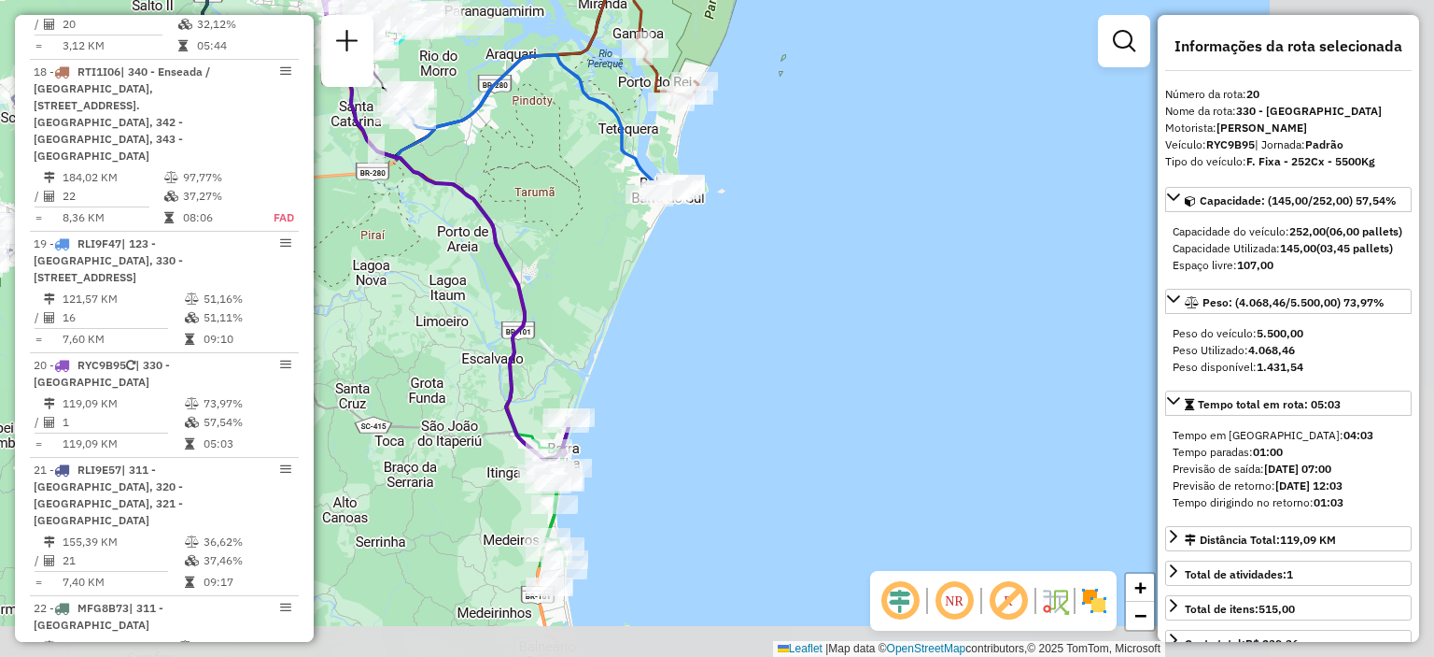
drag, startPoint x: 666, startPoint y: 556, endPoint x: 351, endPoint y: 400, distance: 351.3
click at [351, 400] on div "Janela de atendimento Grade de atendimento Capacidade Transportadoras Veículos …" at bounding box center [717, 328] width 1434 height 657
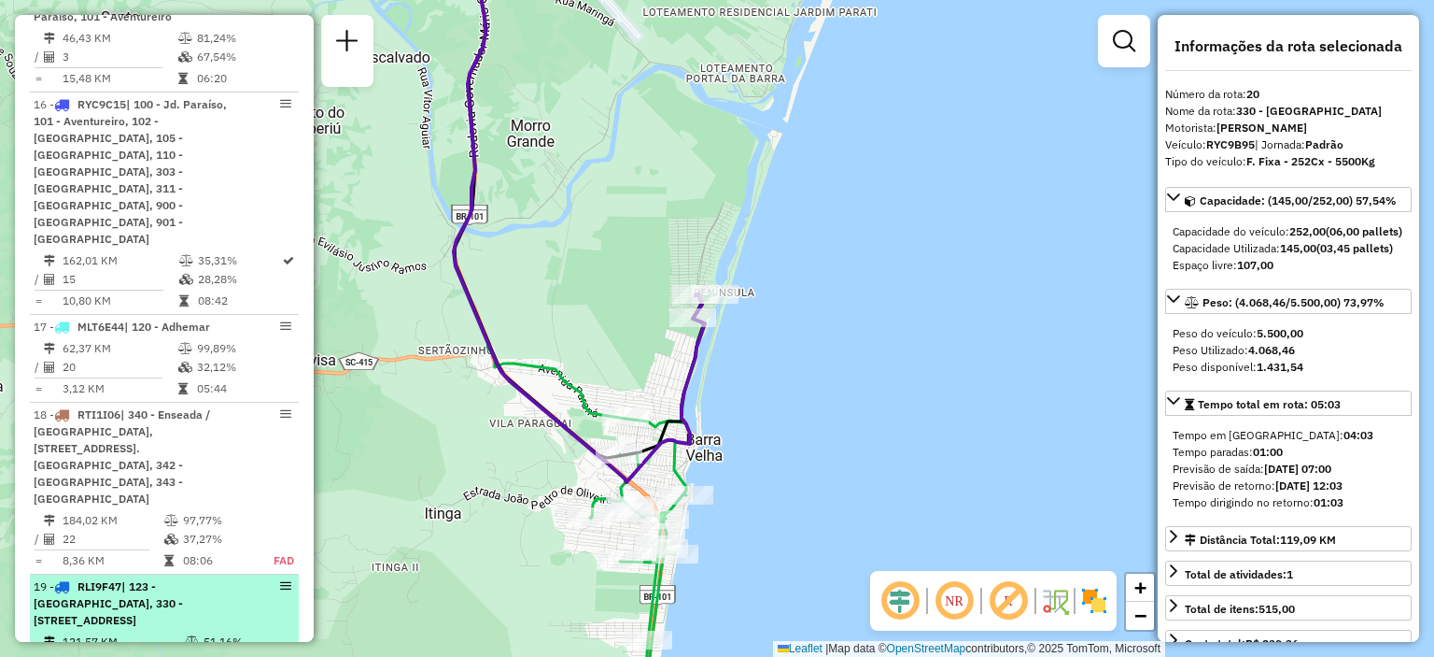
scroll to position [2462, 0]
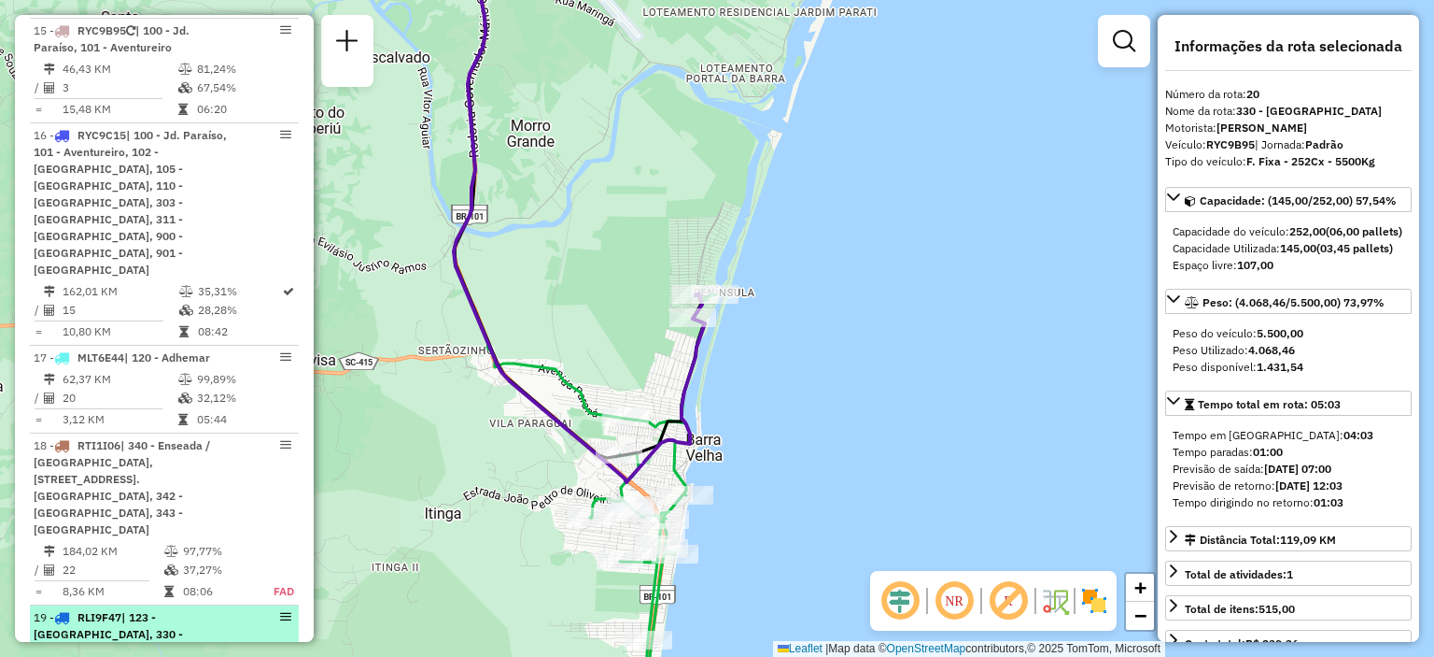
click at [223, 437] on div "18 - RTI1I06 | 340 - Enseada / Morro da Palha, 341 - C. histórico / São Fco. Do…" at bounding box center [133, 487] width 198 height 101
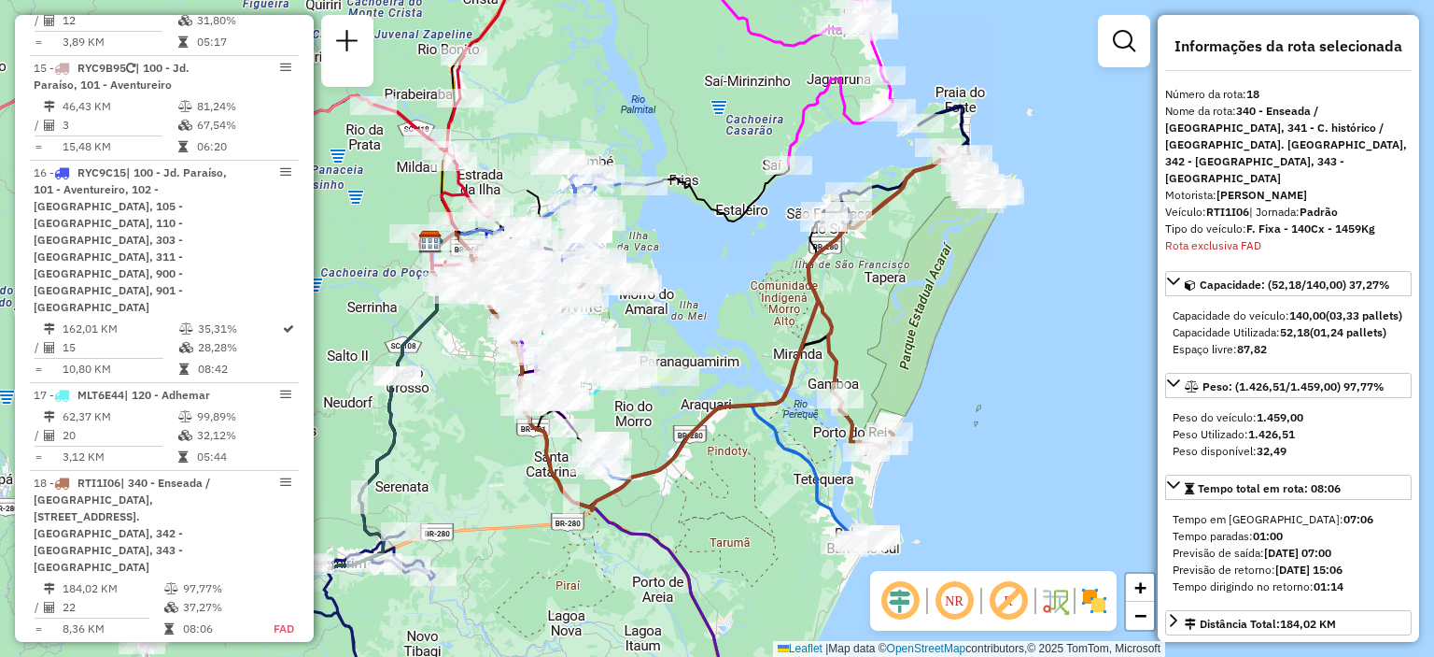
scroll to position [2395, 0]
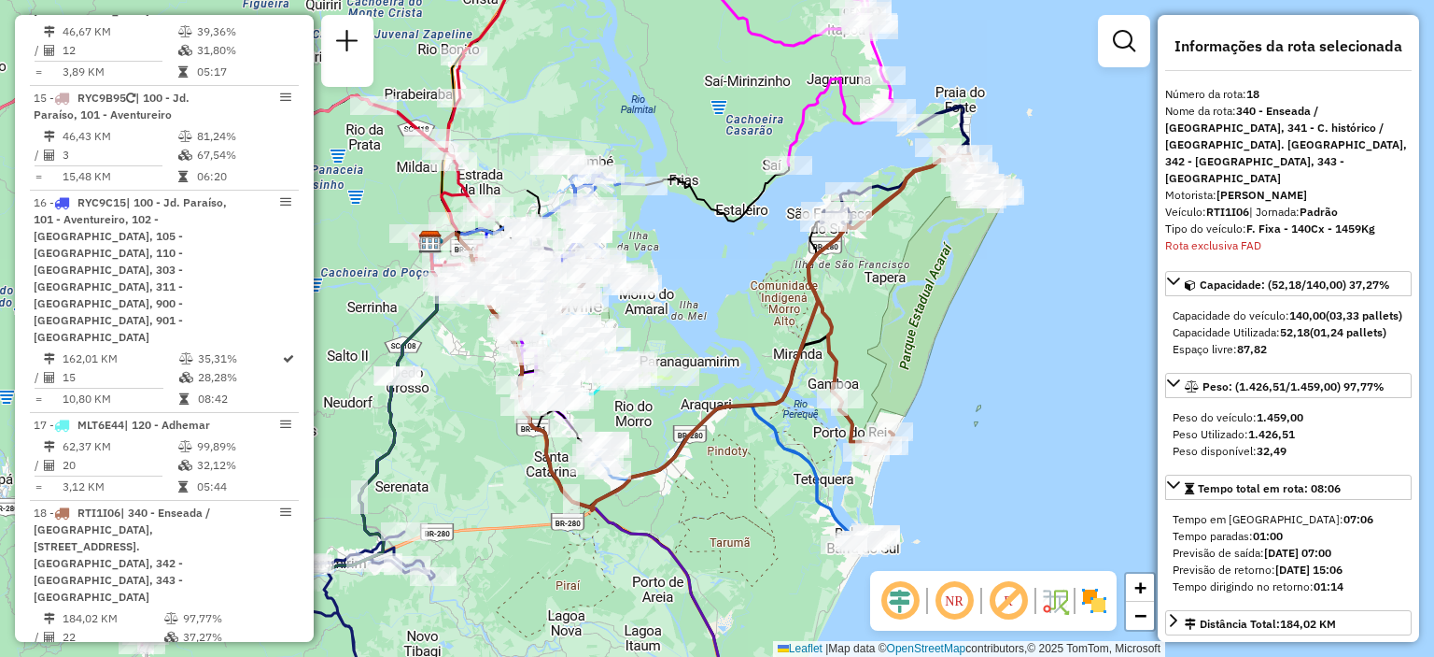
click at [224, 456] on td "32,12%" at bounding box center [243, 465] width 94 height 19
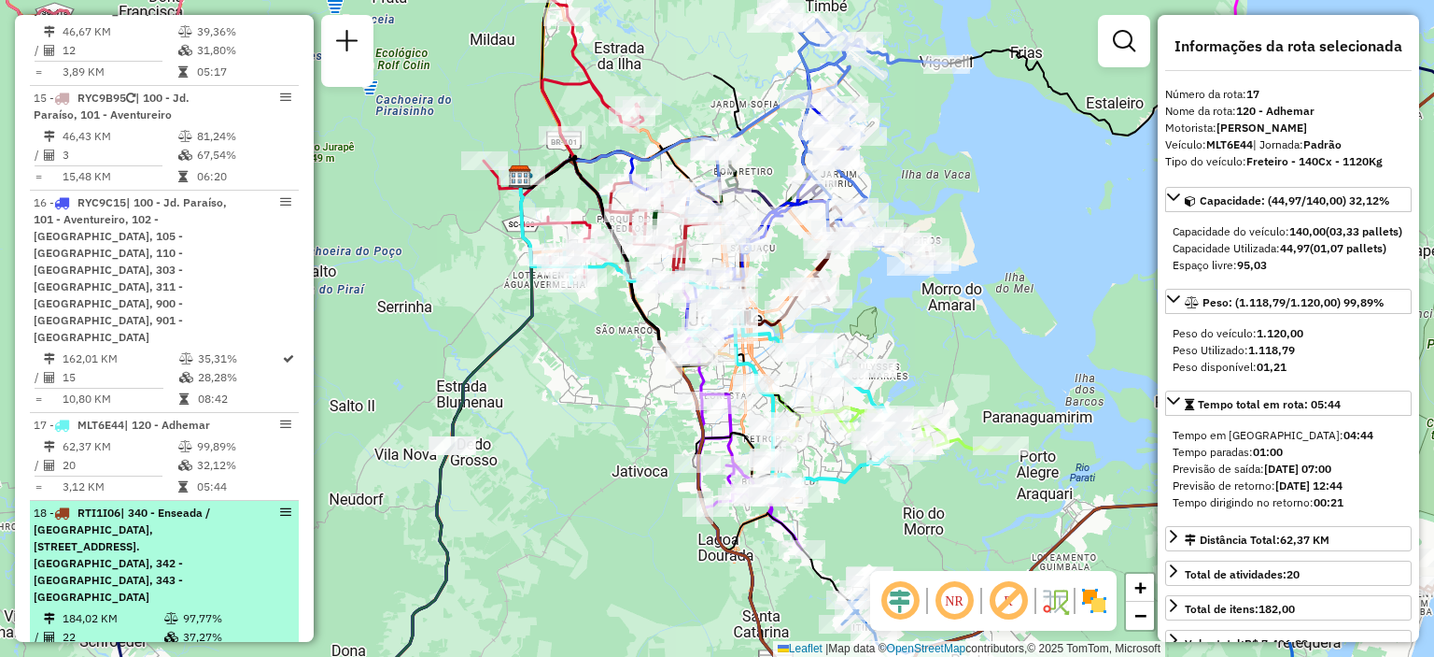
click at [218, 504] on div "18 - RTI1I06 | 340 - Enseada / Morro da Palha, 341 - C. histórico / São Fco. Do…" at bounding box center [133, 554] width 198 height 101
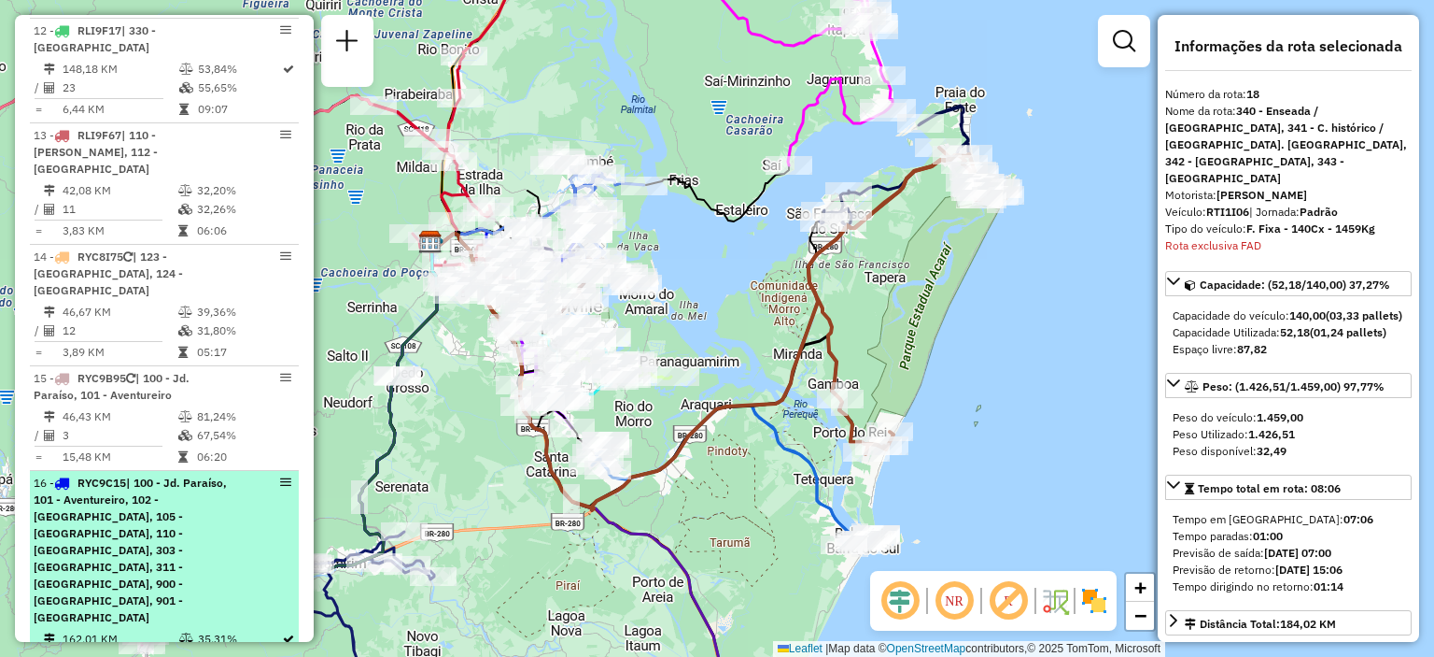
scroll to position [1928, 0]
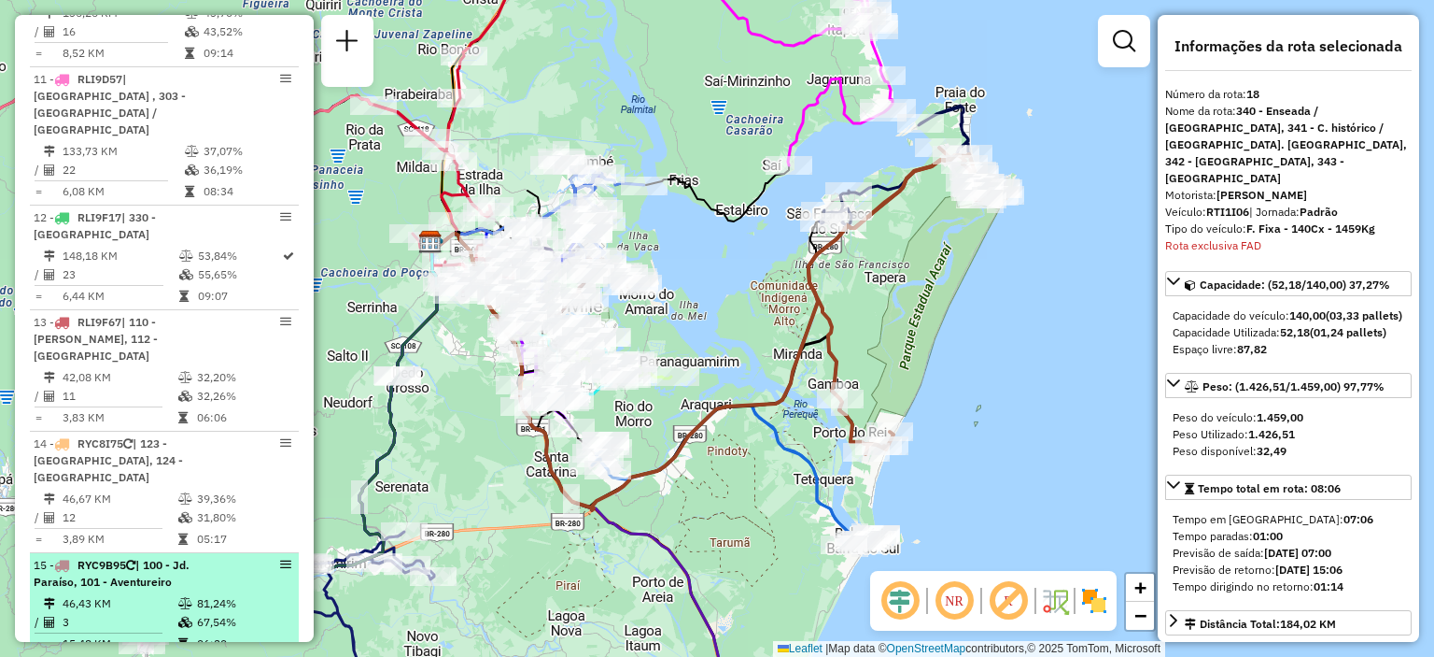
click at [212, 557] on div "15 - RYC9B95 | 100 - Jd. Paraíso, 101 - Aventureiro" at bounding box center [133, 574] width 198 height 34
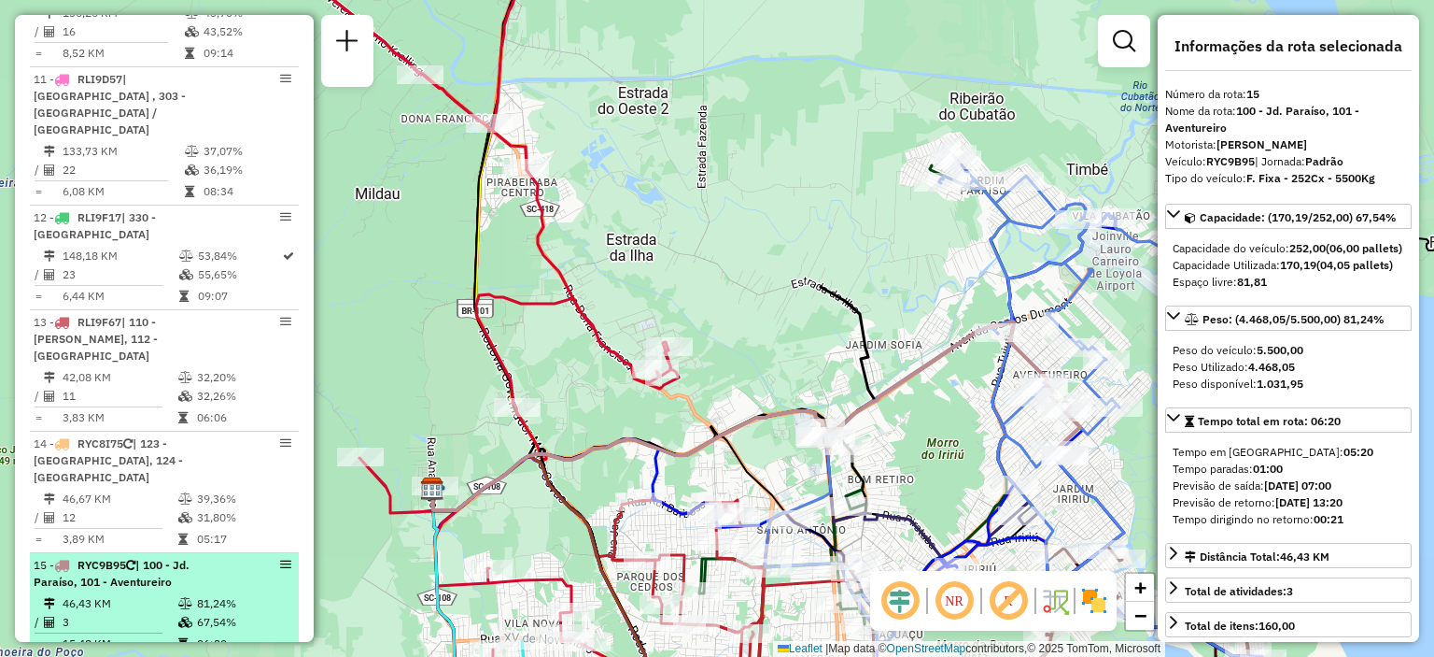
drag, startPoint x: 272, startPoint y: 403, endPoint x: 247, endPoint y: 421, distance: 30.6
click at [247, 553] on li "15 - RYC9B95 | 100 - Jd. Paraíso, 101 - Aventureiro 46,43 KM 81,24% / 3 67,54% …" at bounding box center [164, 605] width 269 height 105
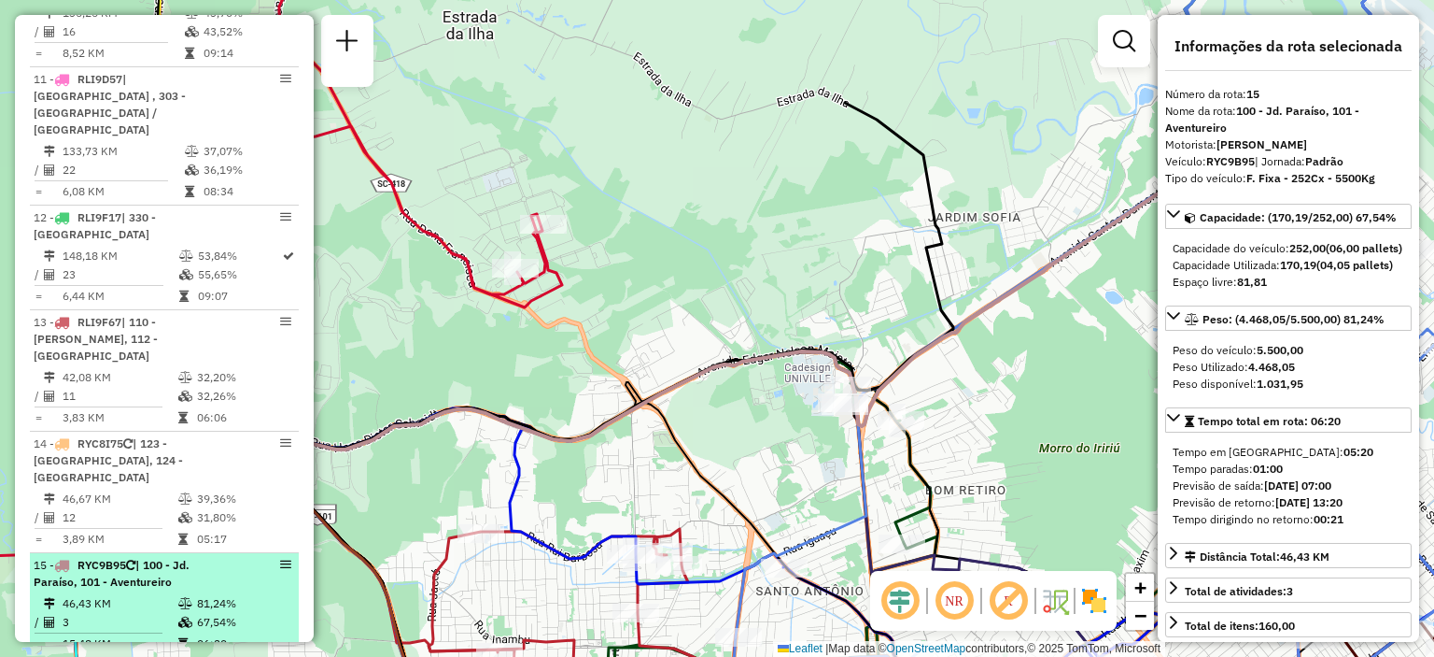
click at [290, 553] on li "15 - RYC9B95 | 100 - Jd. Paraíso, 101 - Aventureiro 46,43 KM 81,24% / 3 67,54% …" at bounding box center [164, 605] width 269 height 105
click at [274, 558] on div at bounding box center [263, 563] width 56 height 11
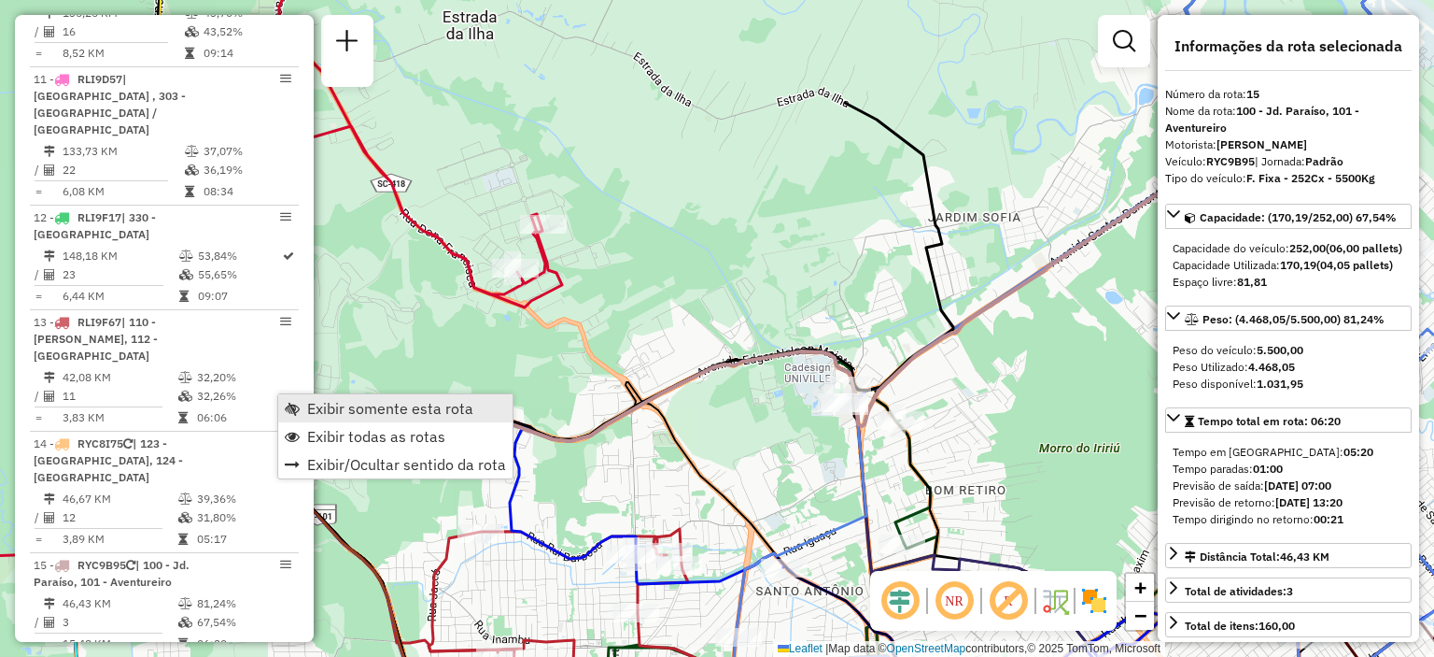
click at [307, 410] on span "Exibir somente esta rota" at bounding box center [390, 408] width 166 height 15
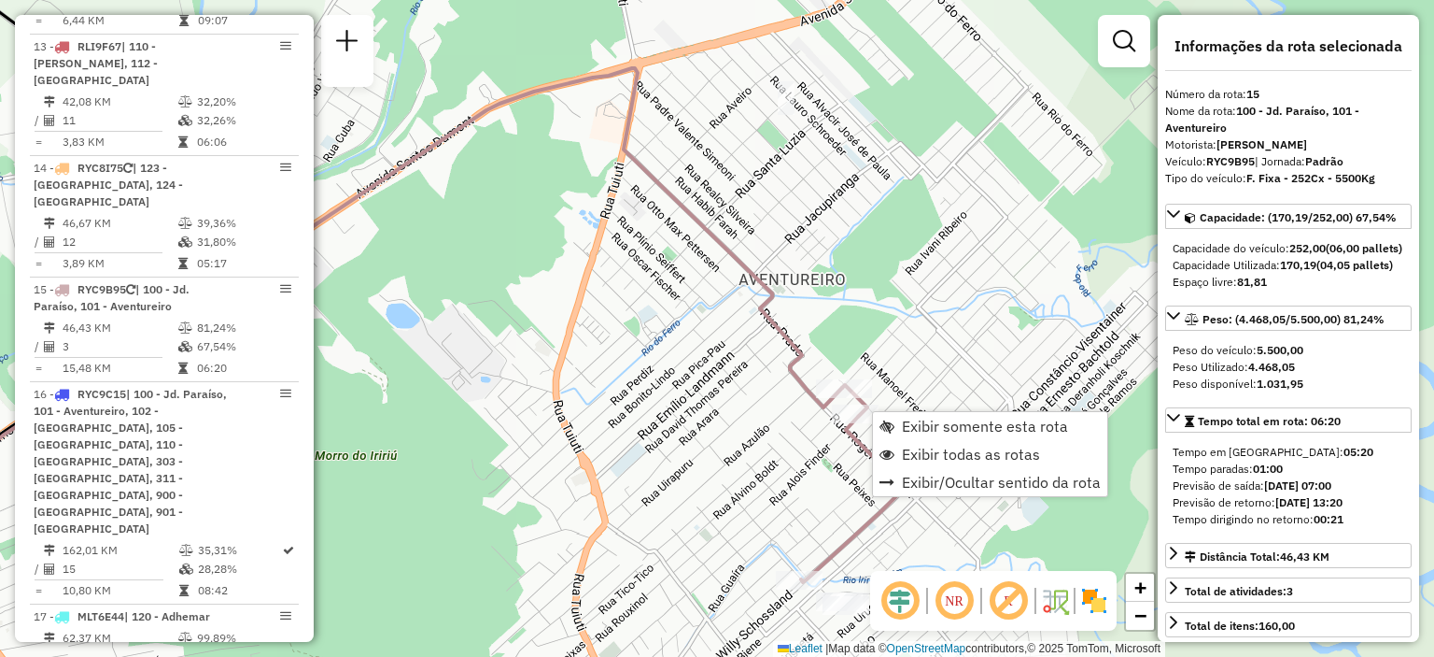
scroll to position [2294, 0]
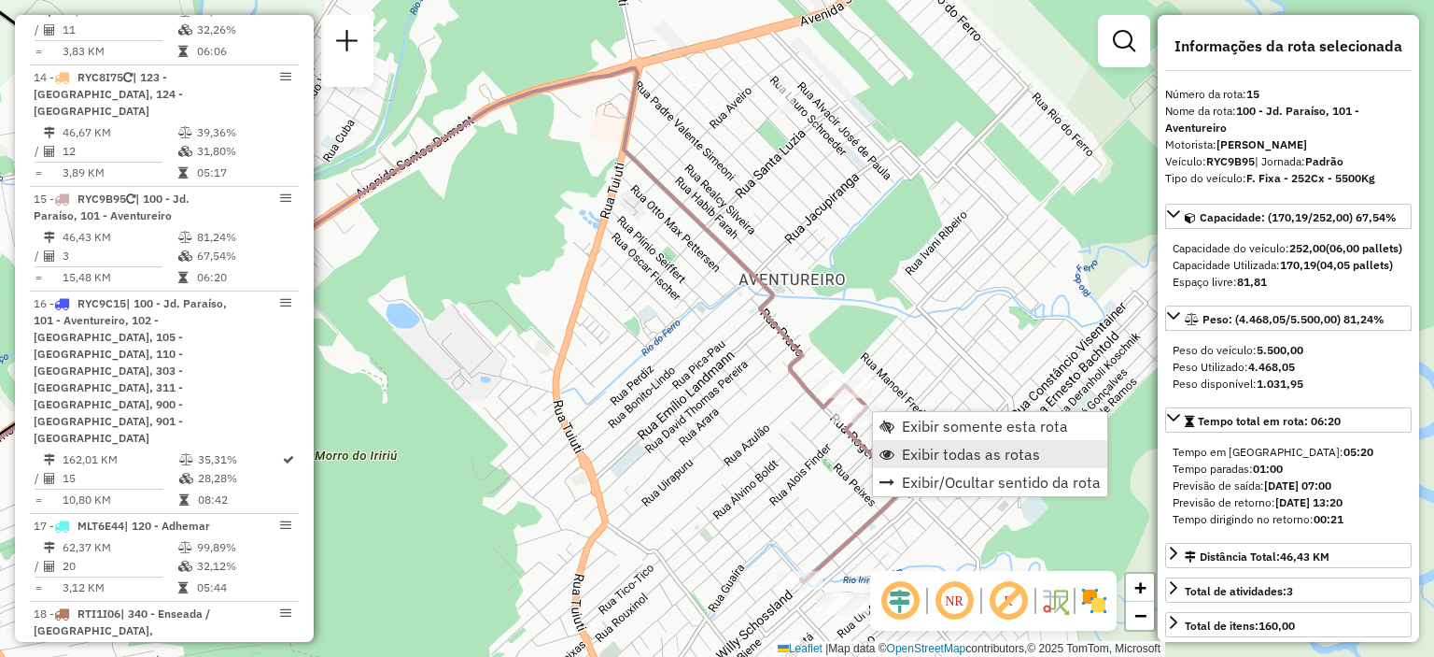
click at [946, 456] on span "Exibir todas as rotas" at bounding box center [971, 453] width 138 height 15
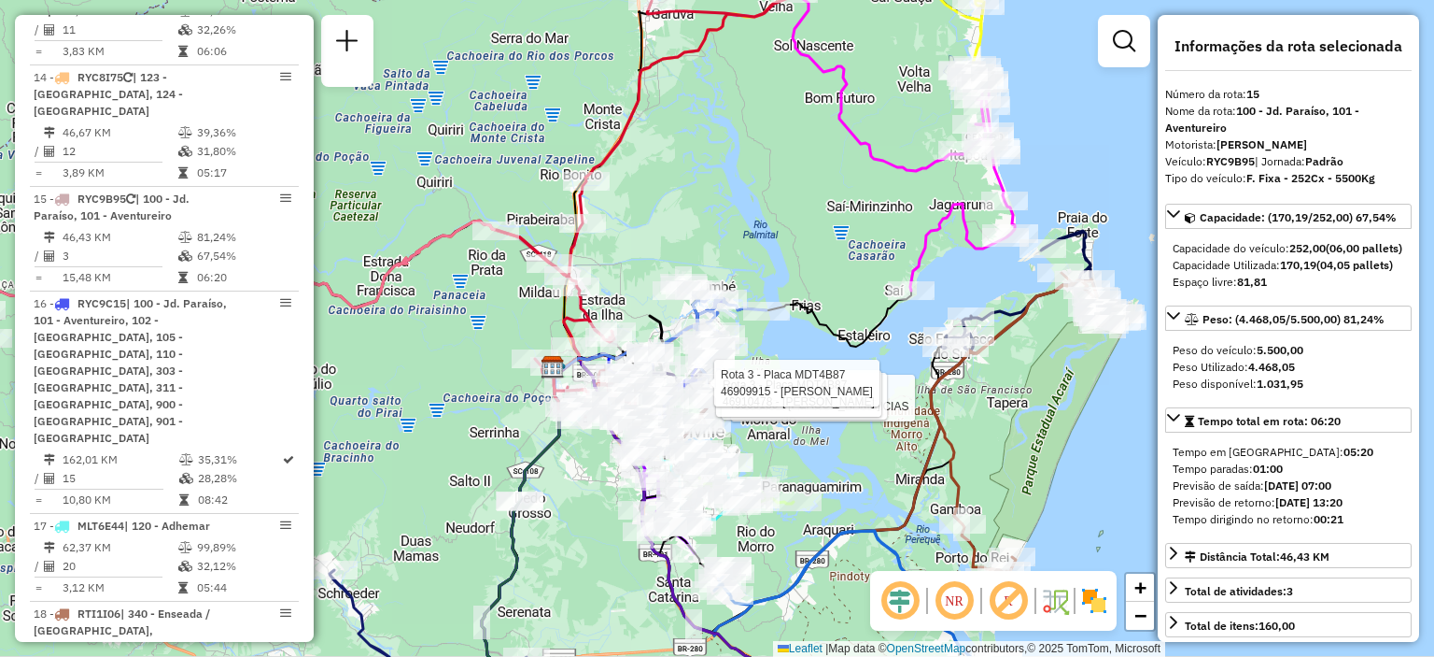
drag, startPoint x: 846, startPoint y: 102, endPoint x: 868, endPoint y: 264, distance: 163.9
click at [868, 264] on icon at bounding box center [758, 182] width 409 height 377
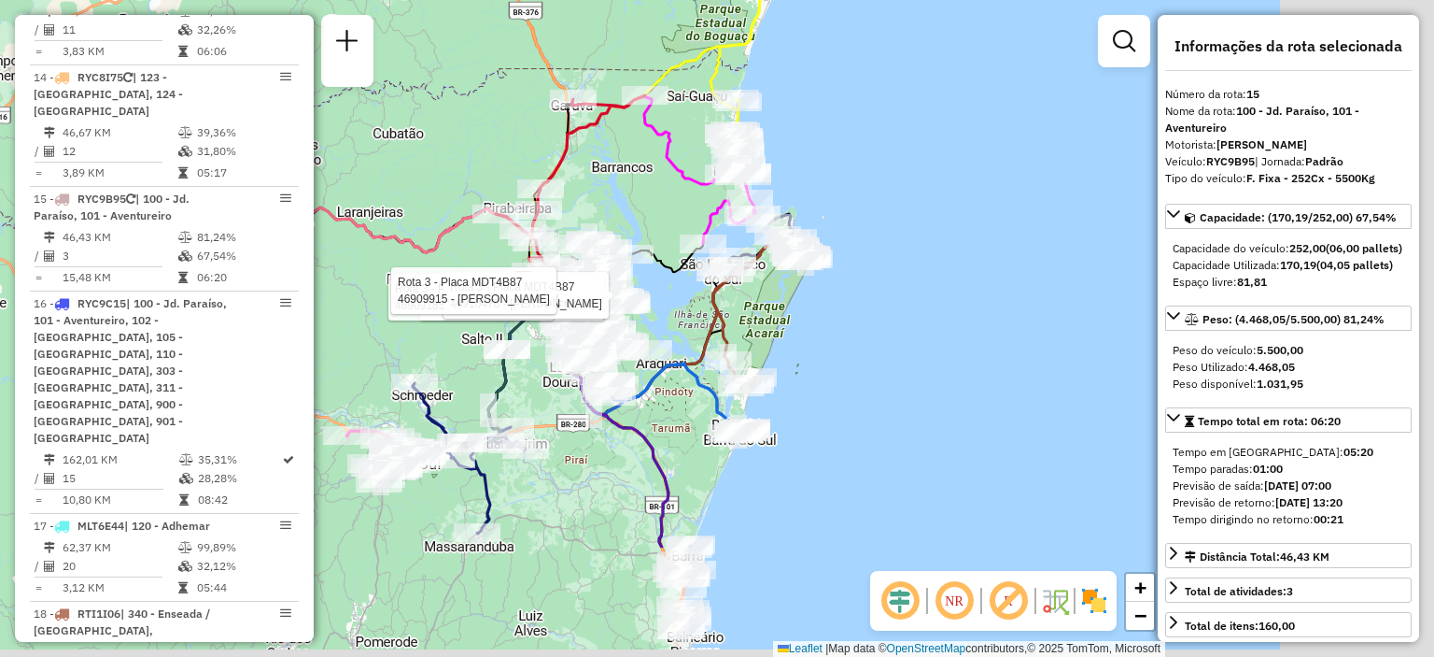
drag, startPoint x: 829, startPoint y: 451, endPoint x: 609, endPoint y: 298, distance: 268.4
click at [610, 298] on div "Rota 16 - Placa RYC9C15 46904313 - MANO S ESSENCIAS Rota 3 - Placa MDT4B87 4690…" at bounding box center [717, 328] width 1434 height 657
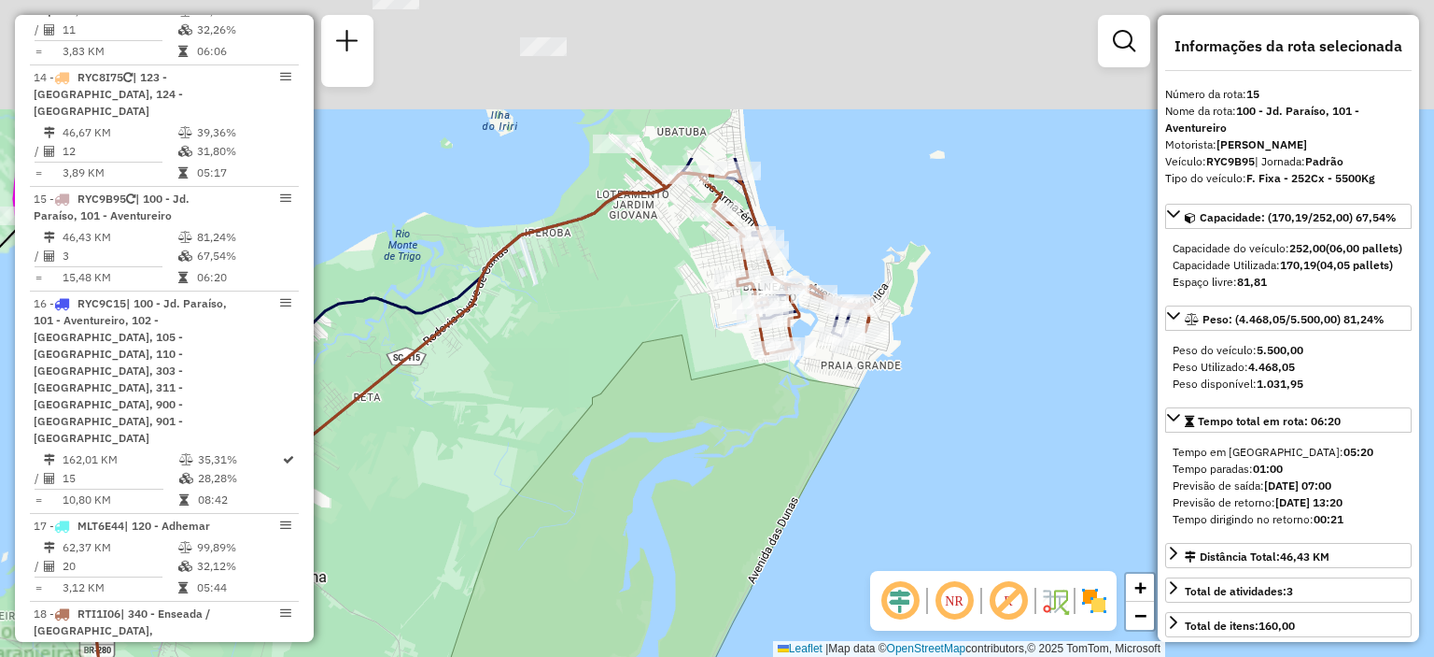
drag, startPoint x: 617, startPoint y: 153, endPoint x: 721, endPoint y: 382, distance: 251.2
click at [717, 380] on div "Rota 16 - Placa RYC9C15 46904313 - MANO S ESSENCIAS Rota 3 - Placa MDT4B87 4690…" at bounding box center [717, 328] width 1434 height 657
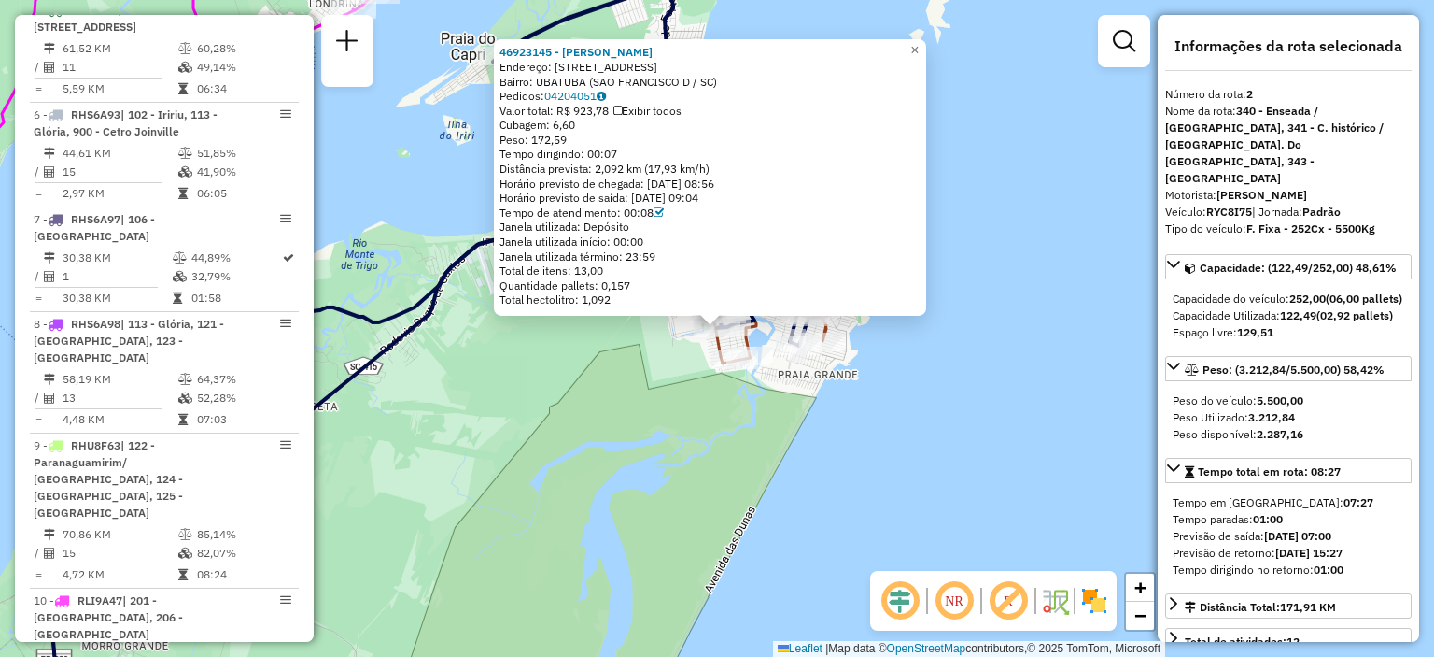
scroll to position [852, 0]
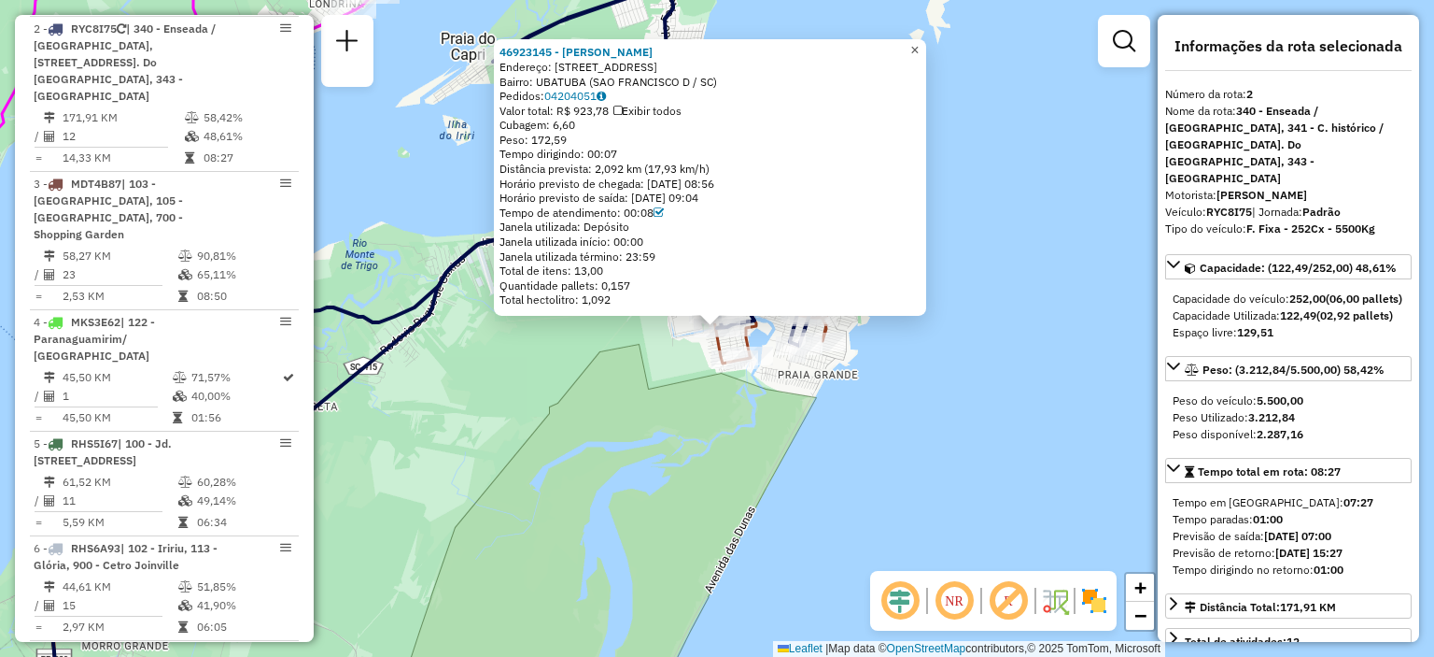
click at [919, 49] on span "×" at bounding box center [915, 50] width 8 height 16
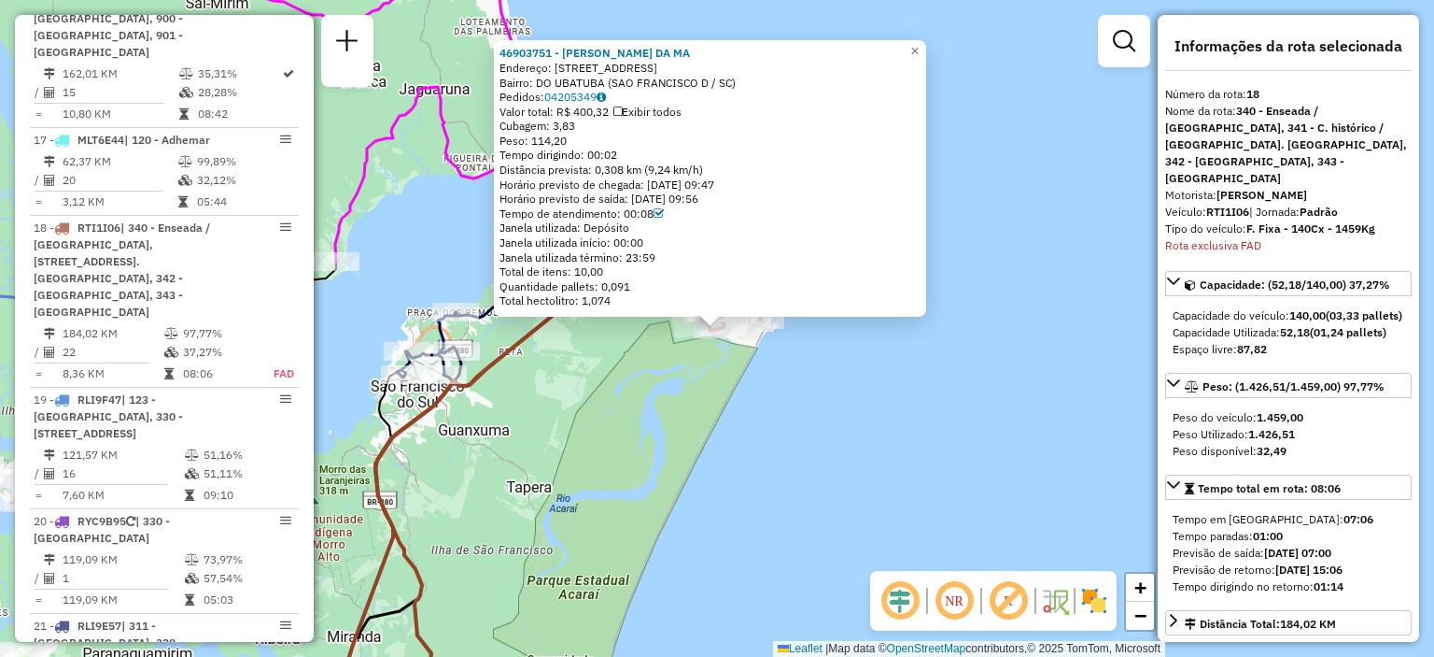
scroll to position [2675, 0]
click at [637, 507] on div "46903751 - ROGERIO GASTAO DA MA Endereço: R RUA SIDEROPOLIS 272 Bairro: DO UBAT…" at bounding box center [717, 328] width 1434 height 657
click at [917, 44] on span "×" at bounding box center [913, 50] width 8 height 16
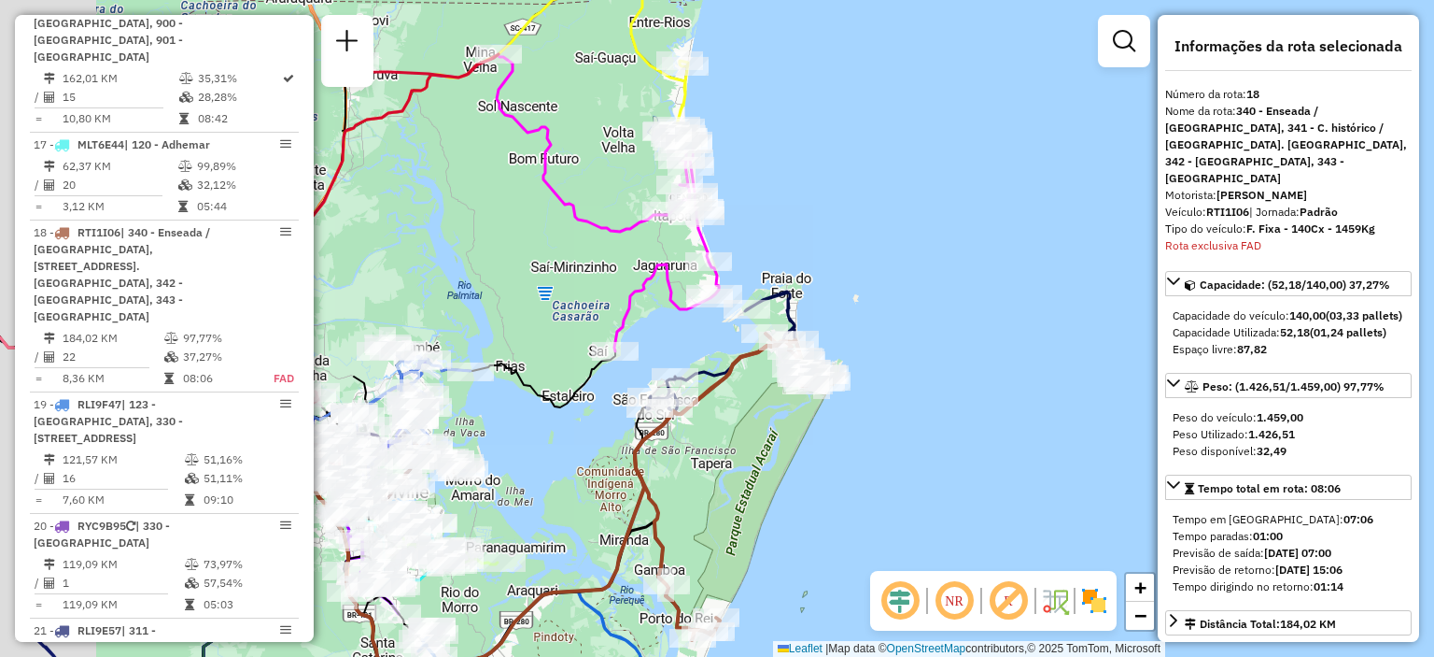
drag, startPoint x: 588, startPoint y: 439, endPoint x: 722, endPoint y: 466, distance: 136.3
click at [722, 466] on div "Janela de atendimento Grade de atendimento Capacidade Transportadoras Veículos …" at bounding box center [717, 328] width 1434 height 657
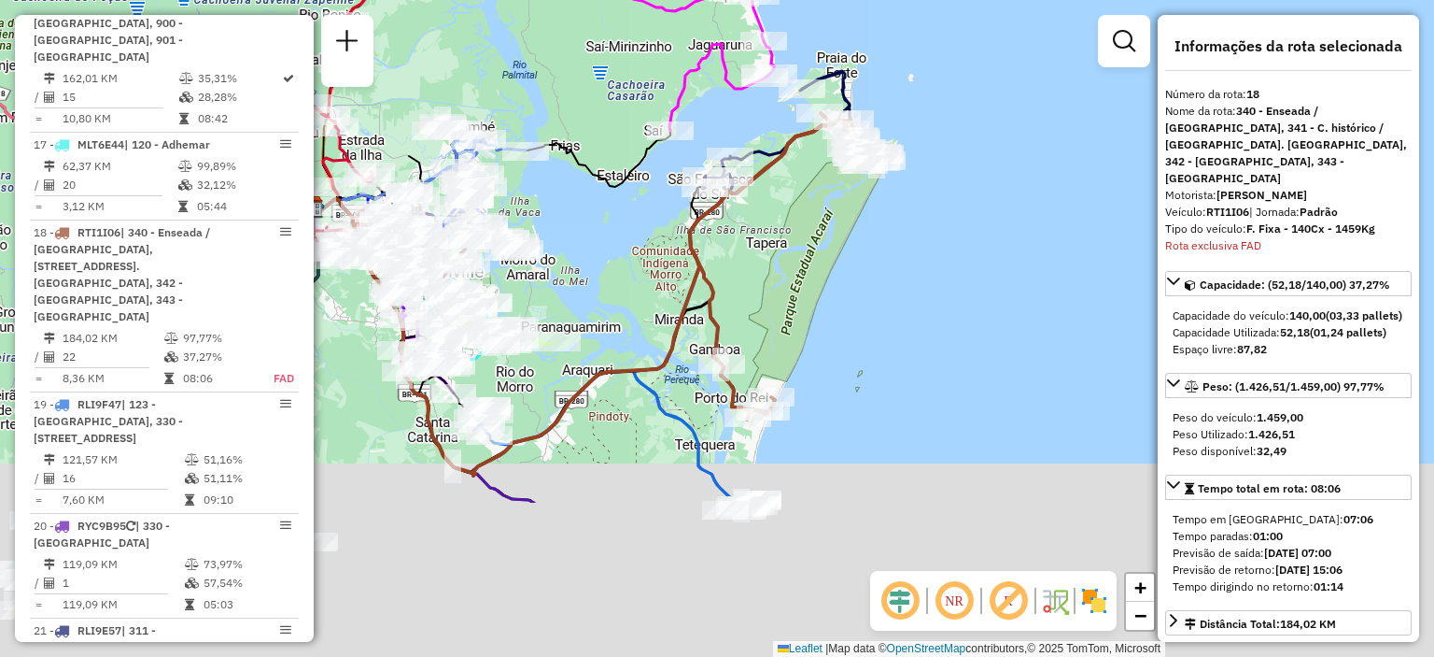
drag, startPoint x: 548, startPoint y: 557, endPoint x: 604, endPoint y: 346, distance: 217.5
click at [601, 328] on div "Janela de atendimento Grade de atendimento Capacidade Transportadoras Veículos …" at bounding box center [717, 328] width 1434 height 657
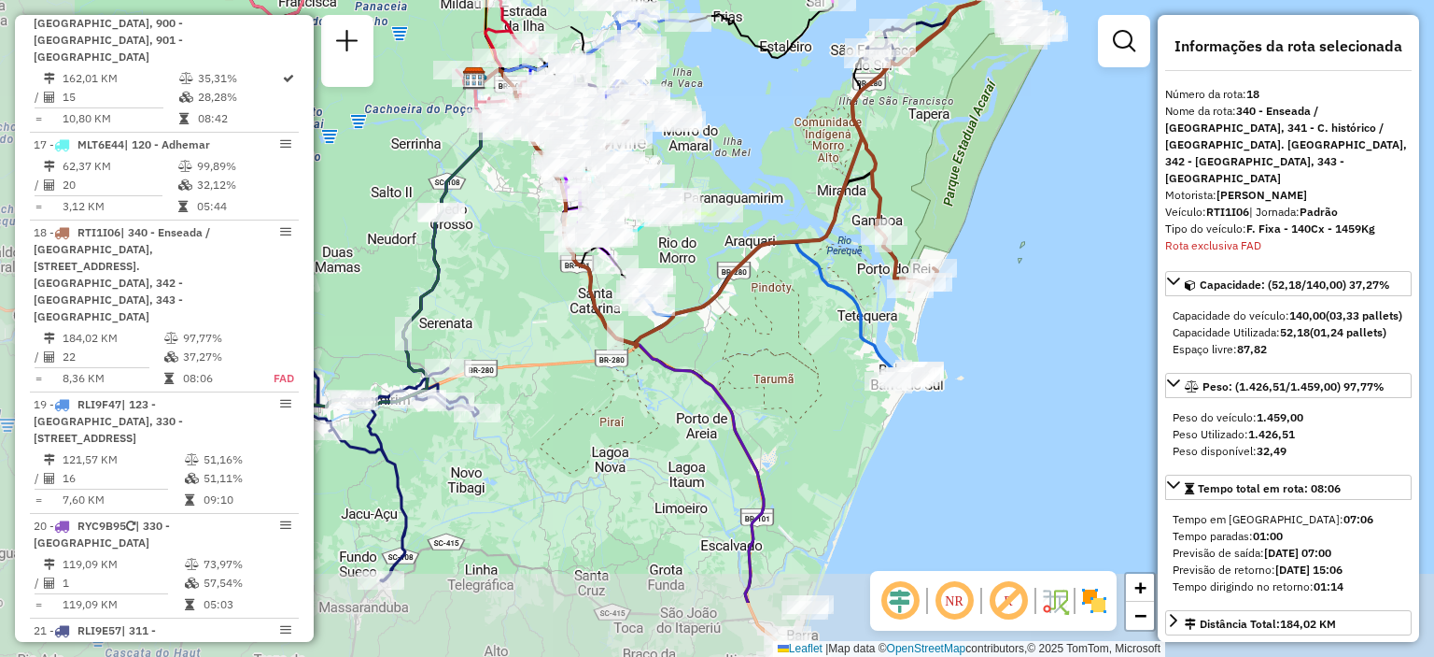
drag, startPoint x: 603, startPoint y: 440, endPoint x: 708, endPoint y: 351, distance: 137.2
click at [708, 351] on div "Janela de atendimento Grade de atendimento Capacidade Transportadoras Veículos …" at bounding box center [717, 328] width 1434 height 657
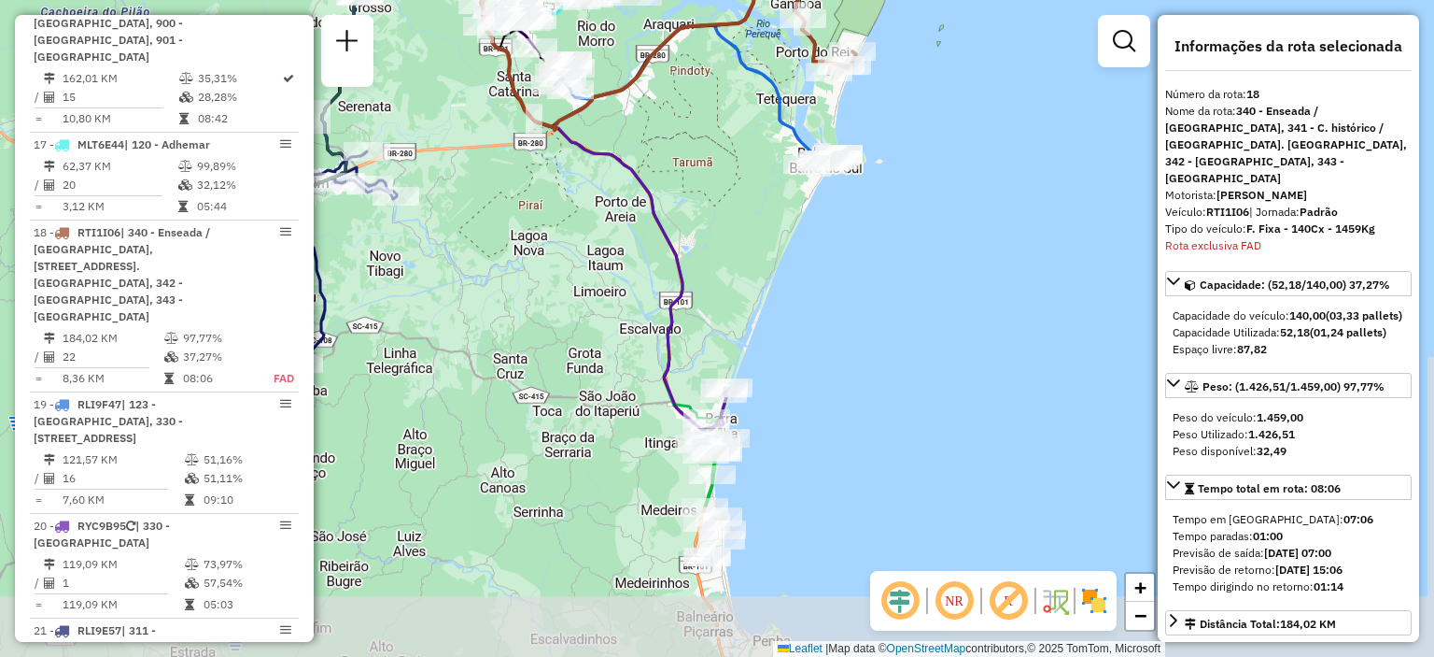
drag, startPoint x: 806, startPoint y: 522, endPoint x: 739, endPoint y: 437, distance: 108.4
click at [726, 318] on div "Janela de atendimento Grade de atendimento Capacidade Transportadoras Veículos …" at bounding box center [717, 328] width 1434 height 657
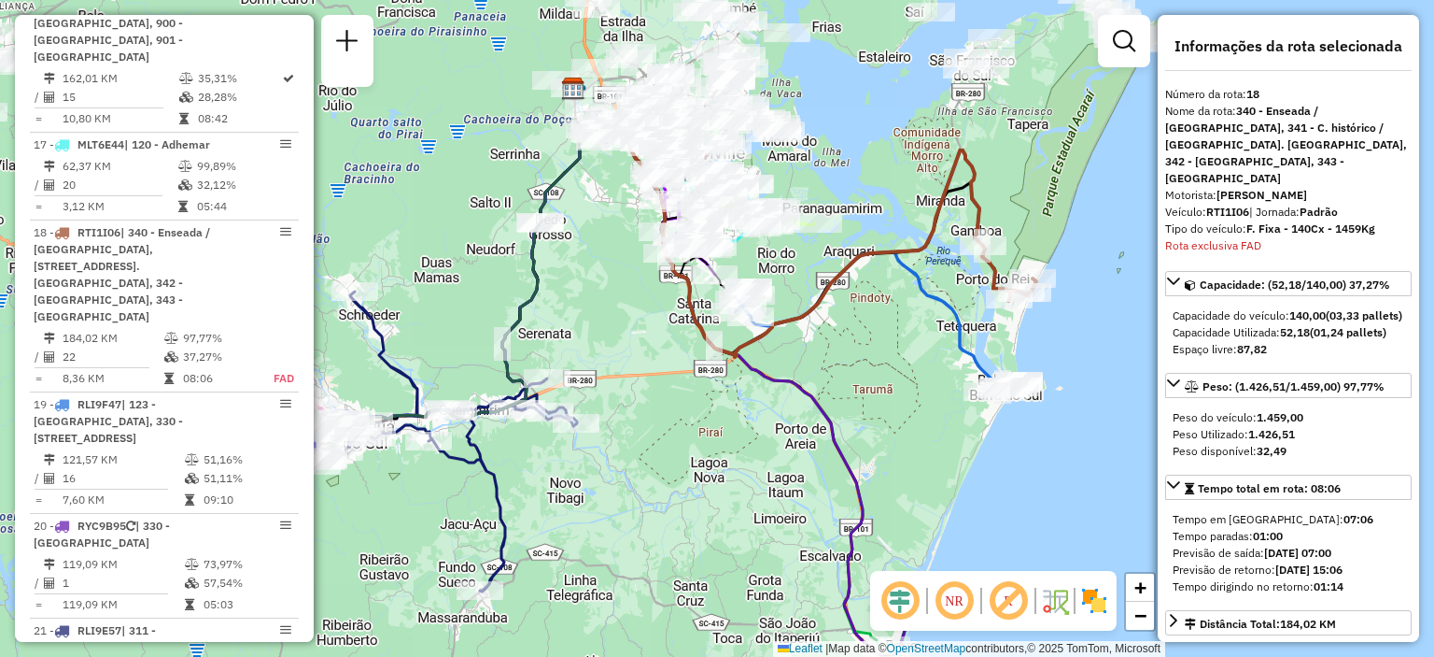
drag, startPoint x: 495, startPoint y: 256, endPoint x: 676, endPoint y: 471, distance: 281.0
click at [676, 471] on div "Janela de atendimento Grade de atendimento Capacidade Transportadoras Veículos …" at bounding box center [717, 328] width 1434 height 657
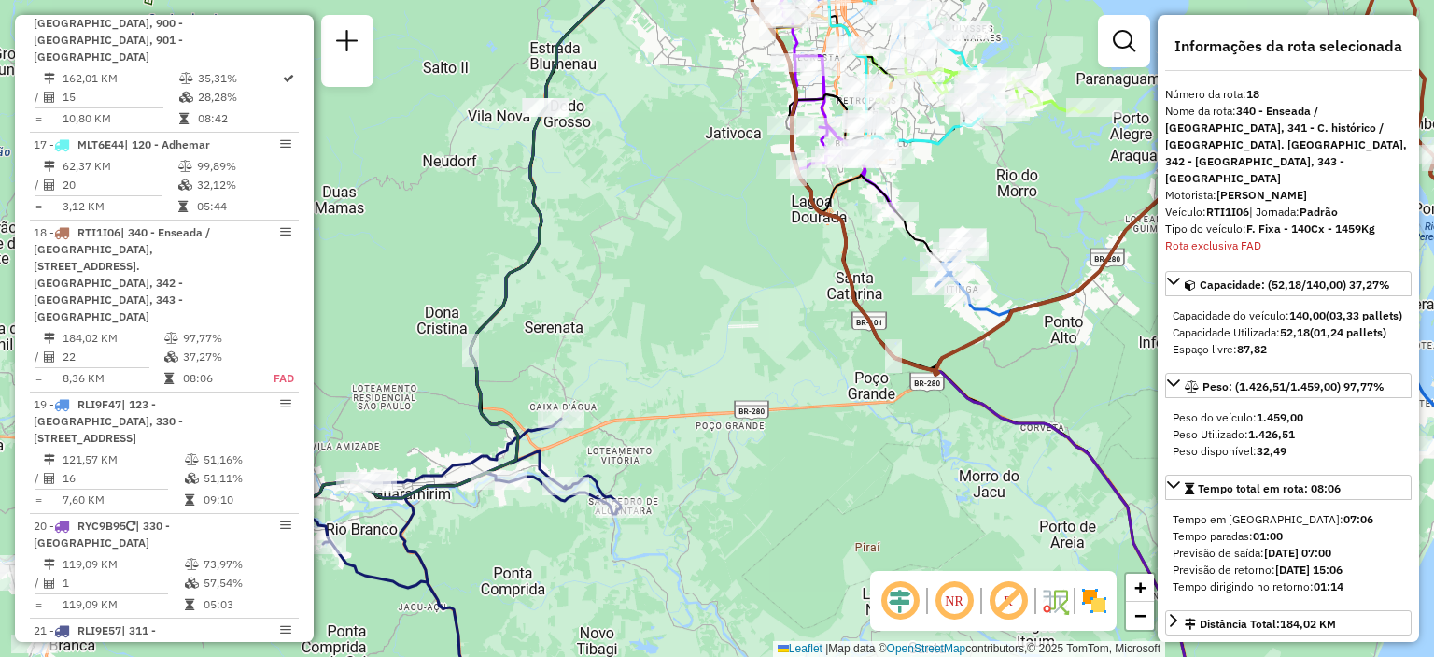
drag, startPoint x: 437, startPoint y: 373, endPoint x: 684, endPoint y: 327, distance: 250.8
click at [684, 327] on div "Janela de atendimento Grade de atendimento Capacidade Transportadoras Veículos …" at bounding box center [717, 328] width 1434 height 657
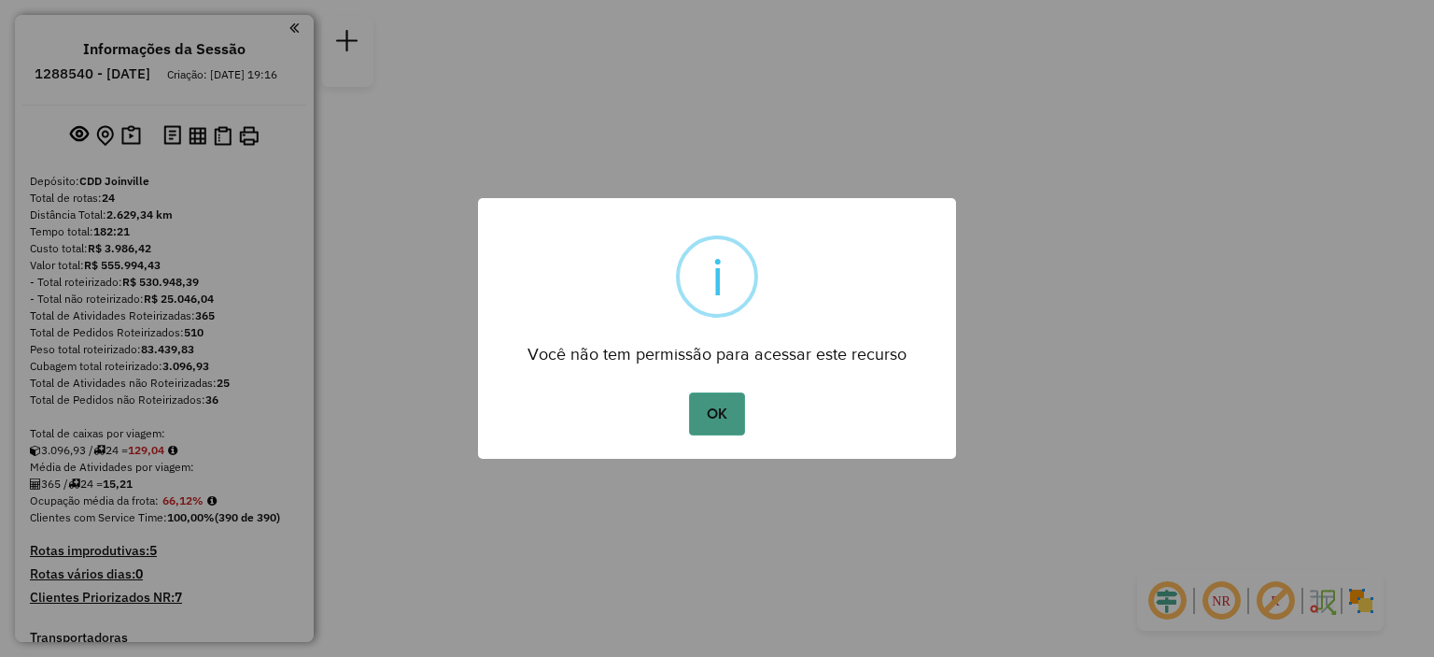
click at [710, 412] on button "OK" at bounding box center [716, 413] width 55 height 43
click at [725, 417] on button "OK" at bounding box center [716, 413] width 55 height 43
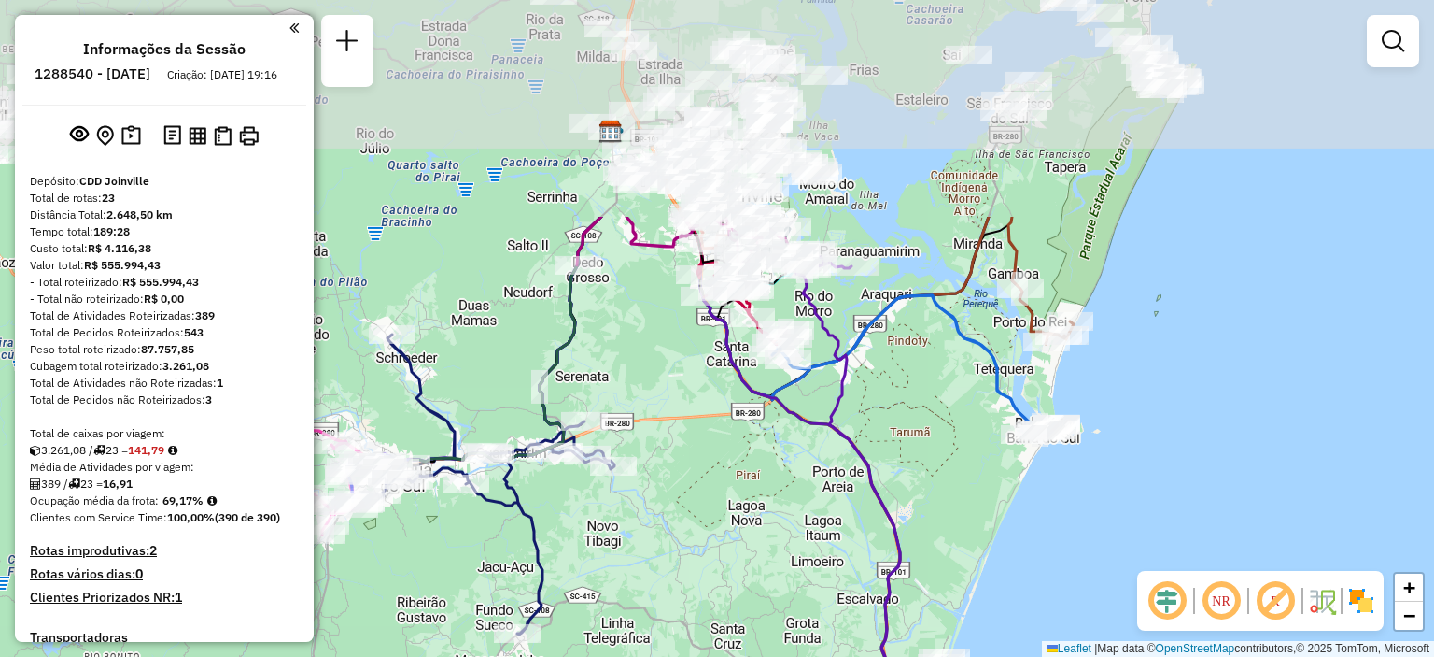
drag, startPoint x: 934, startPoint y: 195, endPoint x: 1013, endPoint y: 477, distance: 293.0
click at [1013, 477] on div "Janela de atendimento Grade de atendimento Capacidade Transportadoras Veículos …" at bounding box center [717, 328] width 1434 height 657
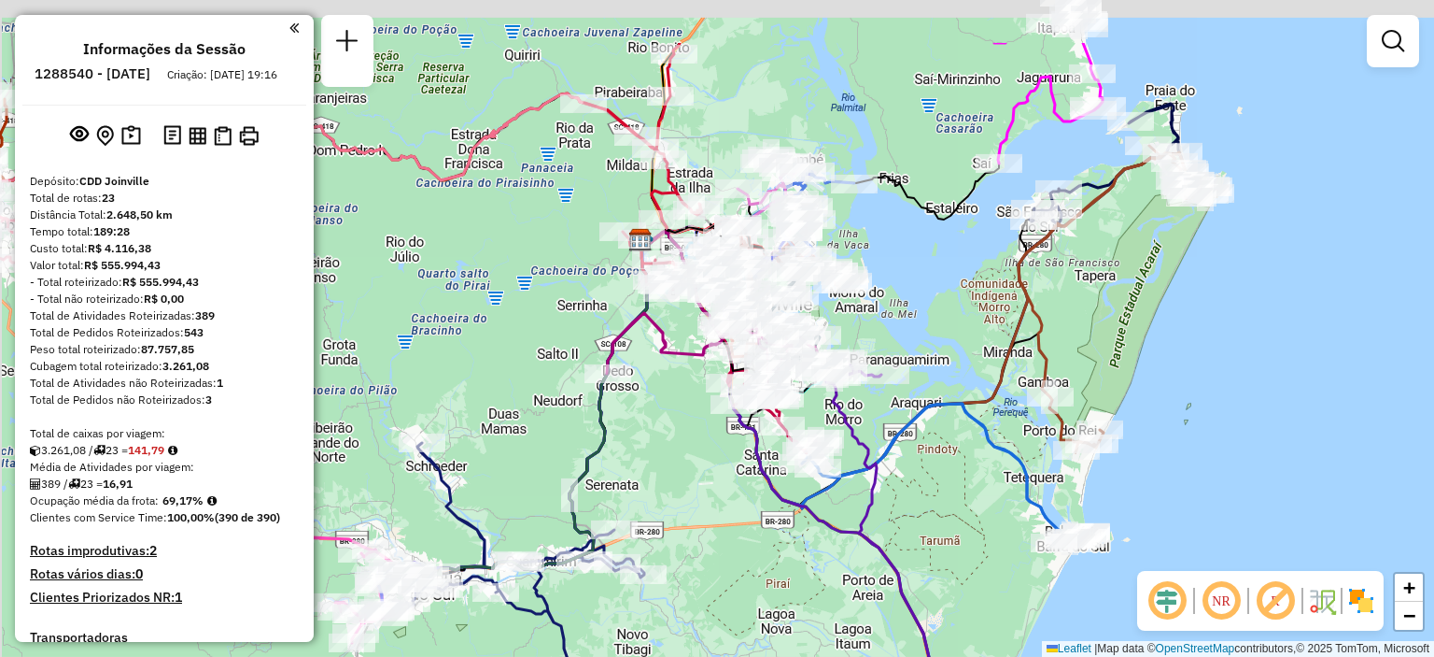
drag, startPoint x: 872, startPoint y: 420, endPoint x: 902, endPoint y: 533, distance: 116.9
click at [902, 533] on div "Janela de atendimento Grade de atendimento Capacidade Transportadoras Veículos …" at bounding box center [717, 328] width 1434 height 657
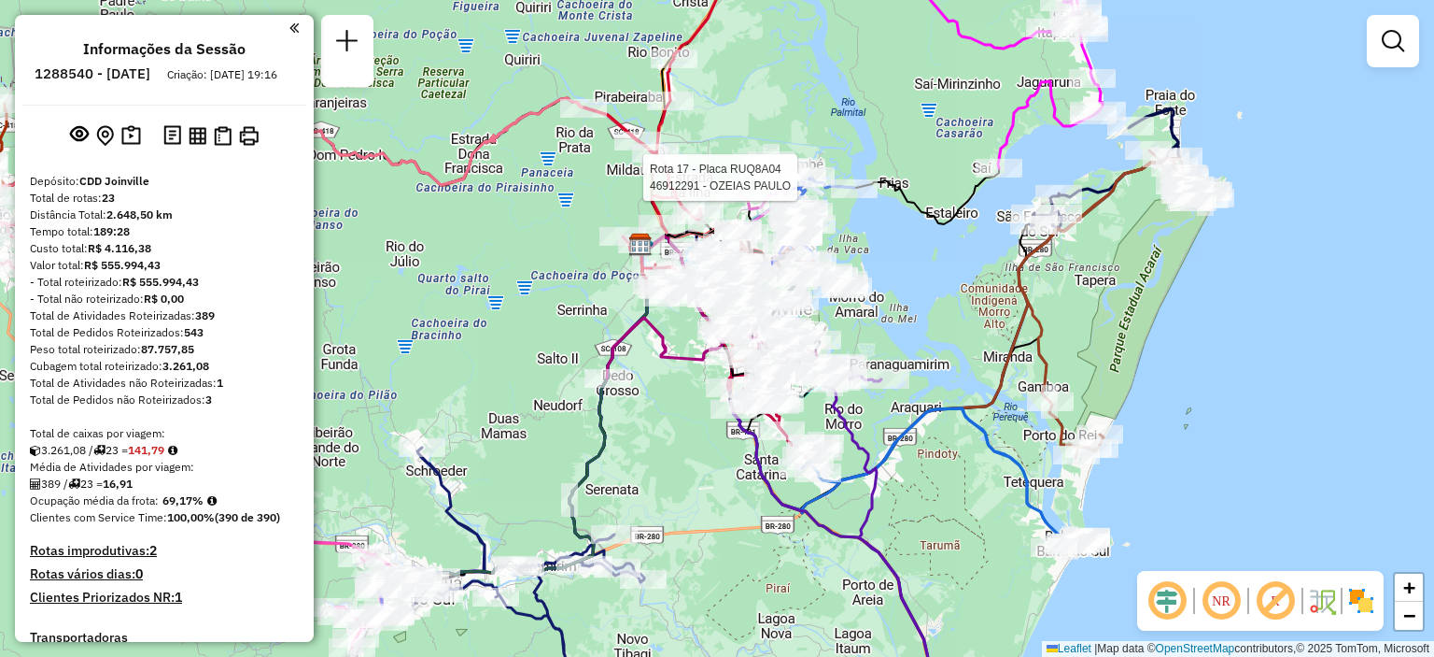
select select "**********"
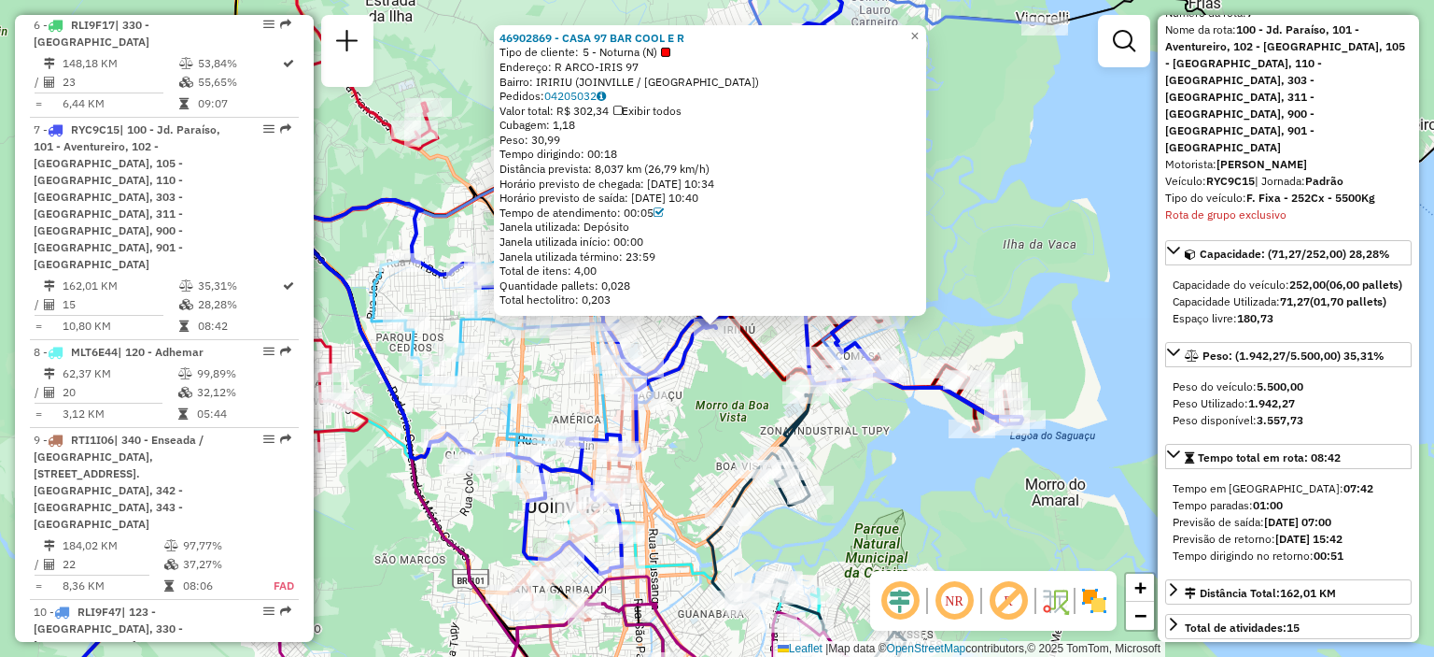
scroll to position [187, 0]
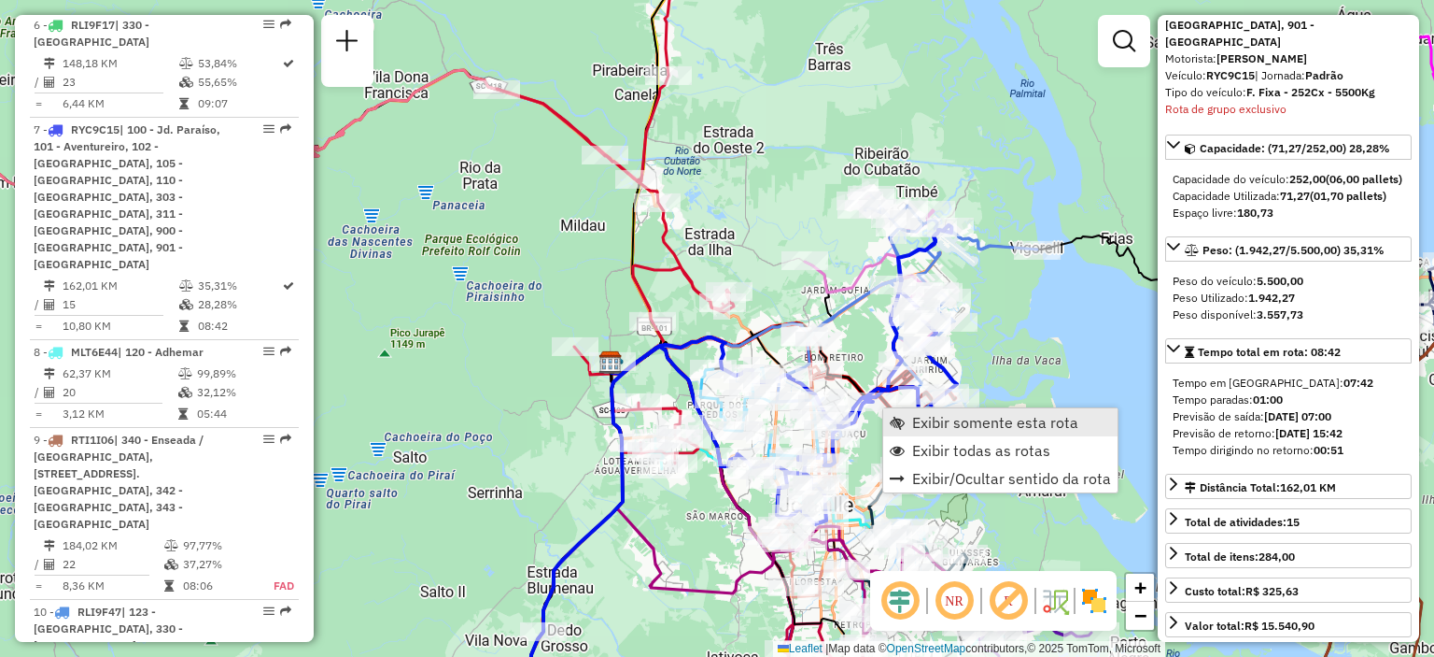
click at [946, 424] on span "Exibir somente esta rota" at bounding box center [995, 422] width 166 height 15
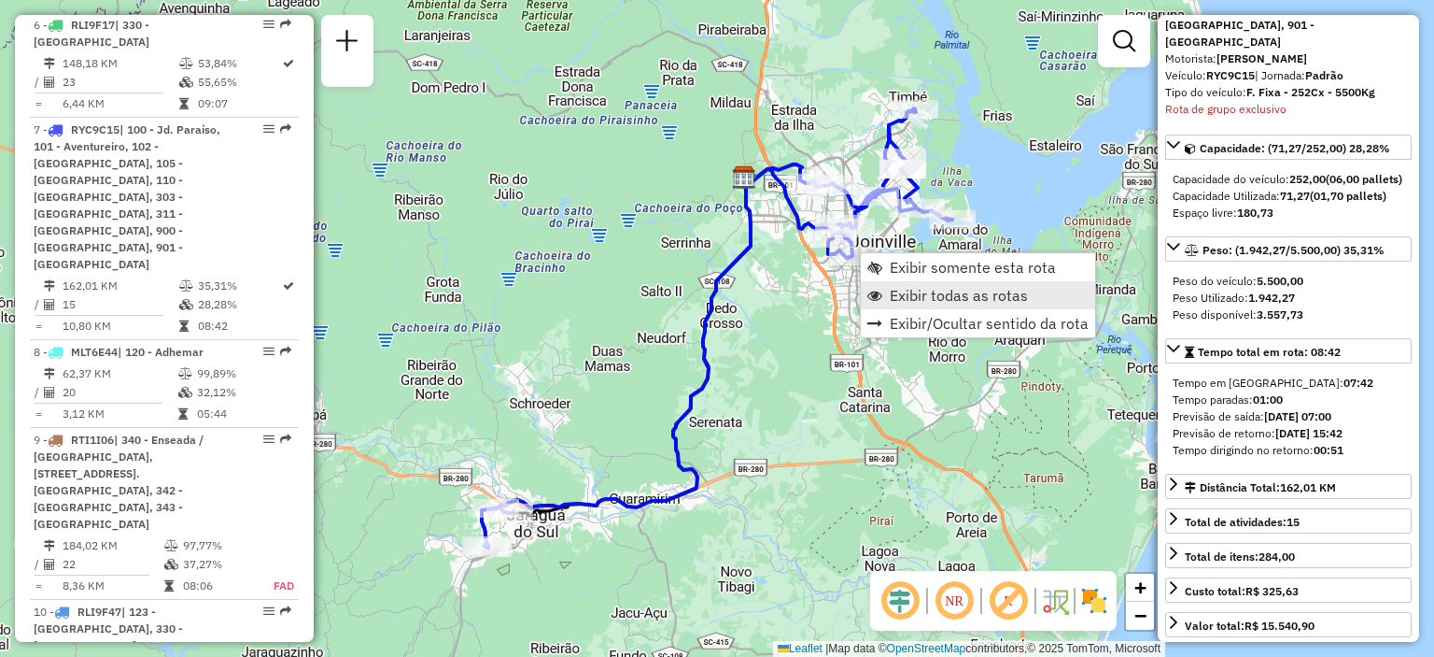
click at [948, 302] on span "Exibir todas as rotas" at bounding box center [959, 295] width 138 height 15
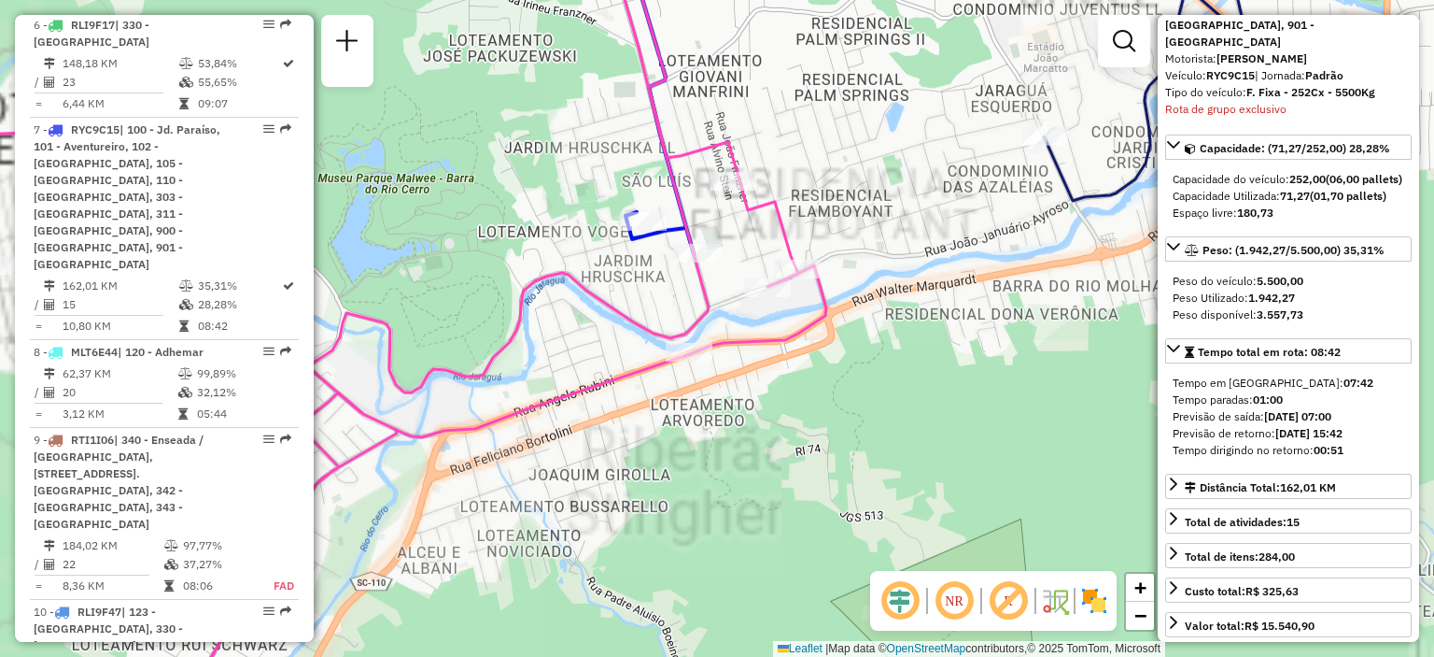
drag, startPoint x: 732, startPoint y: 358, endPoint x: 913, endPoint y: 496, distance: 227.9
click at [912, 496] on div "Janela de atendimento Grade de atendimento Capacidade Transportadoras Veículos …" at bounding box center [717, 328] width 1434 height 657
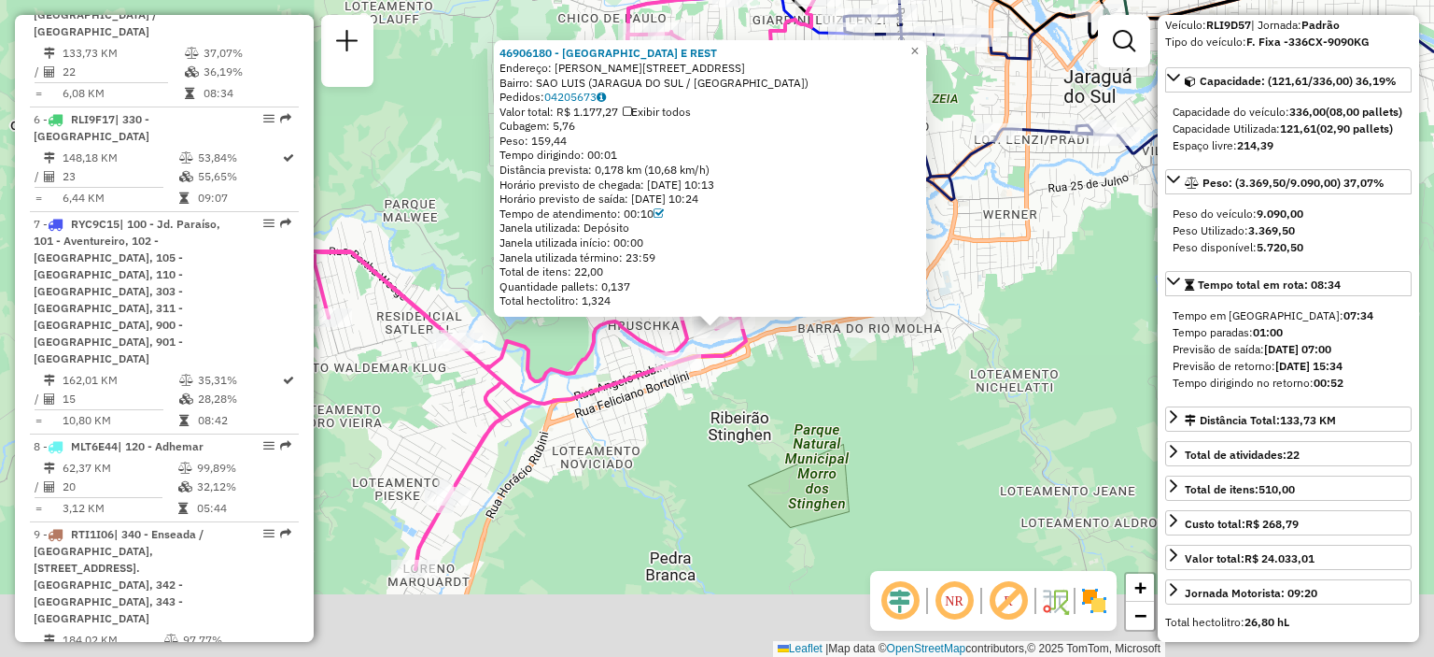
scroll to position [1199, 0]
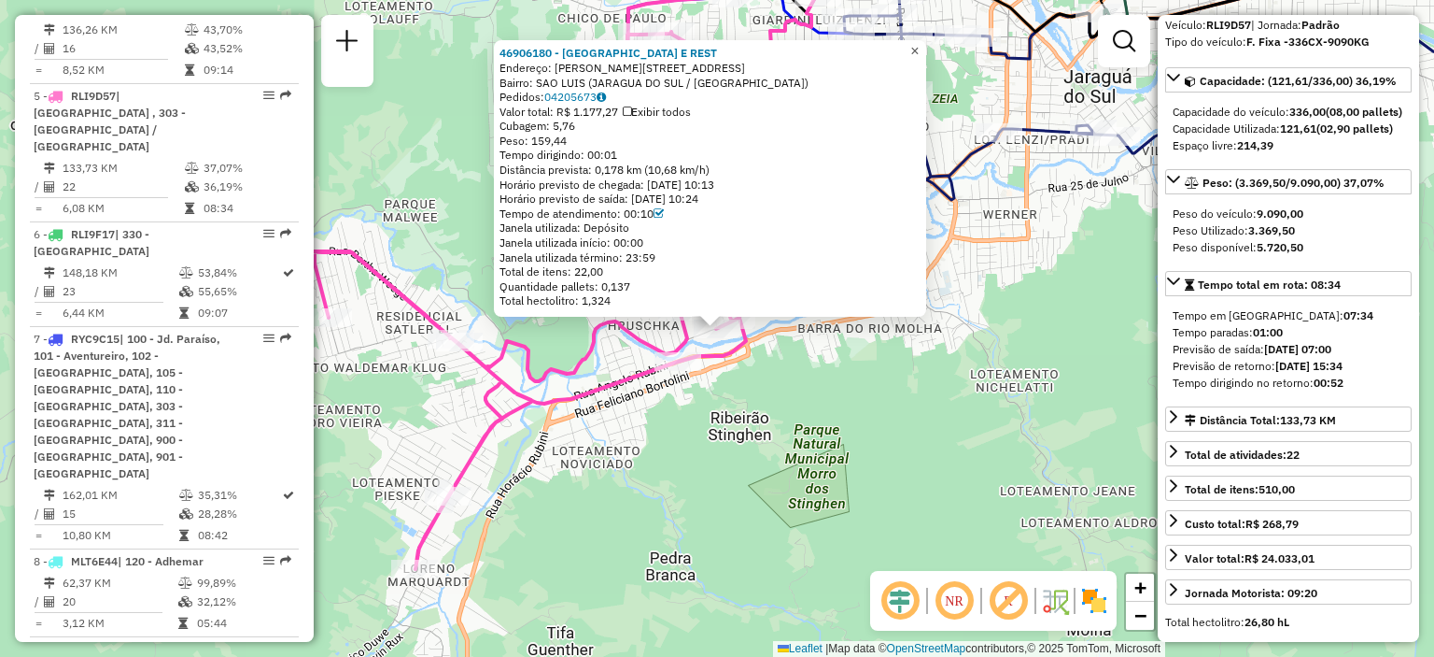
click at [919, 49] on span "×" at bounding box center [915, 51] width 8 height 16
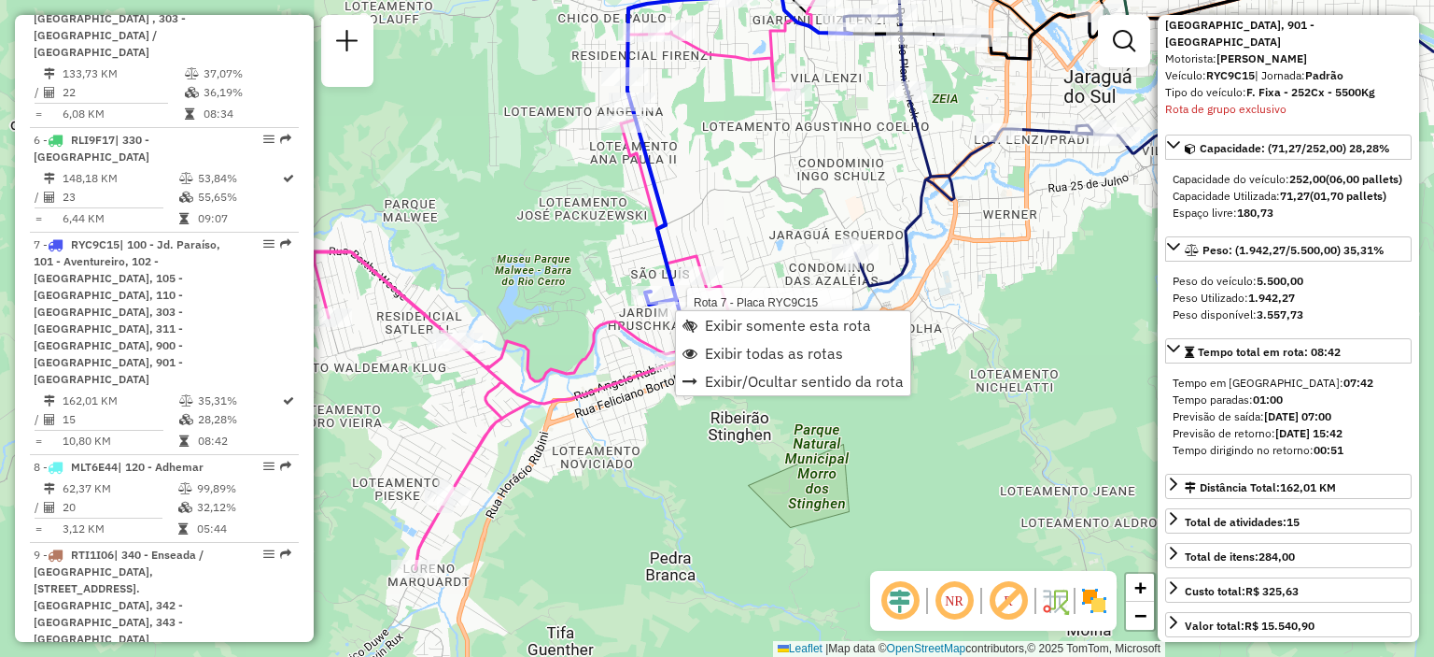
scroll to position [1408, 0]
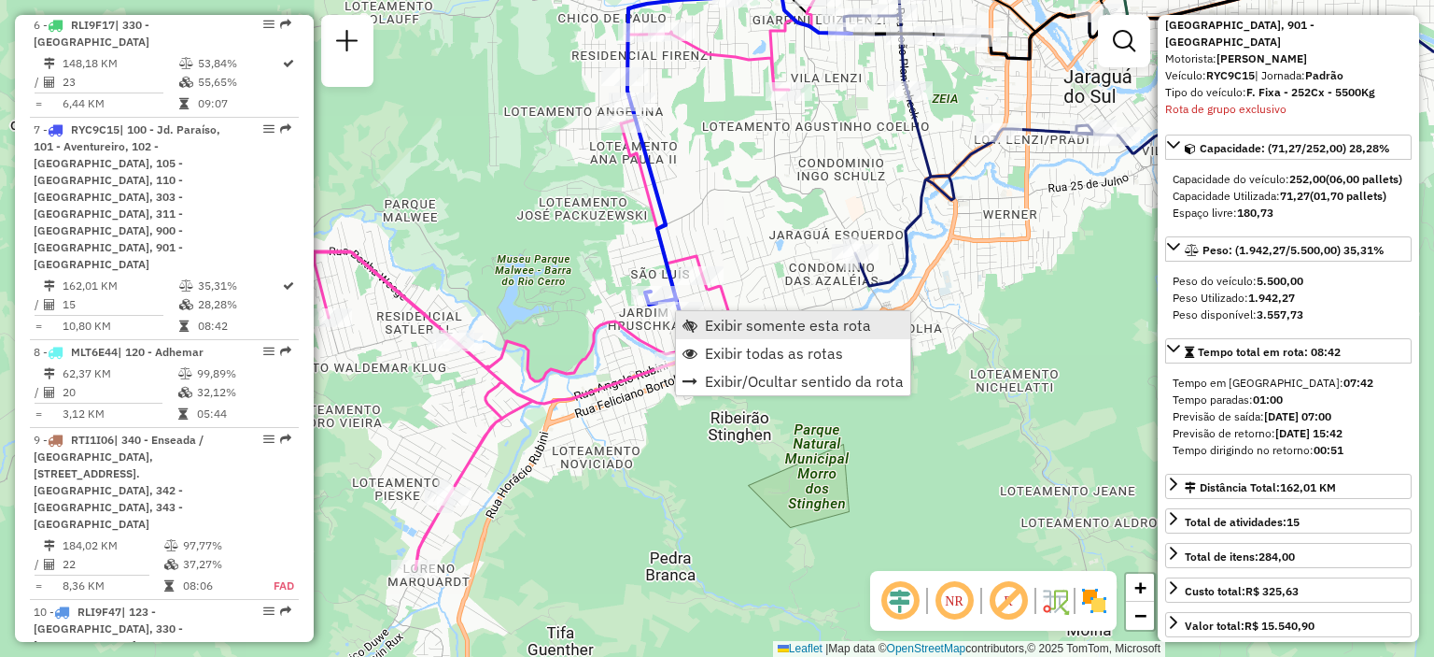
click at [770, 332] on span "Exibir somente esta rota" at bounding box center [788, 325] width 166 height 15
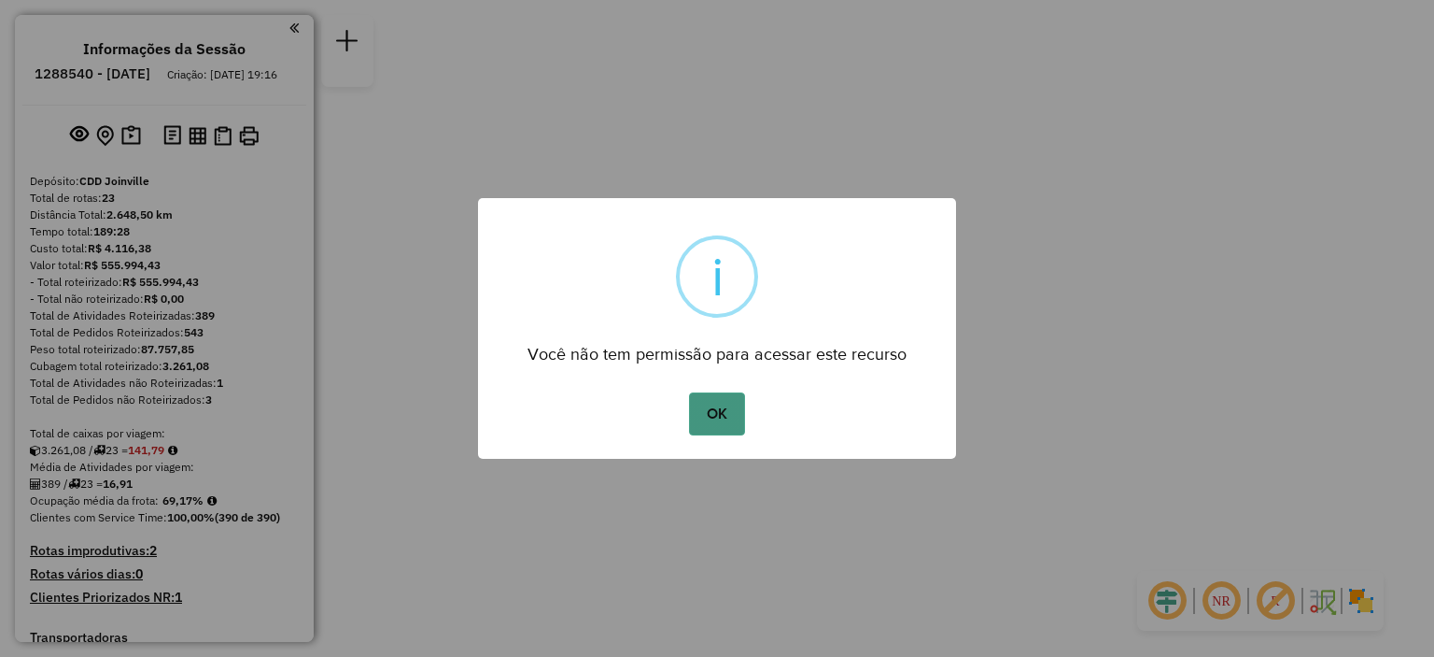
click at [708, 417] on button "OK" at bounding box center [716, 413] width 55 height 43
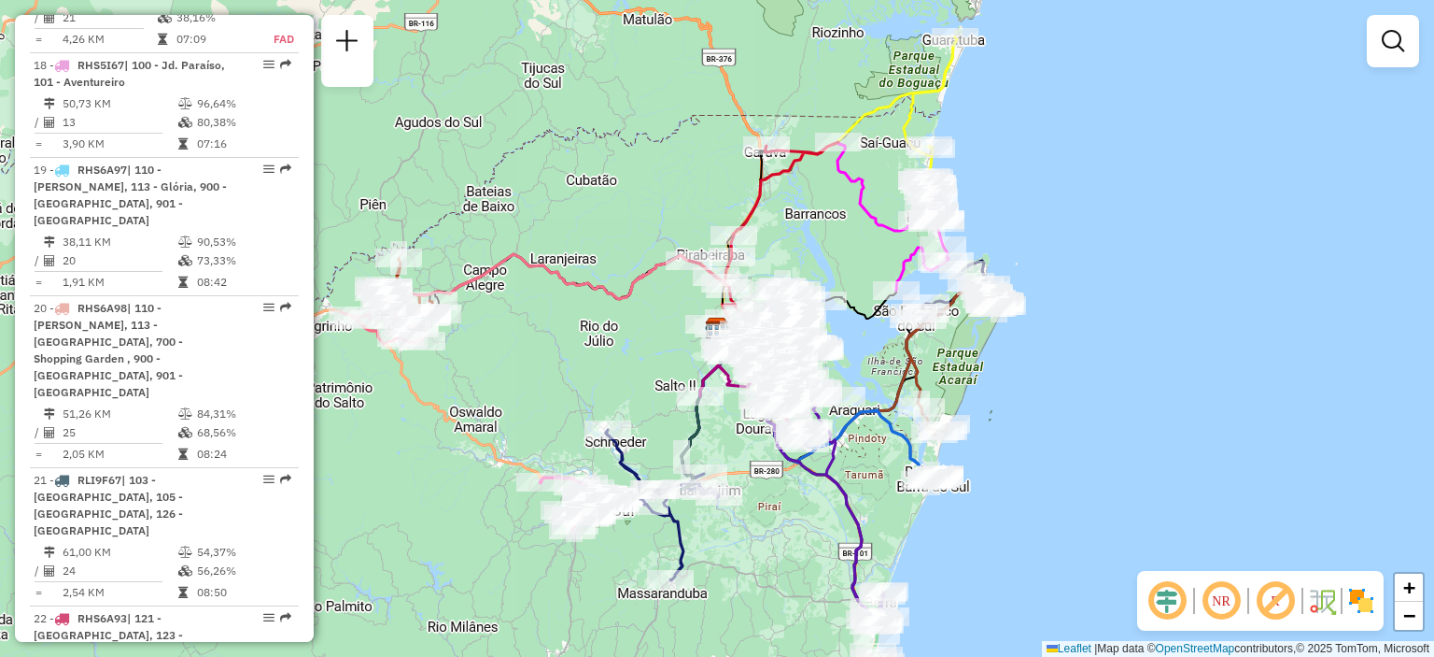
scroll to position [2989, 0]
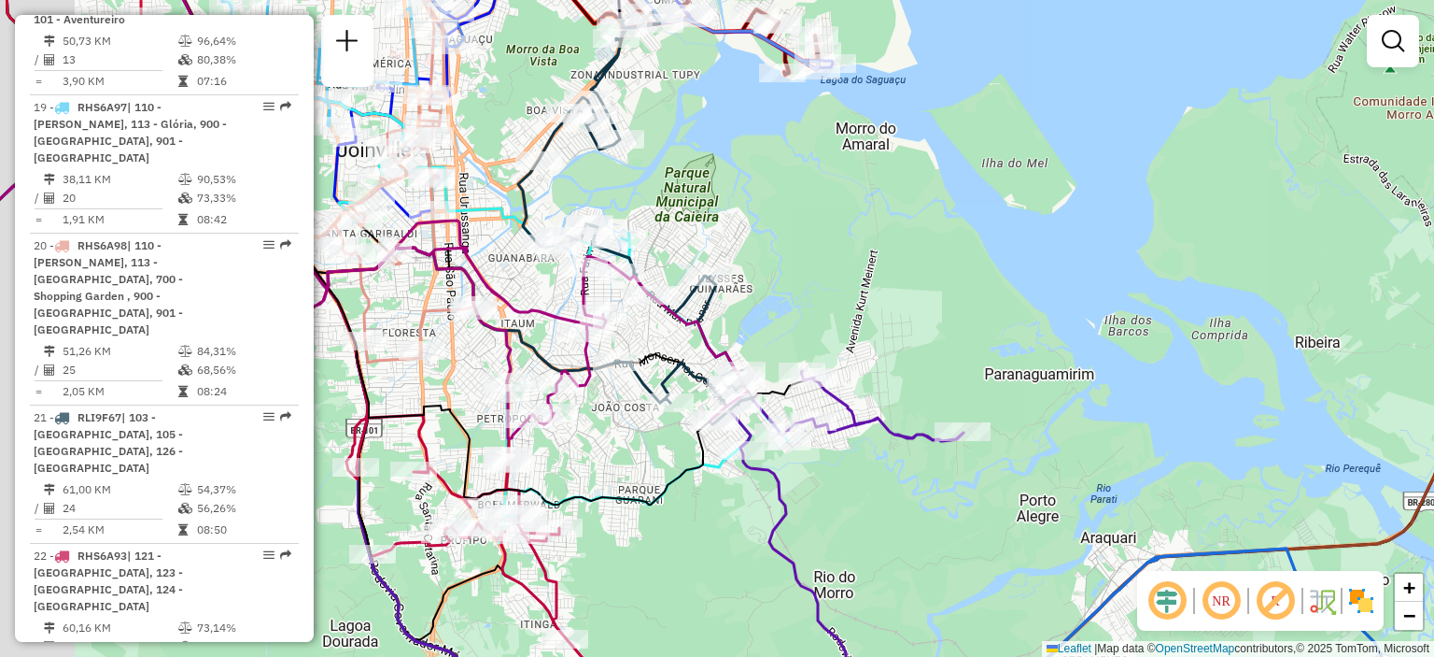
drag, startPoint x: 705, startPoint y: 346, endPoint x: 1083, endPoint y: 252, distance: 389.8
click at [1083, 252] on div "Janela de atendimento Grade de atendimento Capacidade Transportadoras Veículos …" at bounding box center [717, 328] width 1434 height 657
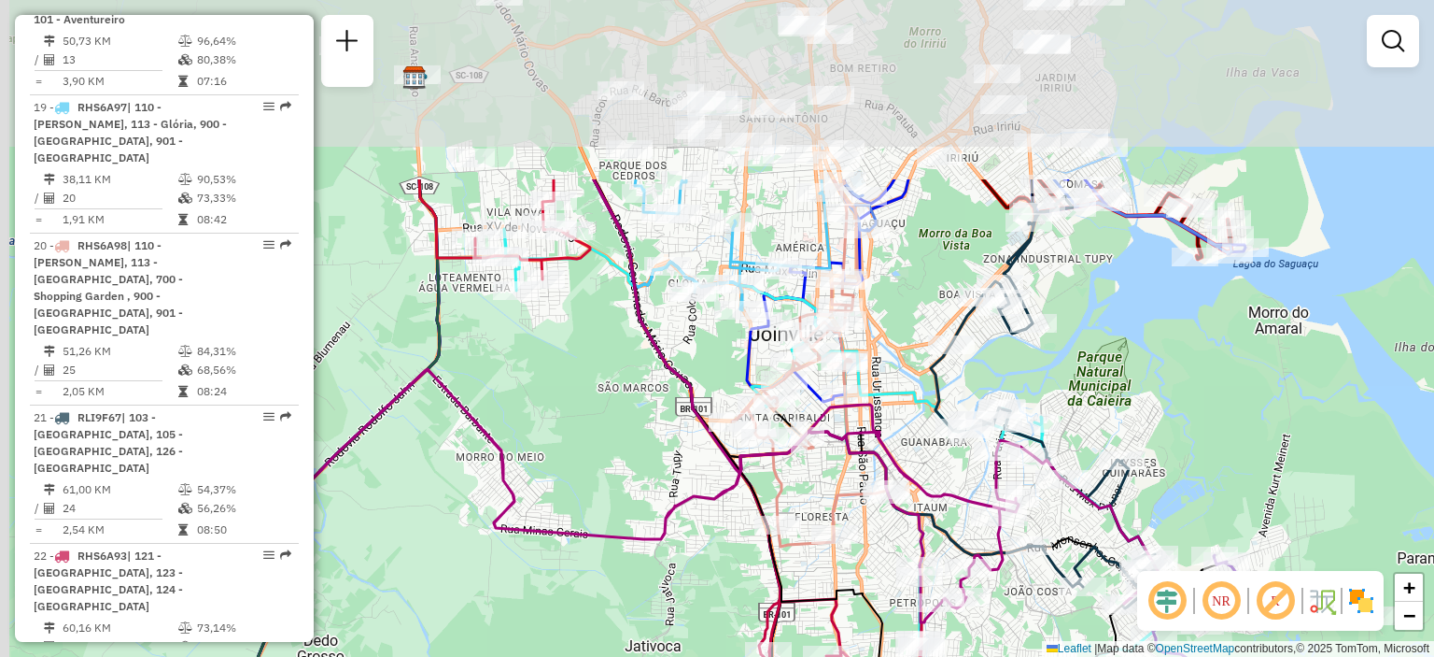
drag, startPoint x: 932, startPoint y: 83, endPoint x: 1109, endPoint y: 328, distance: 302.3
click at [1109, 328] on div "Janela de atendimento Grade de atendimento Capacidade Transportadoras Veículos …" at bounding box center [717, 328] width 1434 height 657
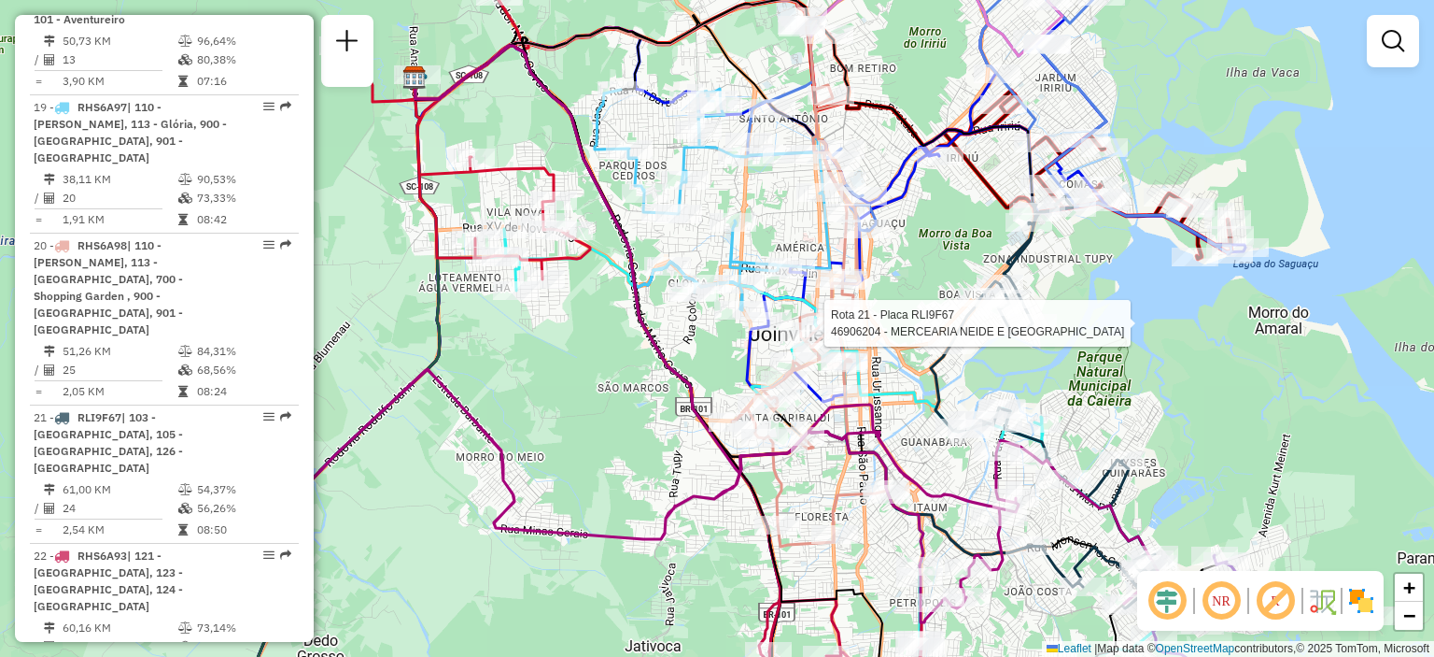
select select "**********"
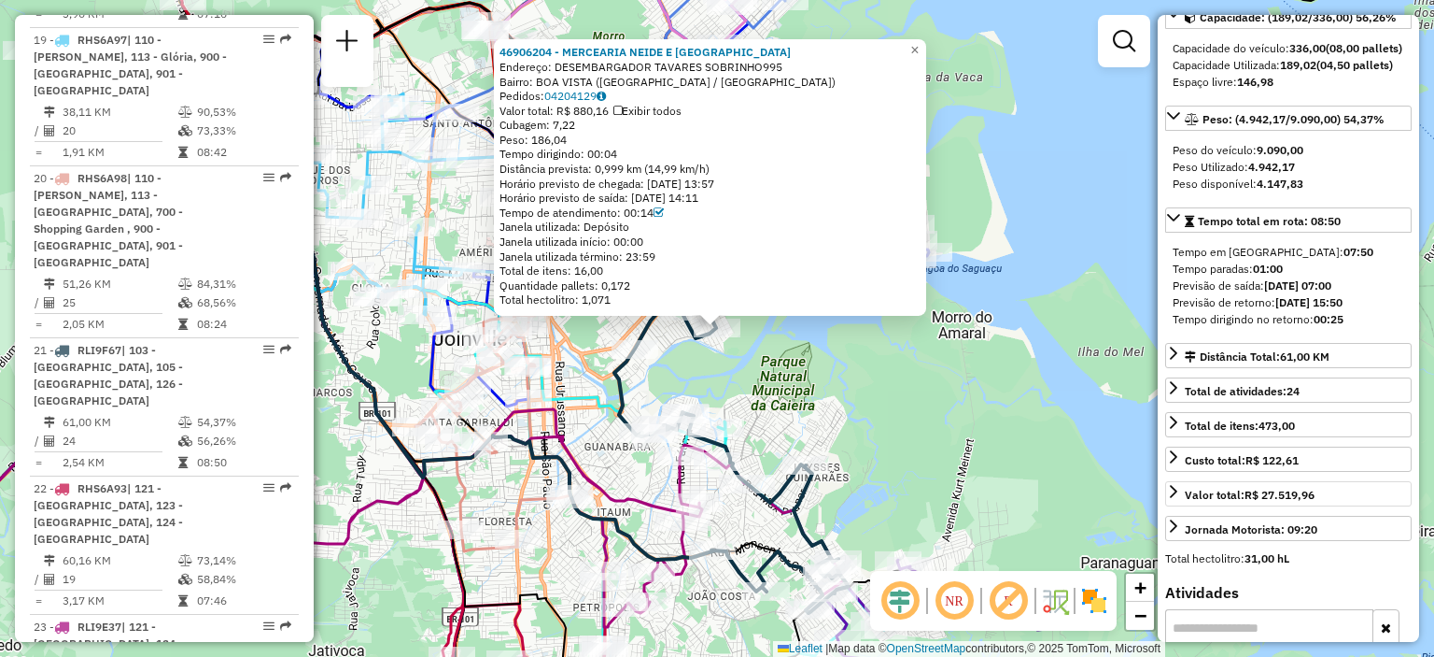
scroll to position [187, 0]
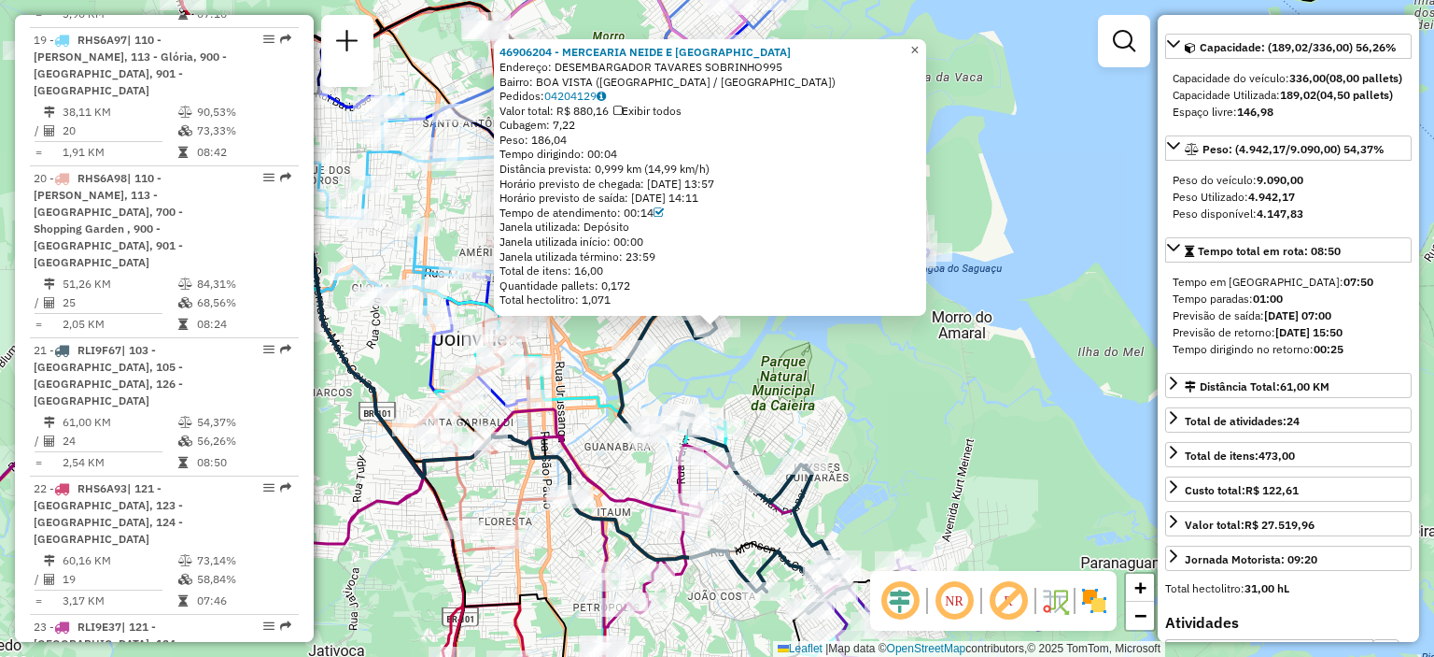
click at [919, 42] on span "×" at bounding box center [915, 50] width 8 height 16
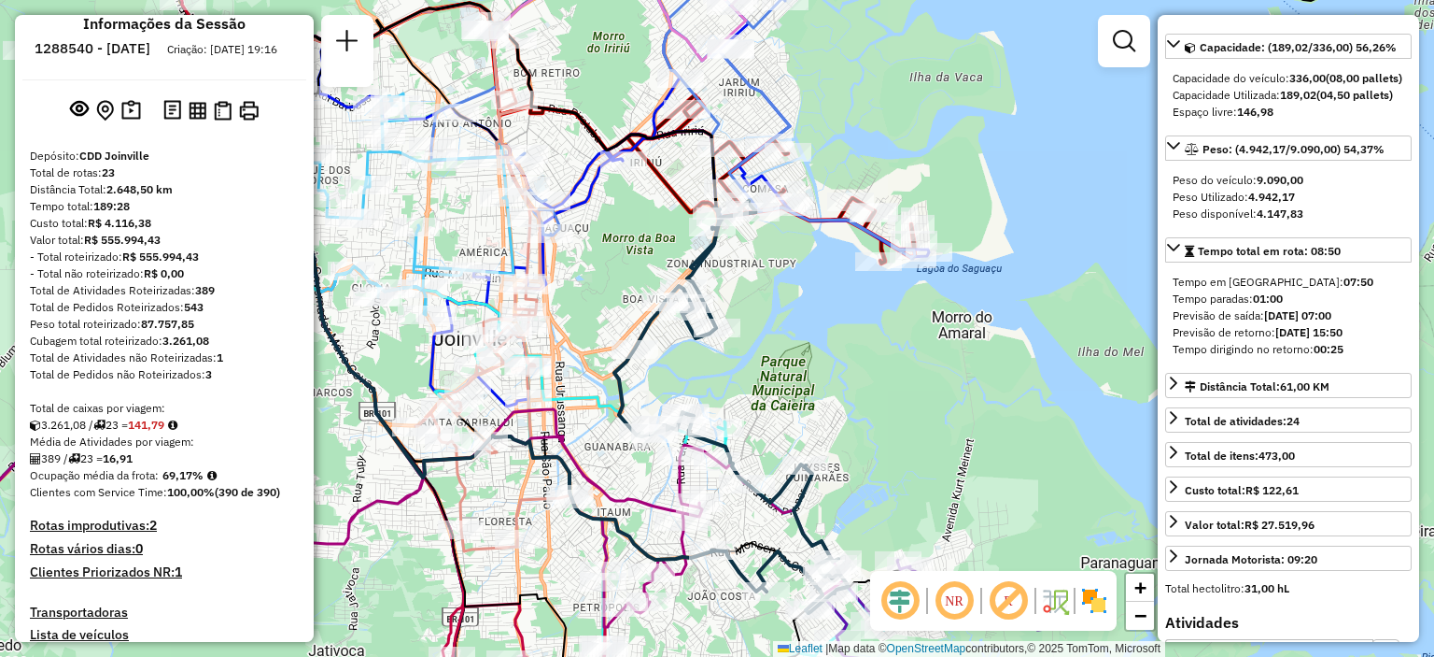
scroll to position [0, 0]
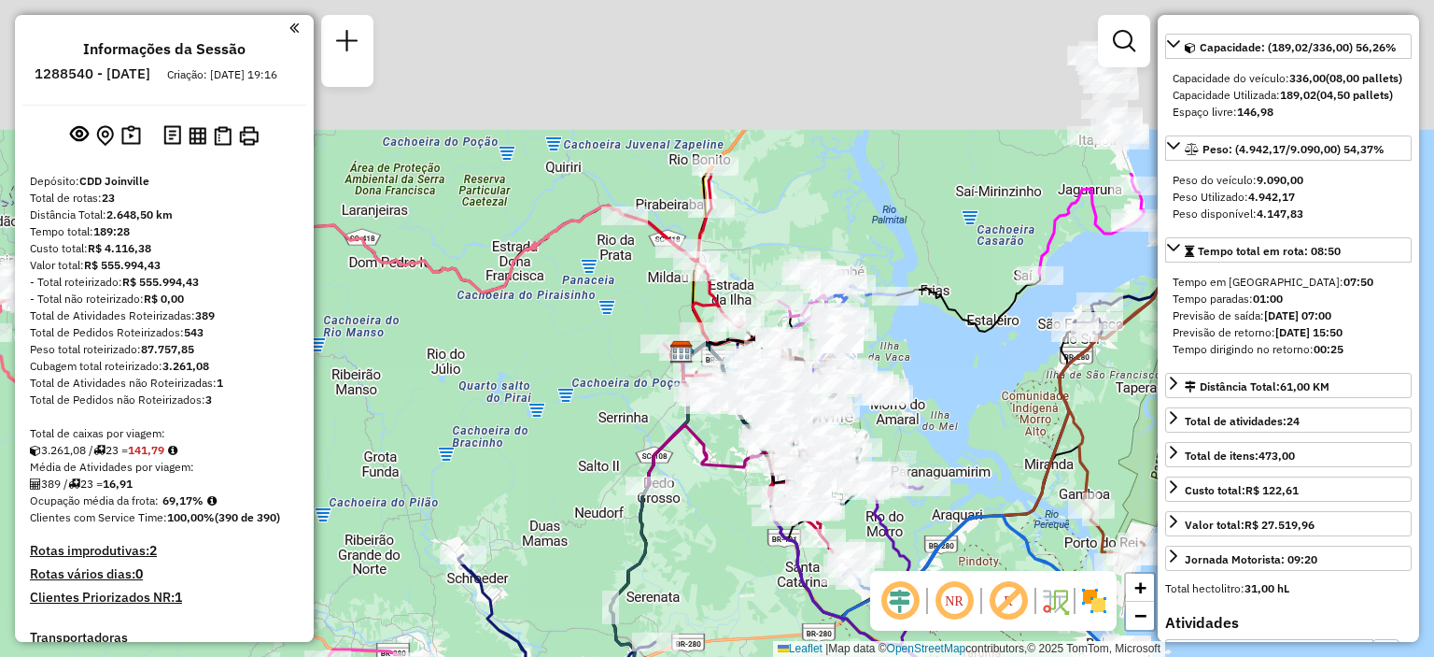
drag, startPoint x: 879, startPoint y: 132, endPoint x: 865, endPoint y: 441, distance: 309.4
click at [865, 441] on div "Janela de atendimento Grade de atendimento Capacidade Transportadoras Veículos …" at bounding box center [717, 328] width 1434 height 657
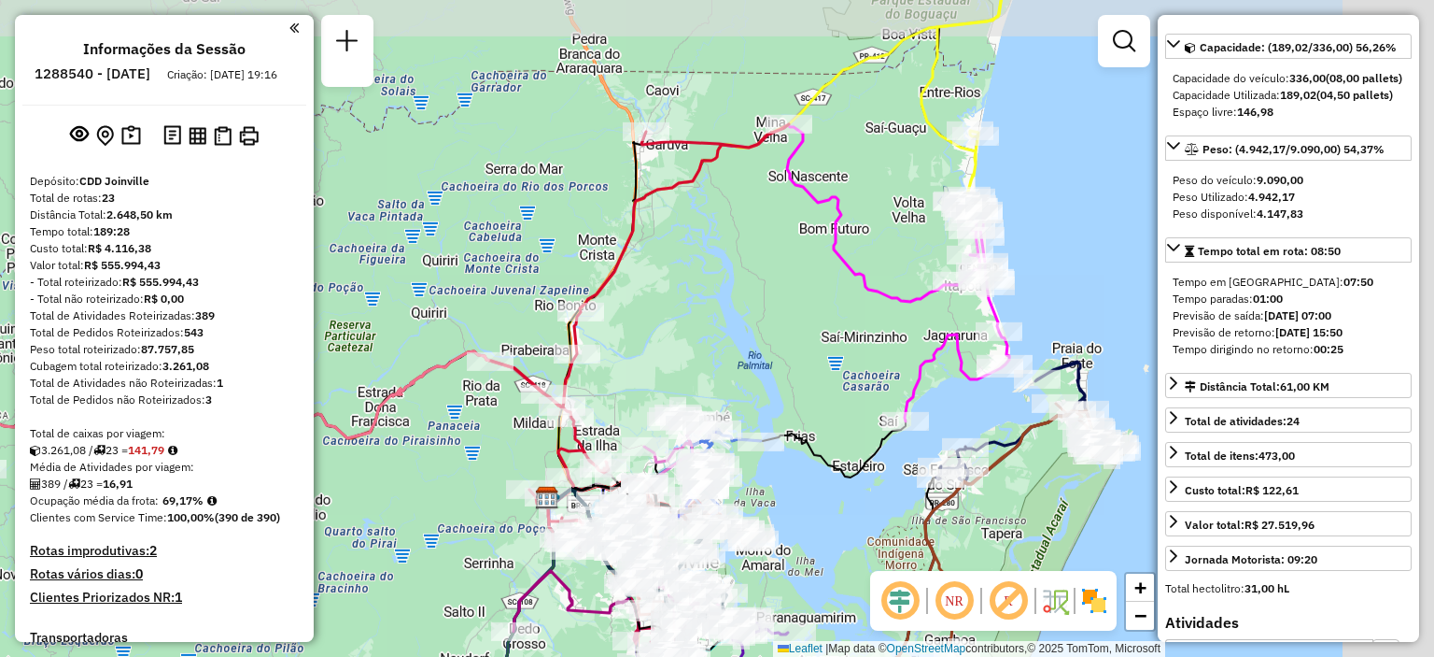
drag, startPoint x: 908, startPoint y: 326, endPoint x: 789, endPoint y: 374, distance: 128.2
click at [789, 374] on div "Janela de atendimento Grade de atendimento Capacidade Transportadoras Veículos …" at bounding box center [717, 328] width 1434 height 657
